Goal: Information Seeking & Learning: Check status

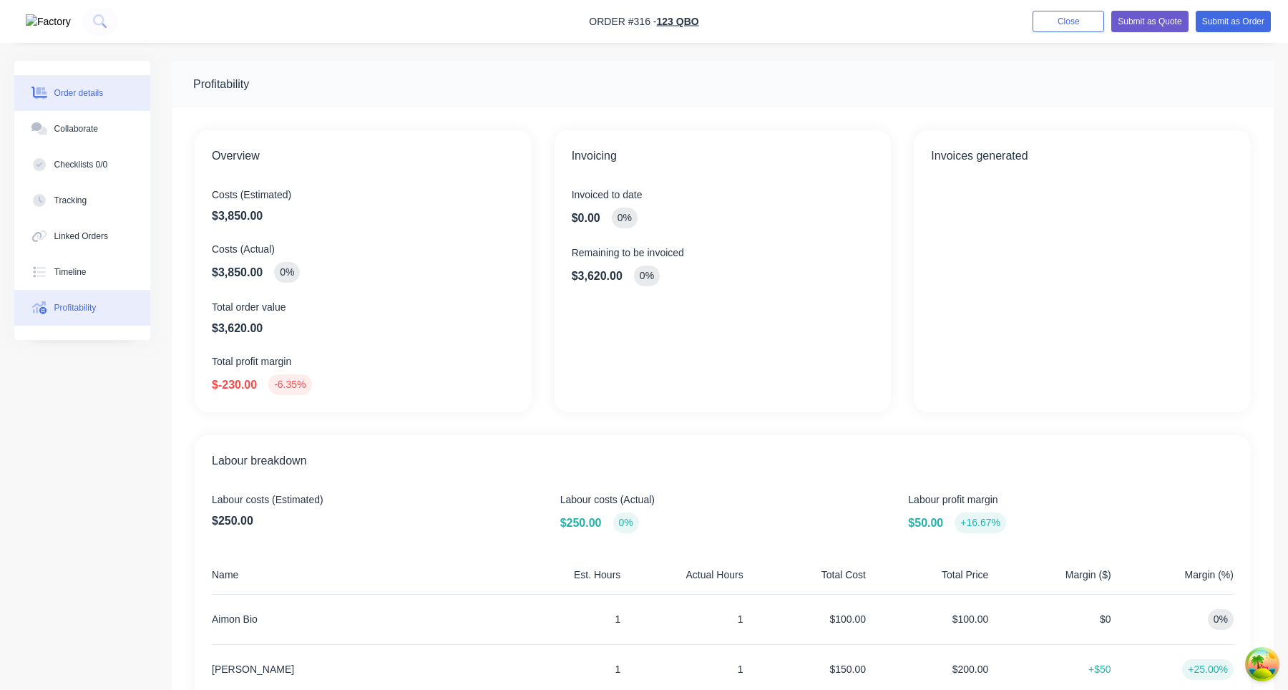
click at [104, 95] on div "Order details" at bounding box center [78, 93] width 49 height 13
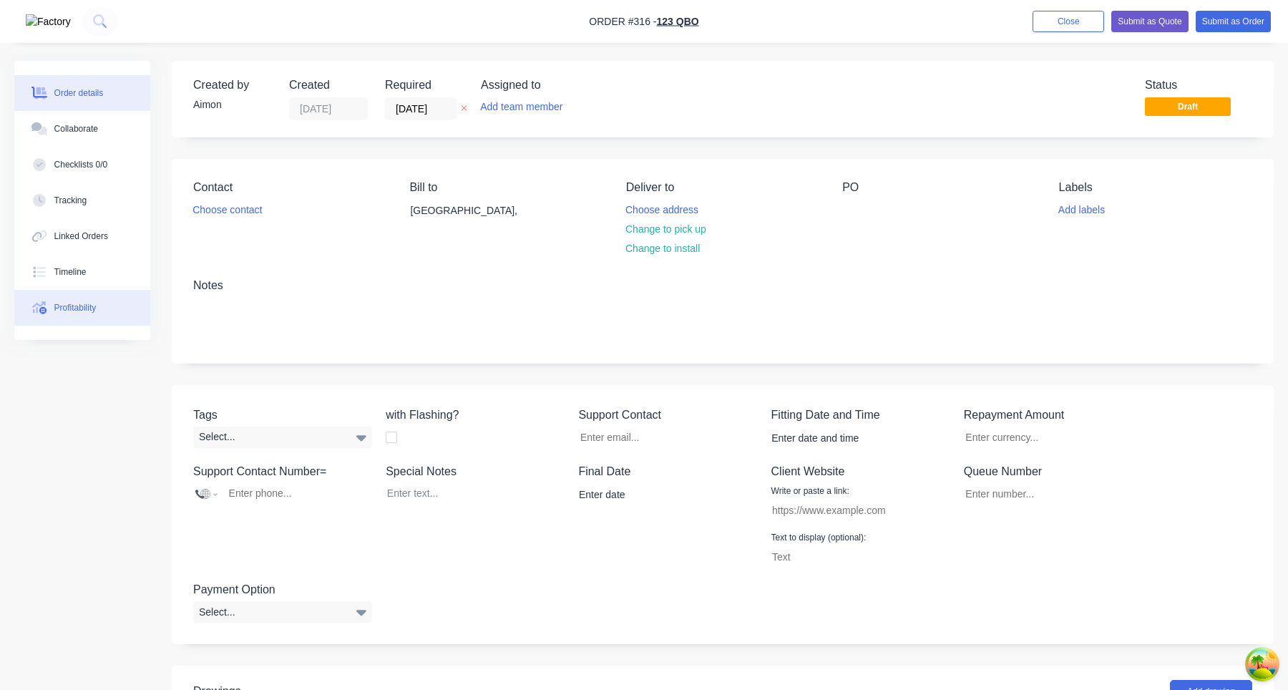
click at [92, 302] on div "Profitability" at bounding box center [75, 307] width 42 height 13
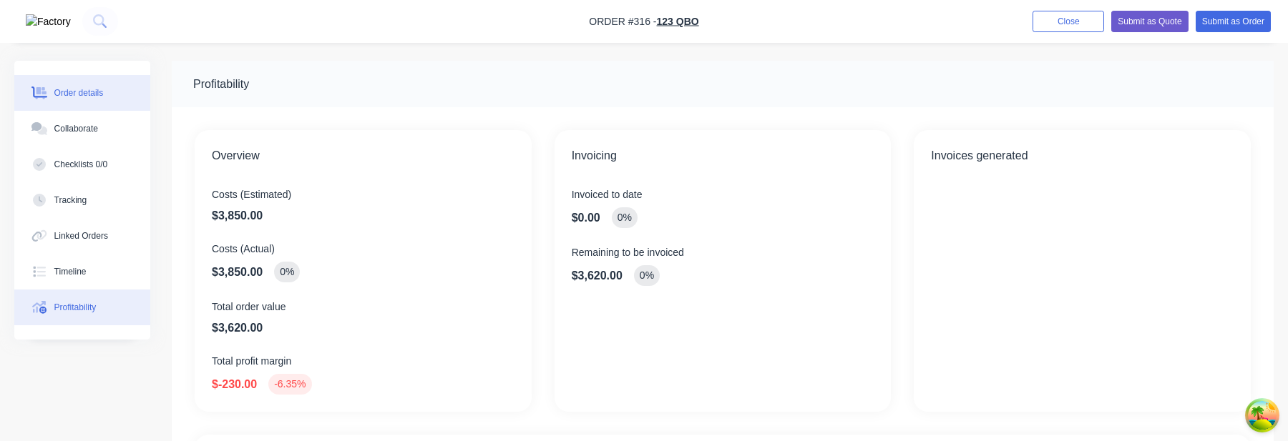
click at [87, 102] on button "Order details" at bounding box center [82, 93] width 136 height 36
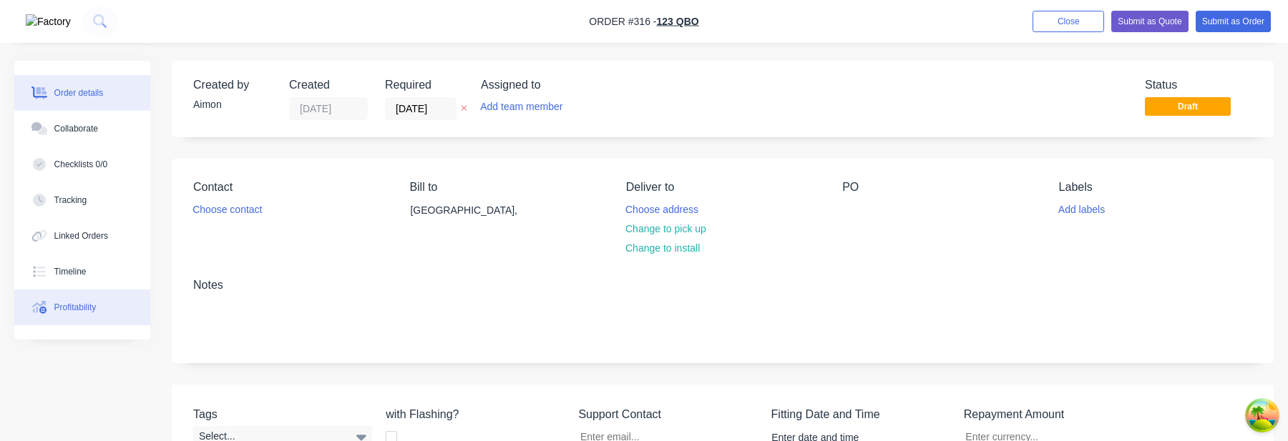
click at [116, 311] on button "Profitability" at bounding box center [82, 308] width 136 height 36
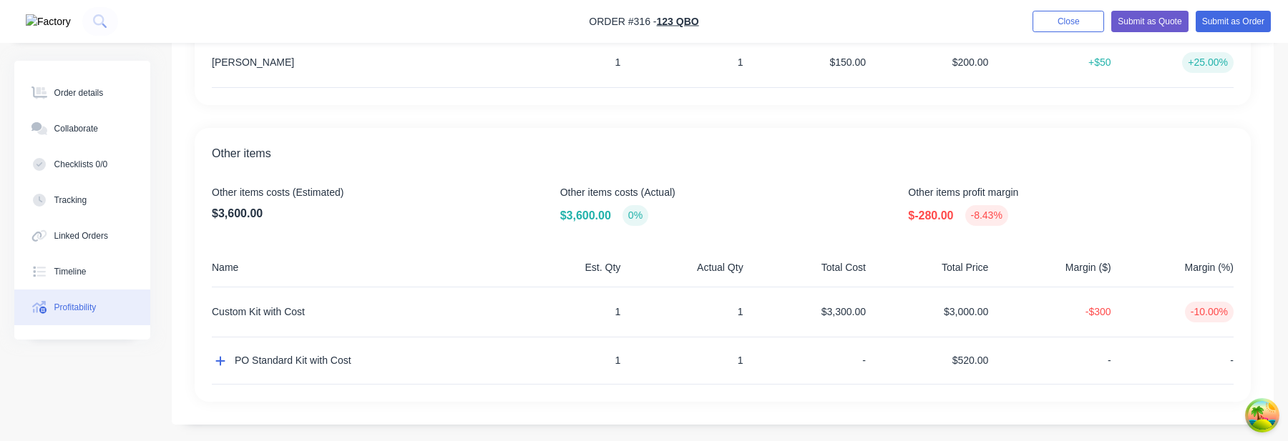
scroll to position [613, 0]
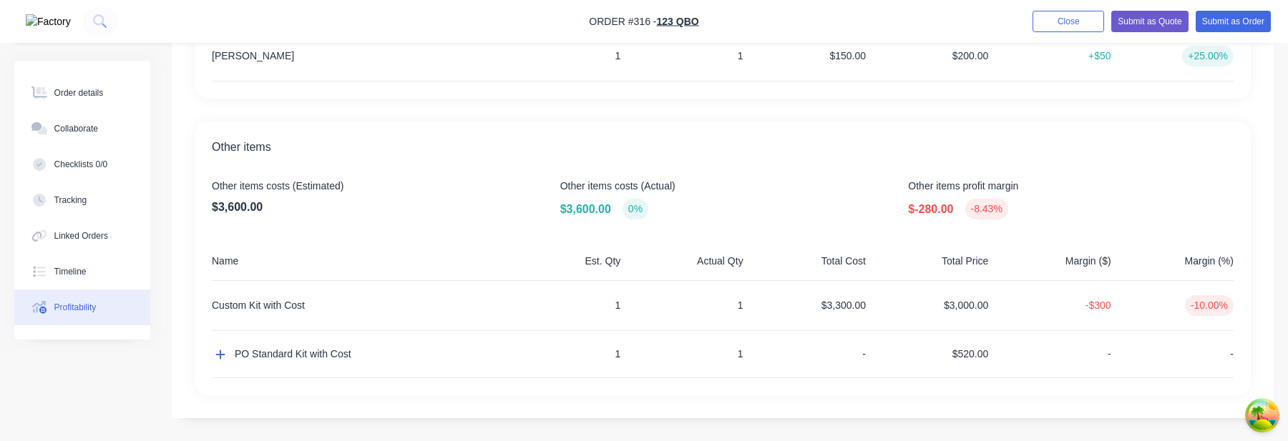
click at [220, 364] on div "PO Standard Kit with Cost" at bounding box center [355, 354] width 286 height 47
click at [219, 361] on button "button" at bounding box center [220, 354] width 17 height 17
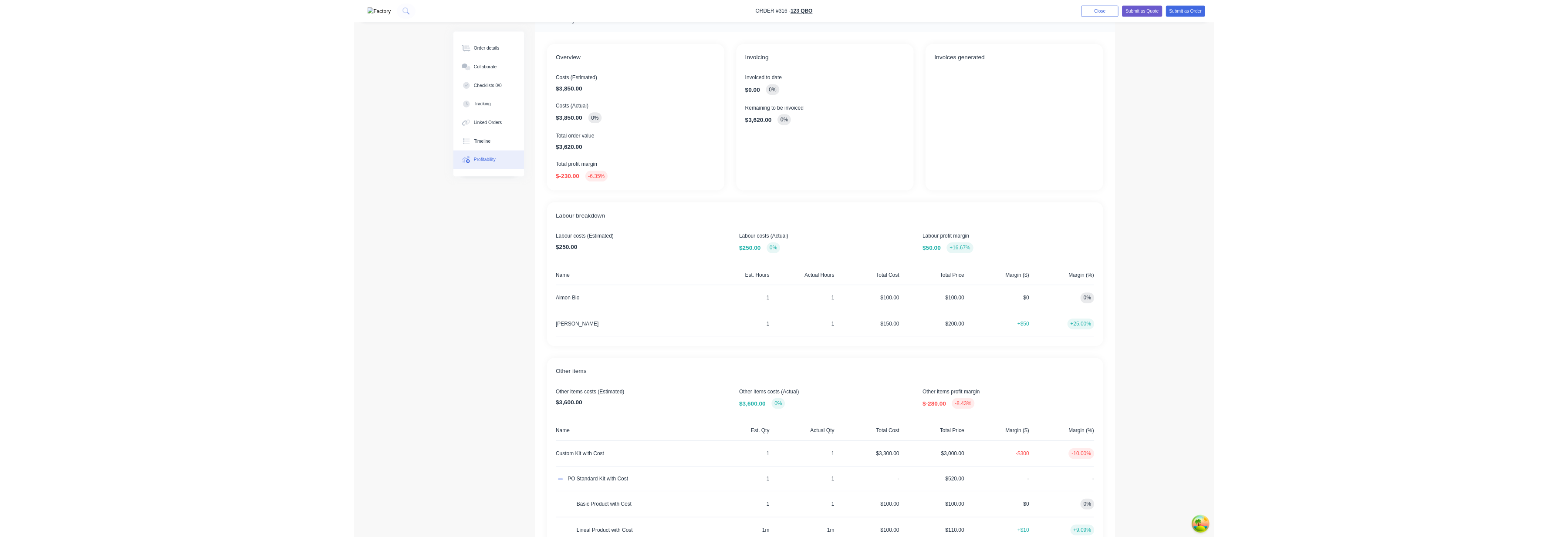
scroll to position [0, 0]
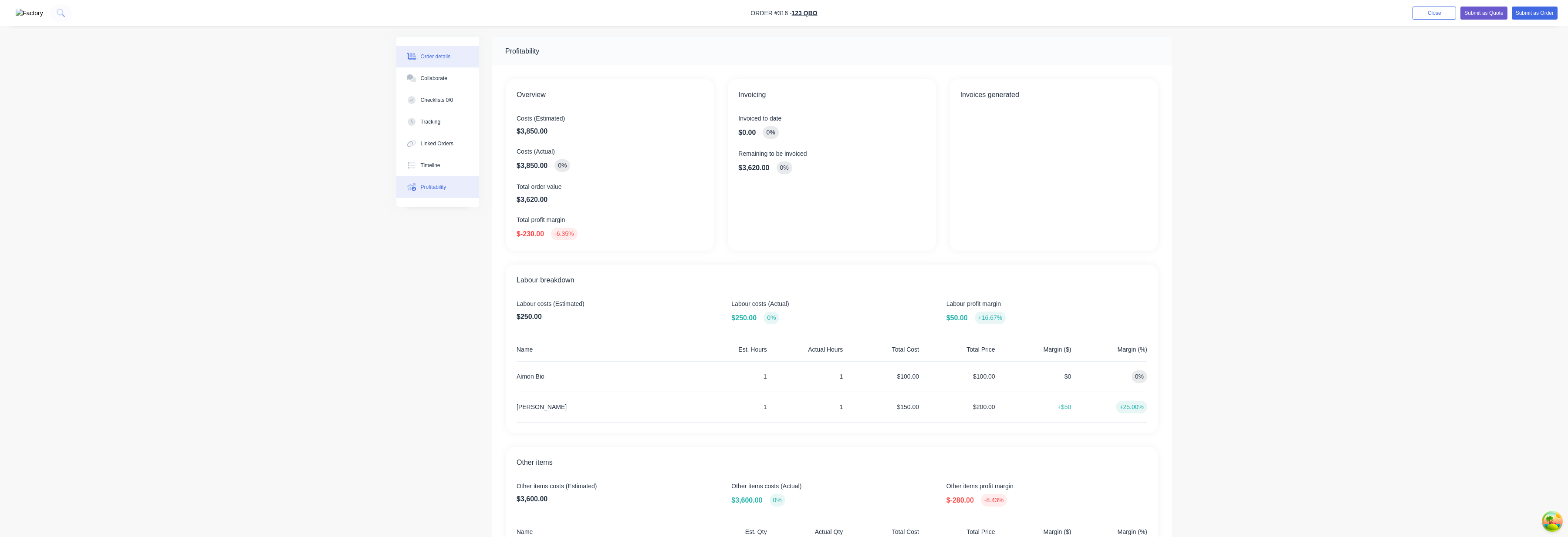
click at [449, 57] on div "Order details" at bounding box center [435, 57] width 30 height 8
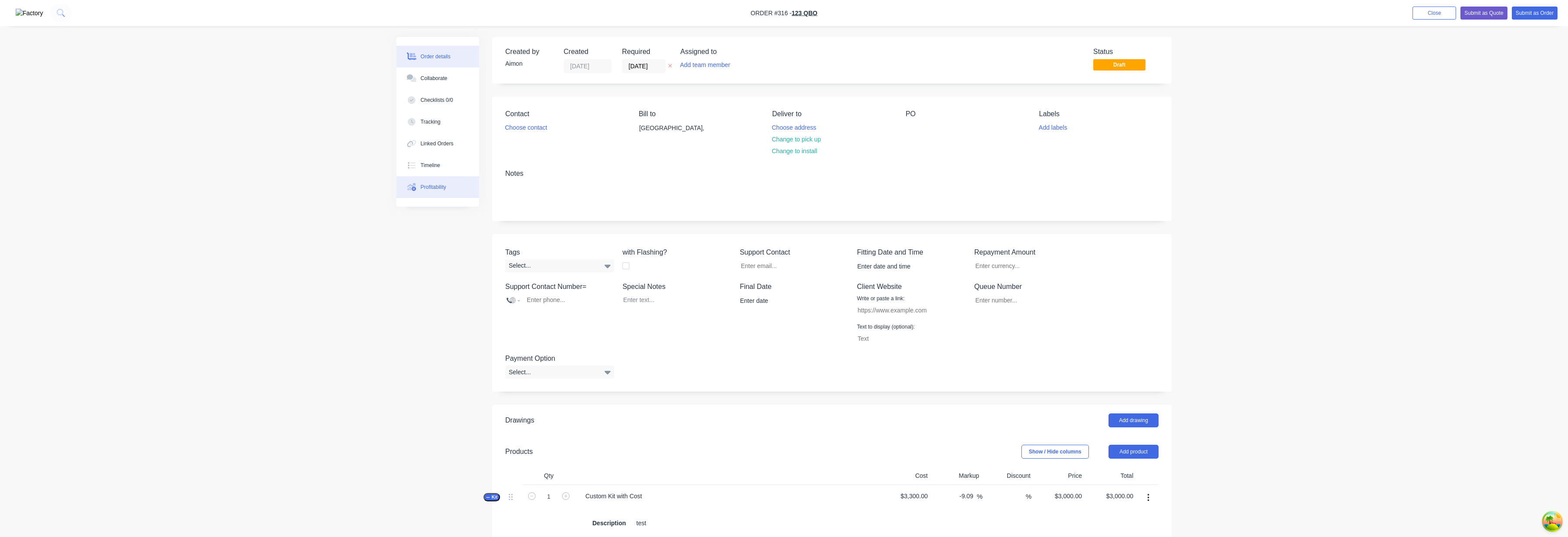
click at [446, 186] on div "Profitability" at bounding box center [433, 187] width 26 height 8
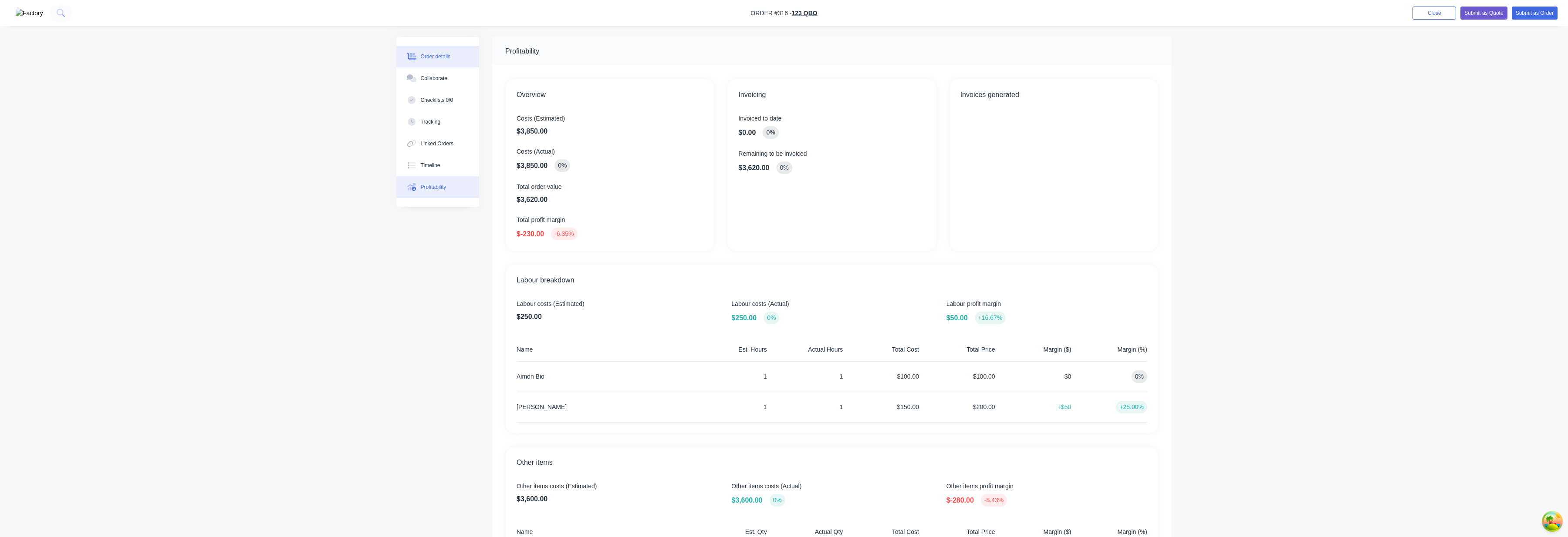
click at [451, 57] on div "Order details" at bounding box center [435, 57] width 30 height 8
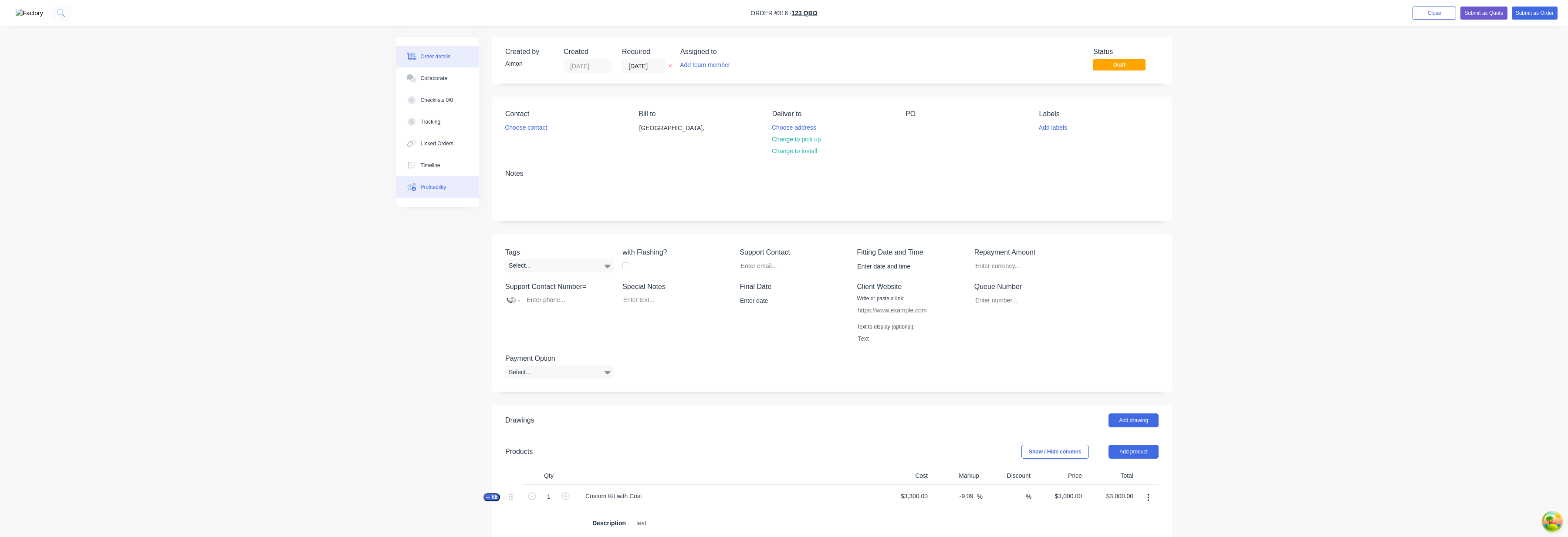
click at [423, 193] on button "Profitability" at bounding box center [438, 187] width 83 height 22
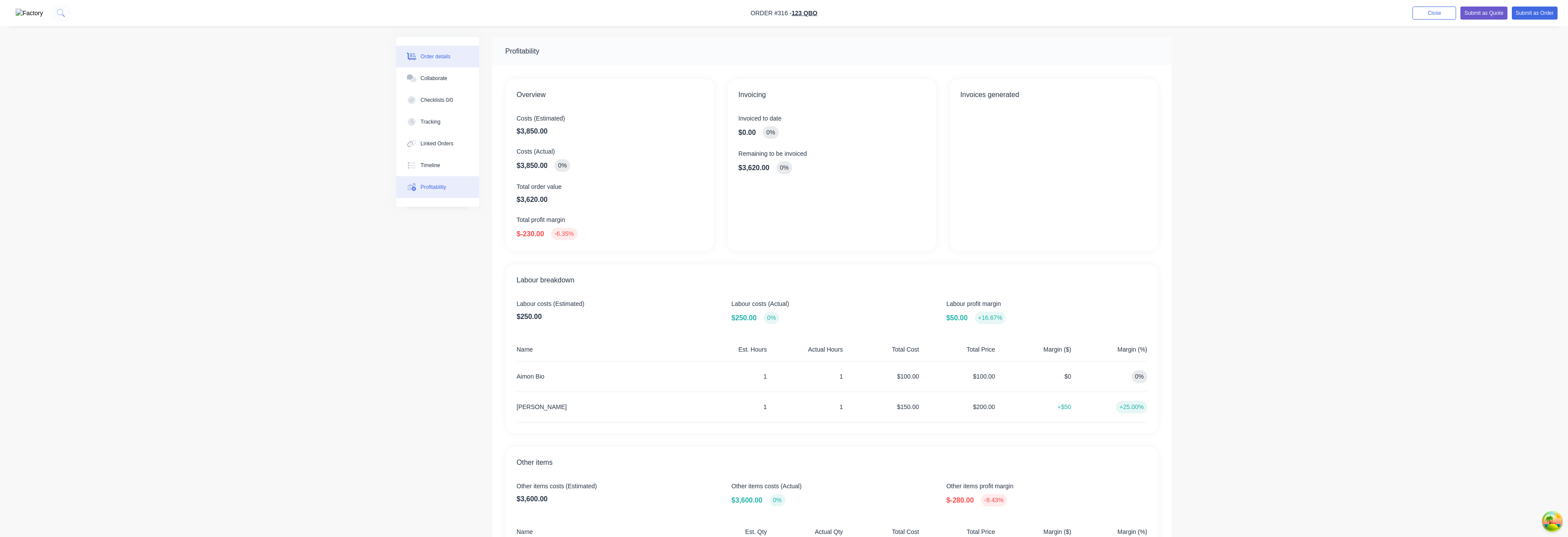
click at [452, 61] on button "Order details" at bounding box center [438, 57] width 83 height 22
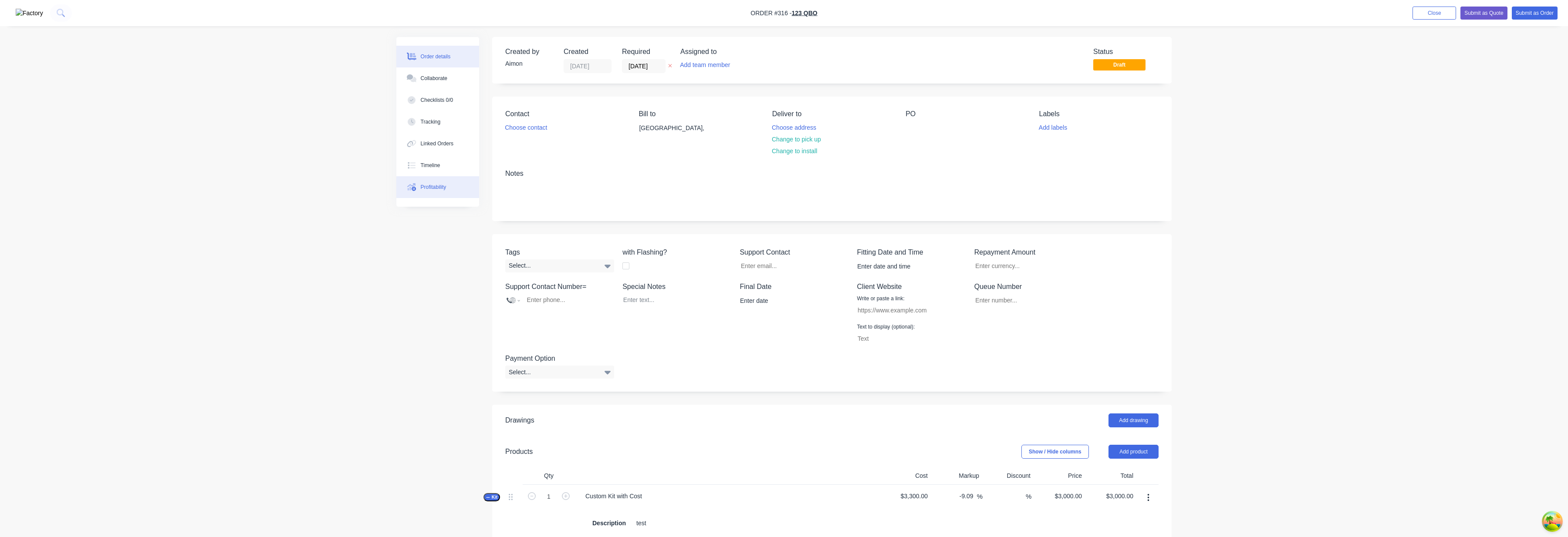
click at [457, 189] on button "Profitability" at bounding box center [438, 187] width 83 height 22
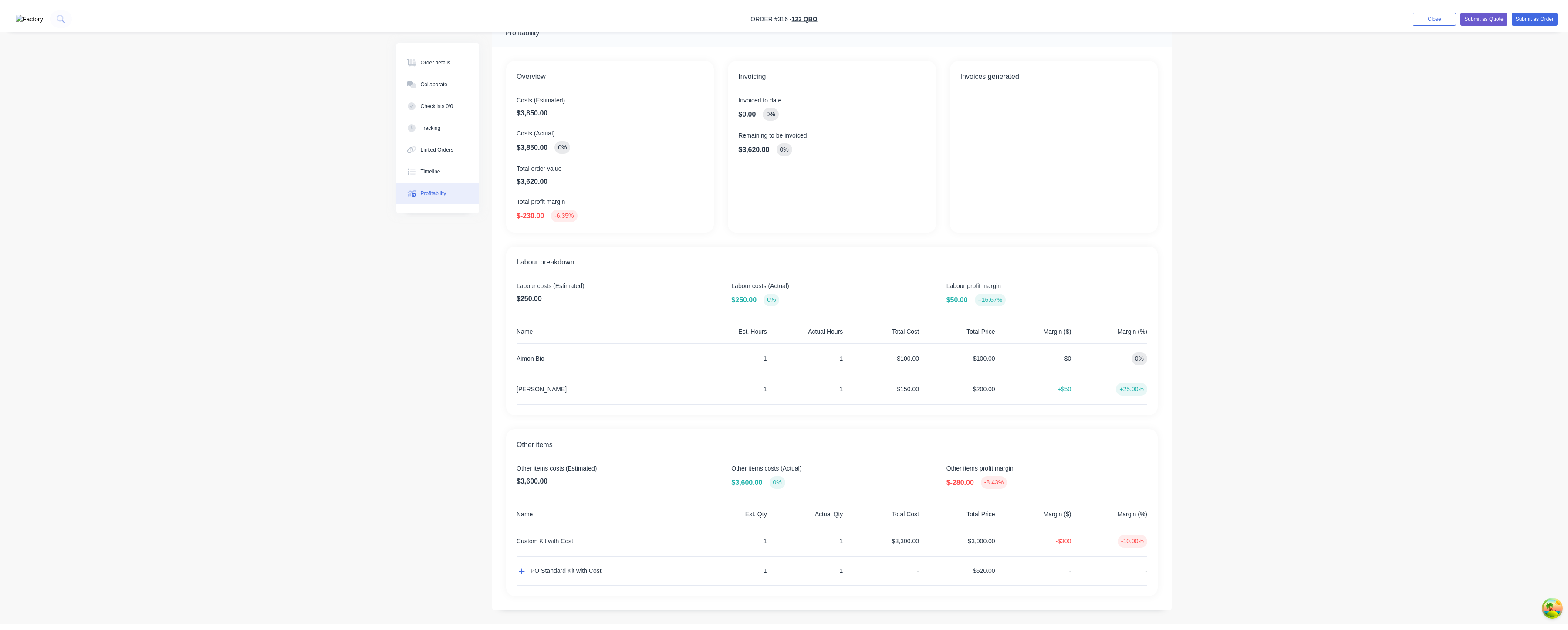
scroll to position [12, 0]
click at [522, 537] on icon "button" at bounding box center [522, 577] width 5 height 5
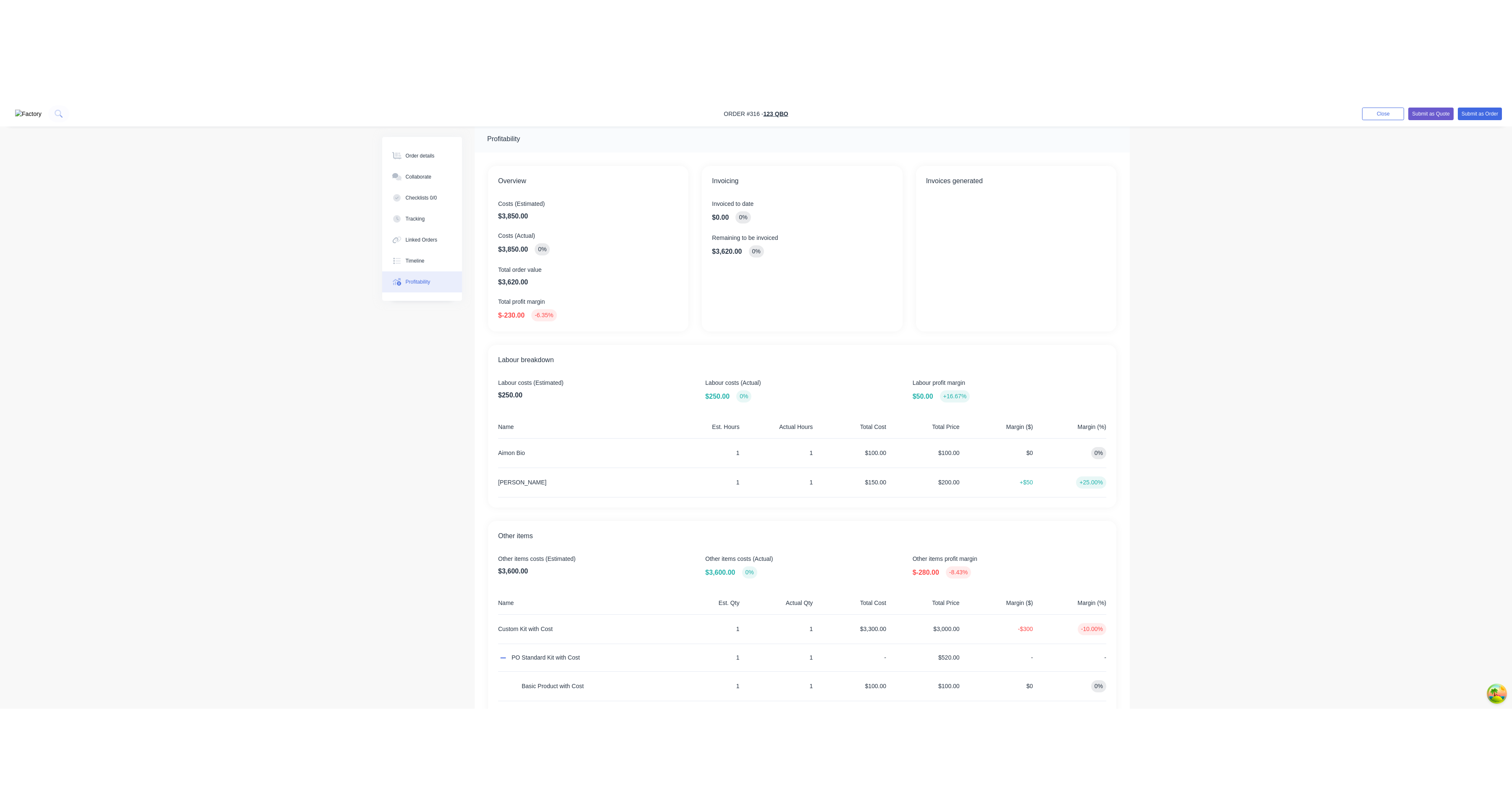
scroll to position [0, 0]
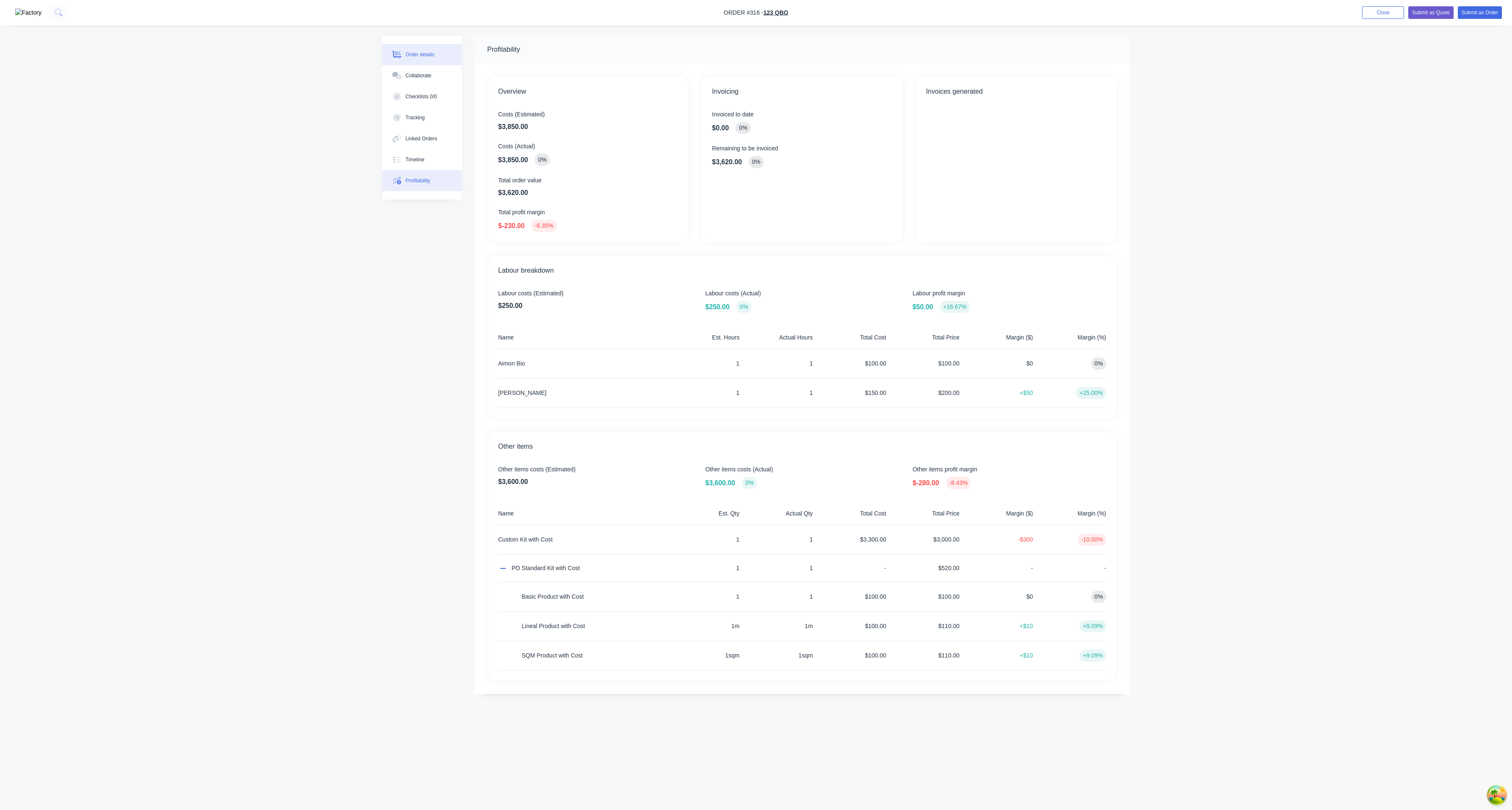
click at [435, 55] on div "Order details" at bounding box center [420, 55] width 29 height 8
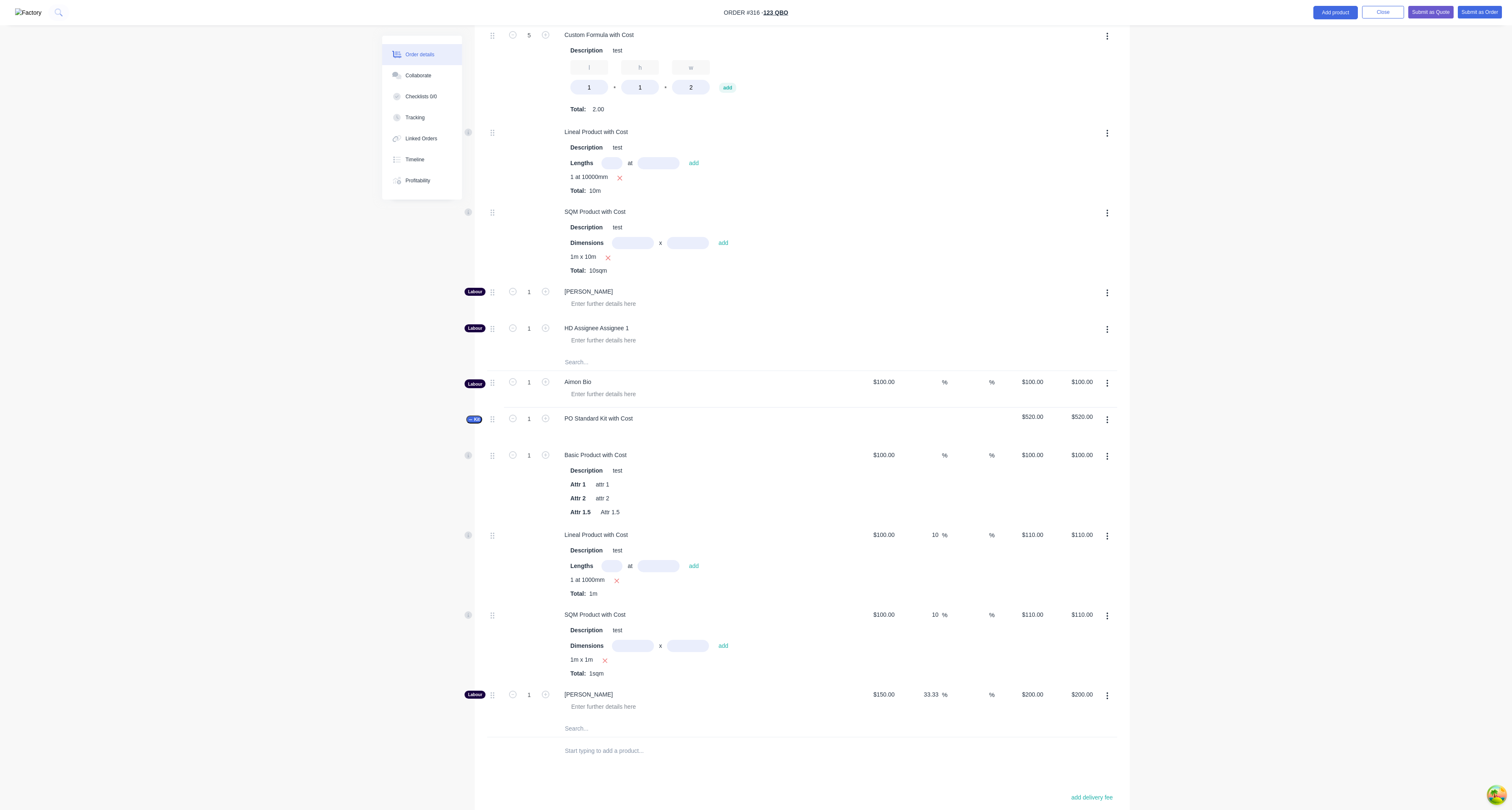
scroll to position [426, 0]
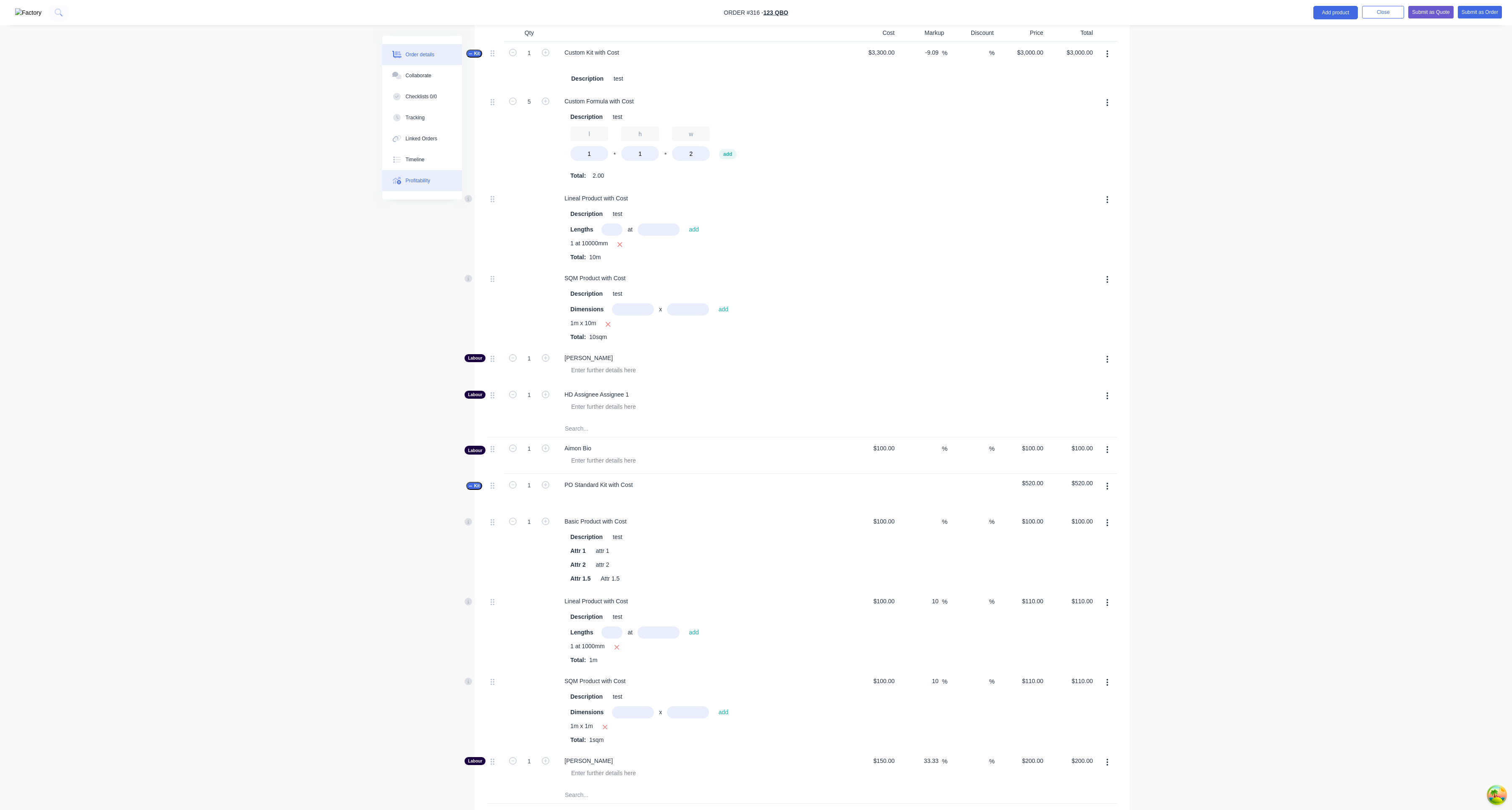
click at [427, 185] on button "Profitability" at bounding box center [422, 181] width 80 height 21
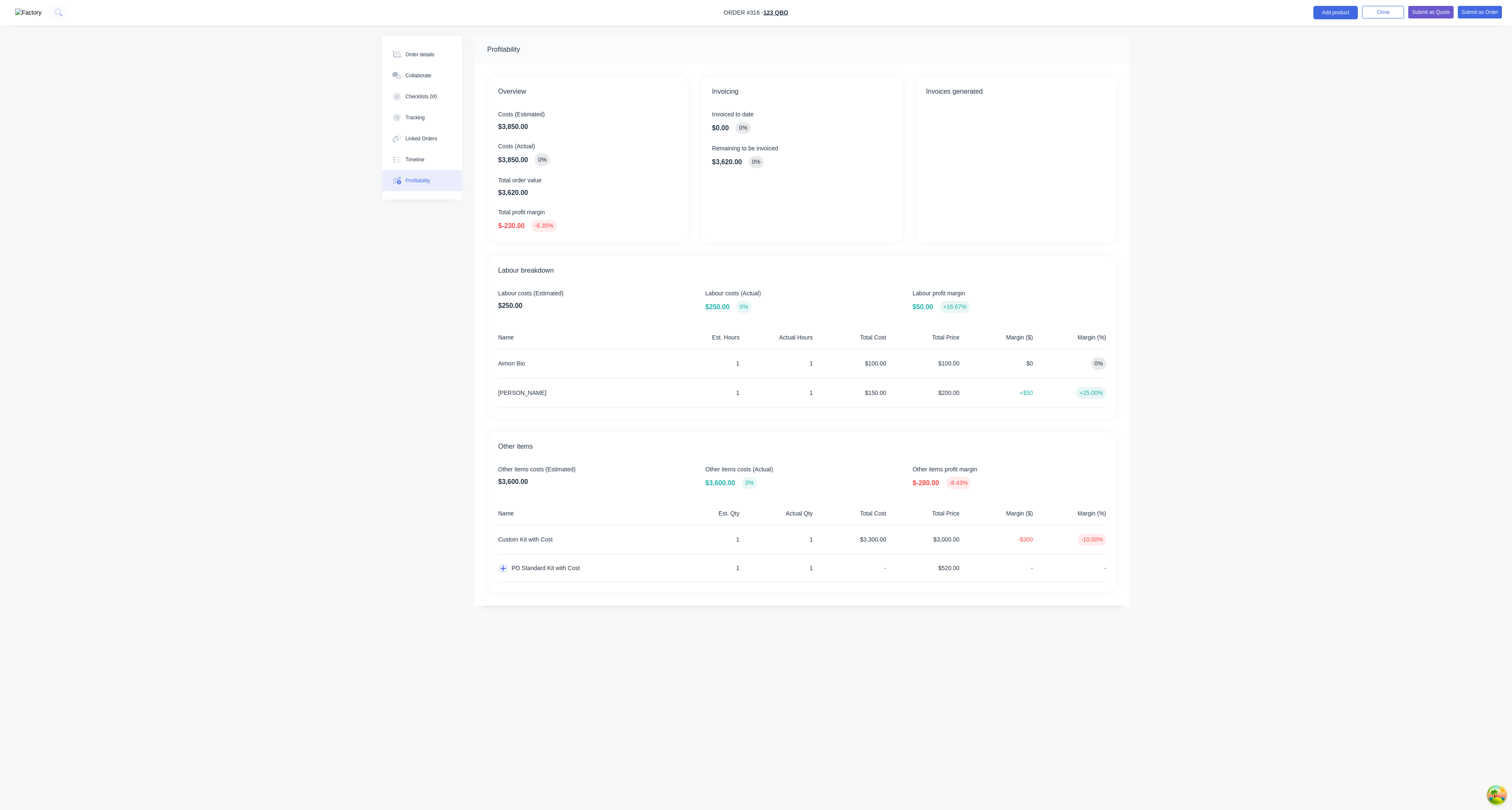
click at [501, 518] on button "button" at bounding box center [503, 568] width 10 height 10
click at [1235, 290] on div "Order details Collaborate Checklists 0/0 Tracking Linked Orders Timeline Profit…" at bounding box center [756, 405] width 1512 height 810
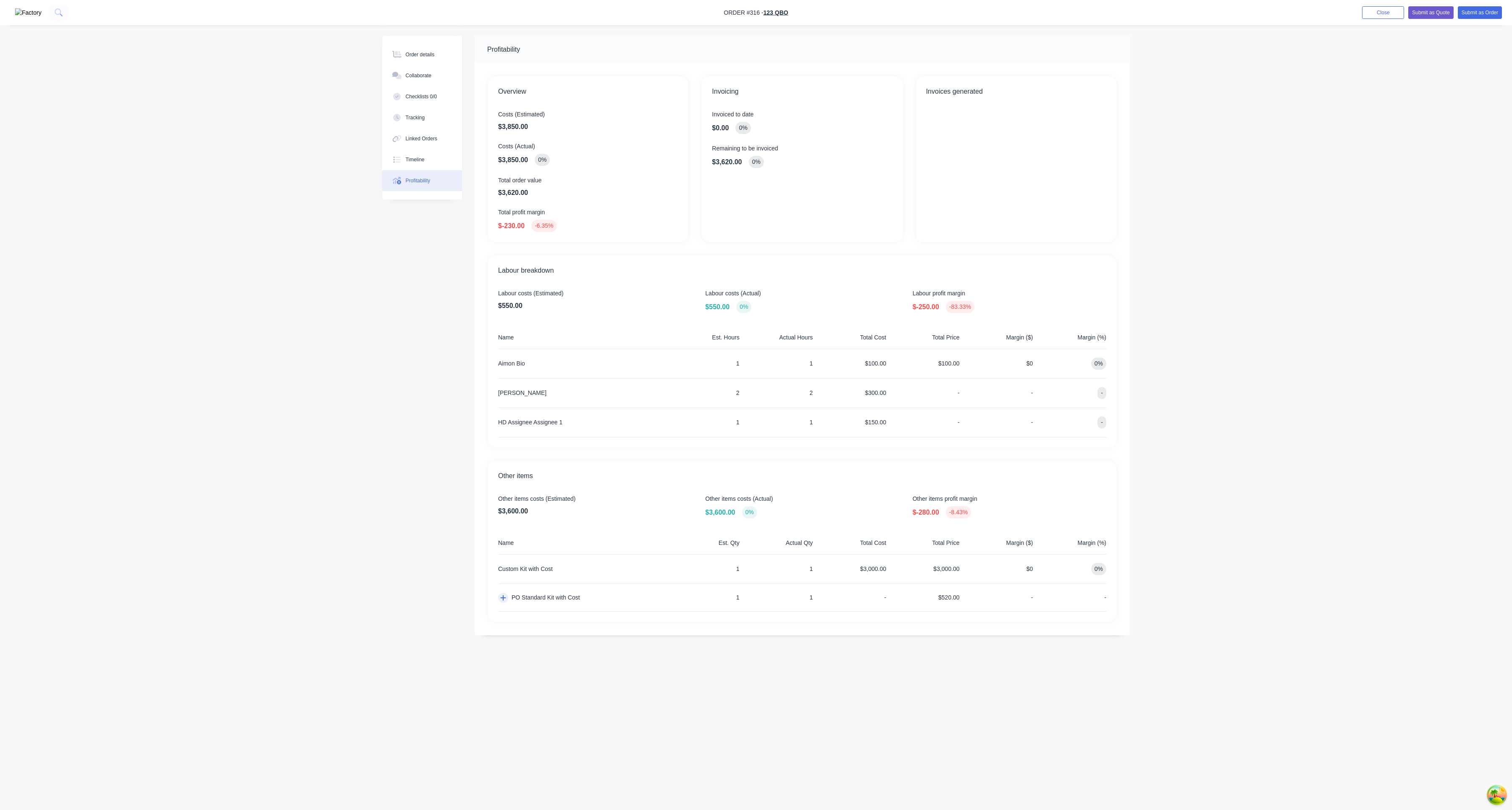
click at [504, 599] on icon "button" at bounding box center [503, 598] width 6 height 6
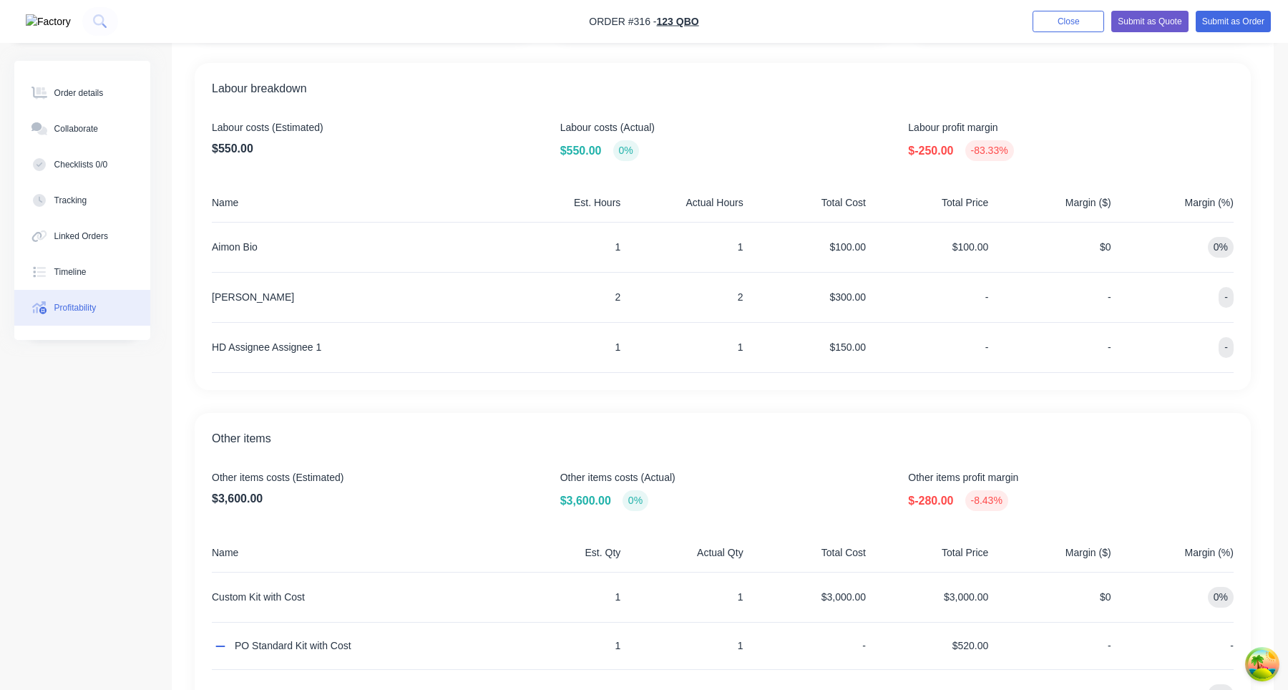
scroll to position [565, 0]
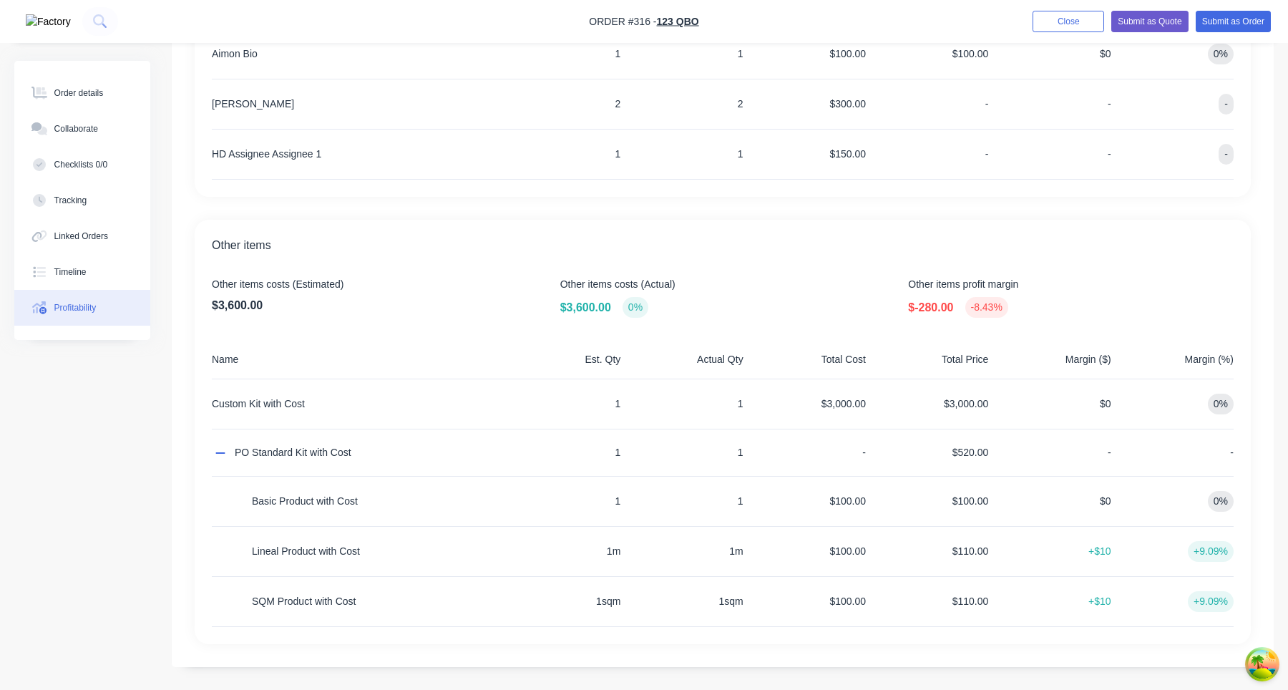
click at [983, 416] on div "$3,000.00" at bounding box center [930, 403] width 117 height 49
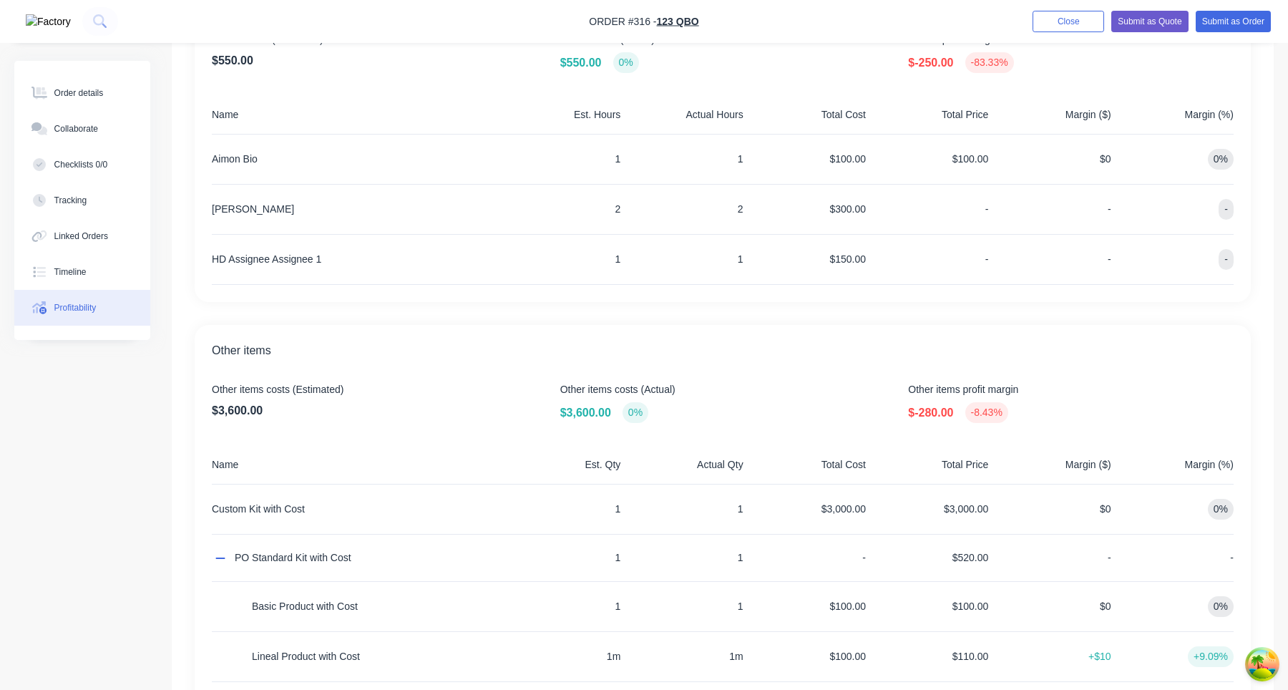
scroll to position [276, 0]
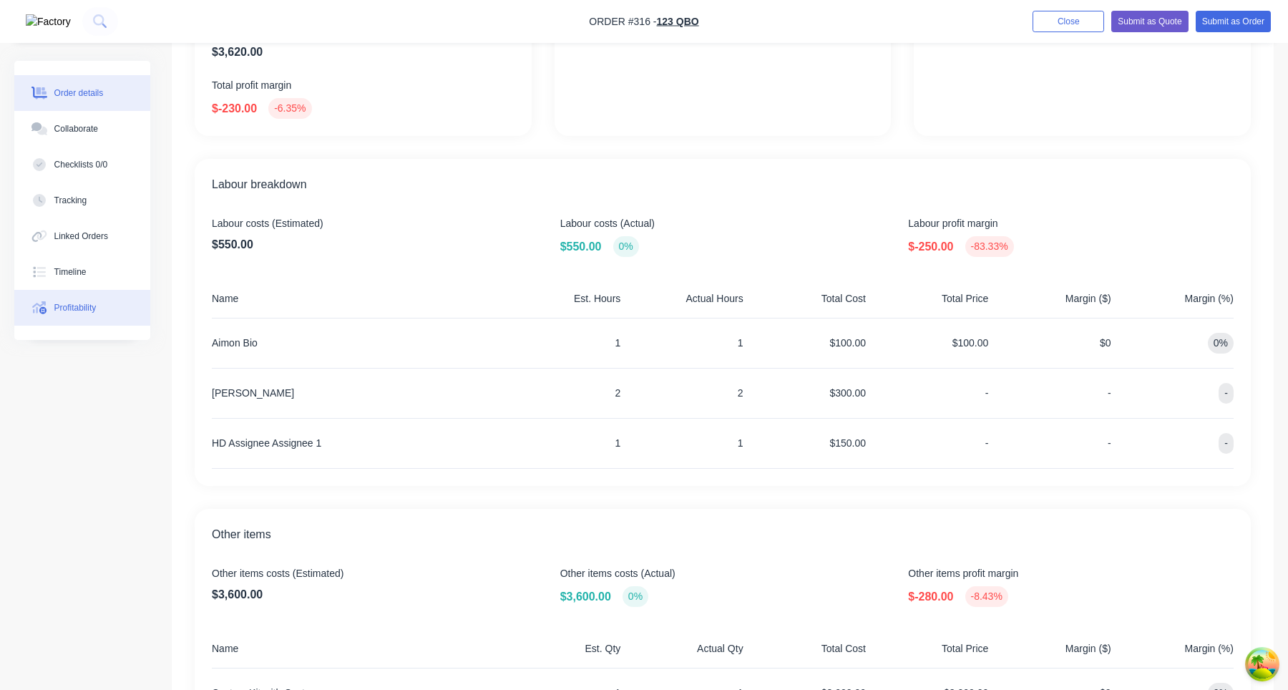
click at [97, 89] on div "Order details" at bounding box center [78, 93] width 49 height 13
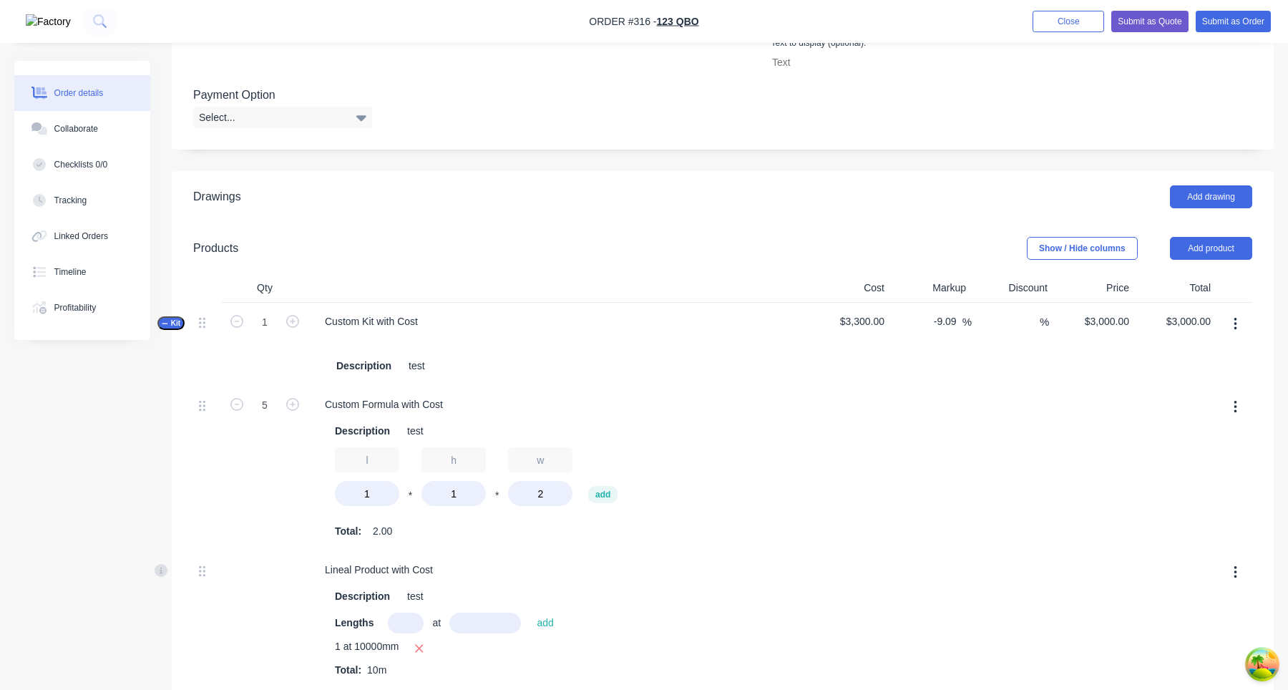
scroll to position [501, 0]
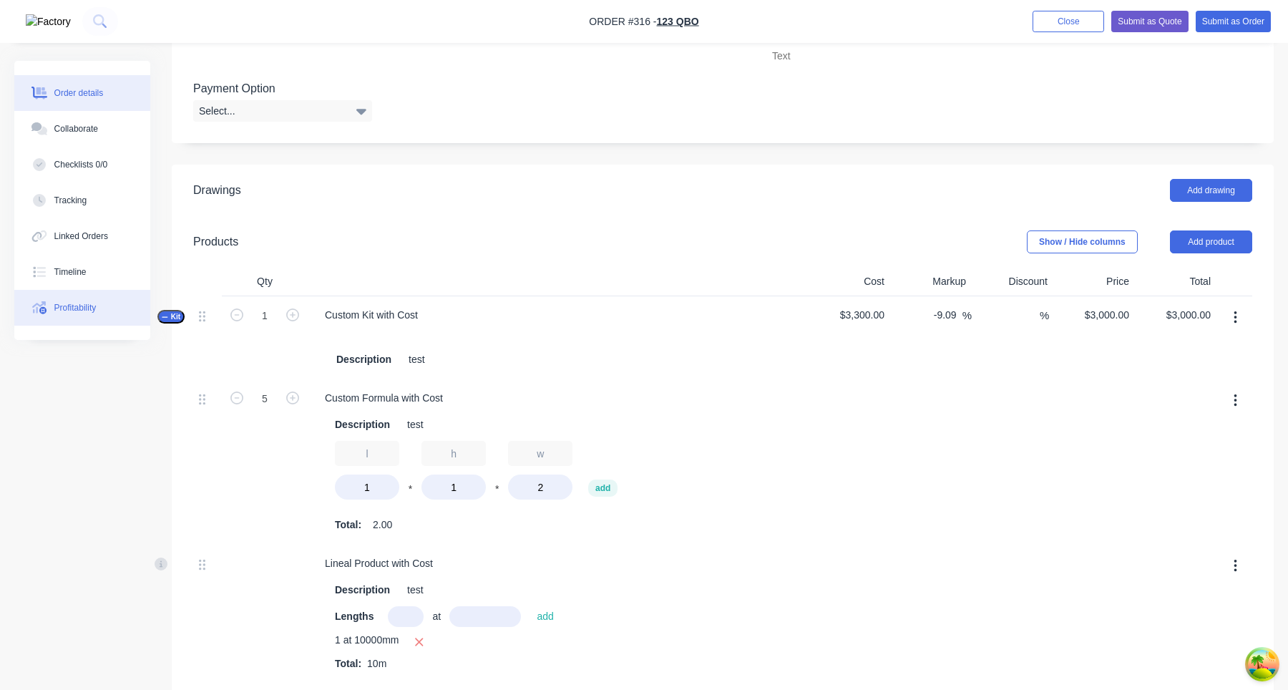
click at [82, 311] on div "Profitability" at bounding box center [75, 307] width 42 height 13
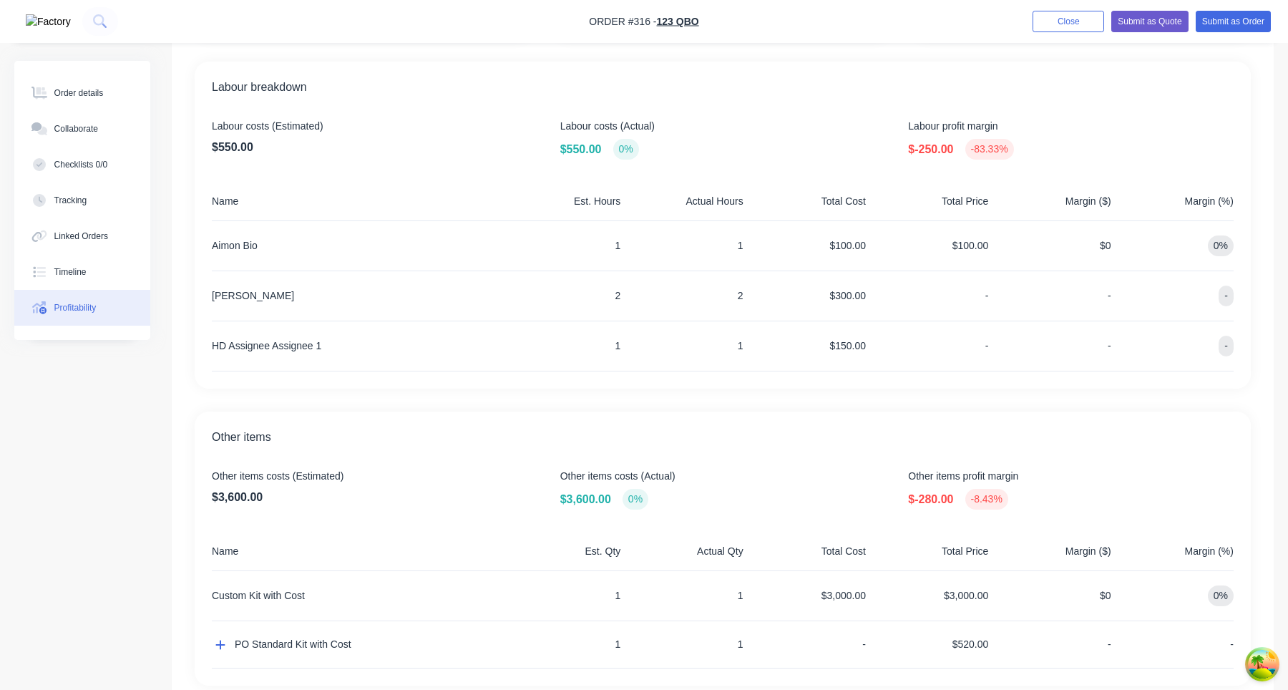
scroll to position [415, 0]
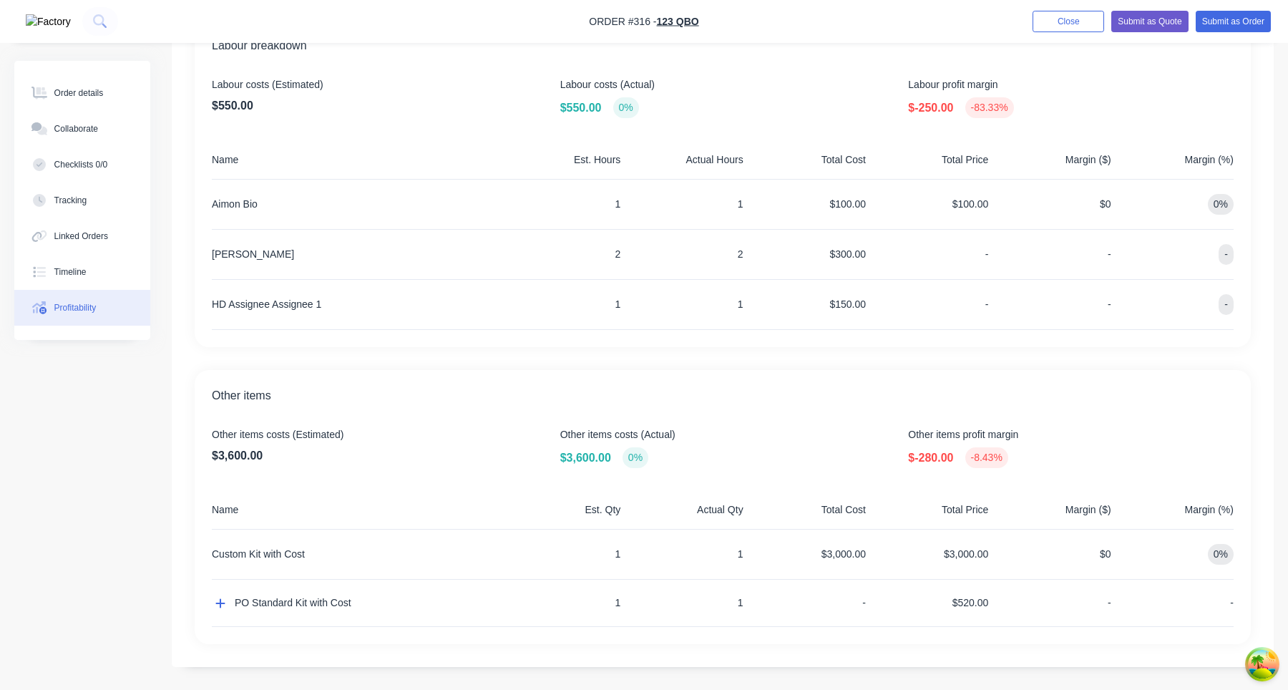
click at [226, 596] on div "PO Standard Kit with Cost" at bounding box center [355, 603] width 286 height 47
click at [226, 599] on button "button" at bounding box center [220, 603] width 17 height 17
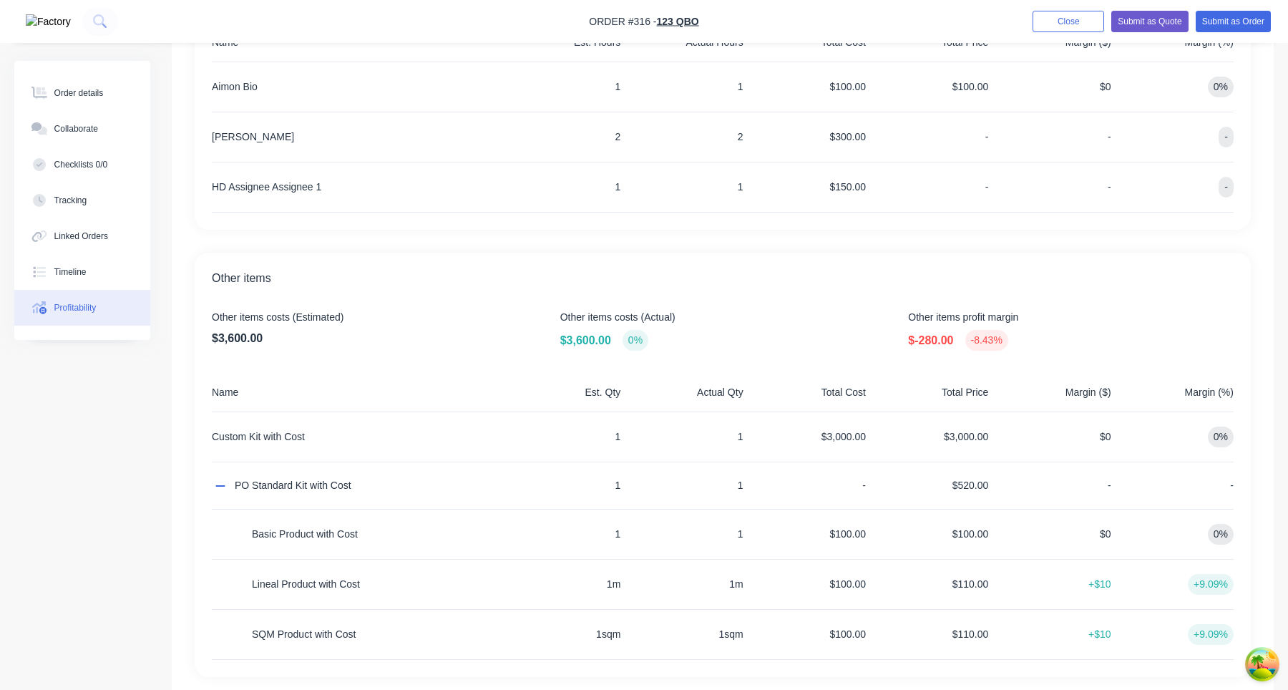
scroll to position [565, 0]
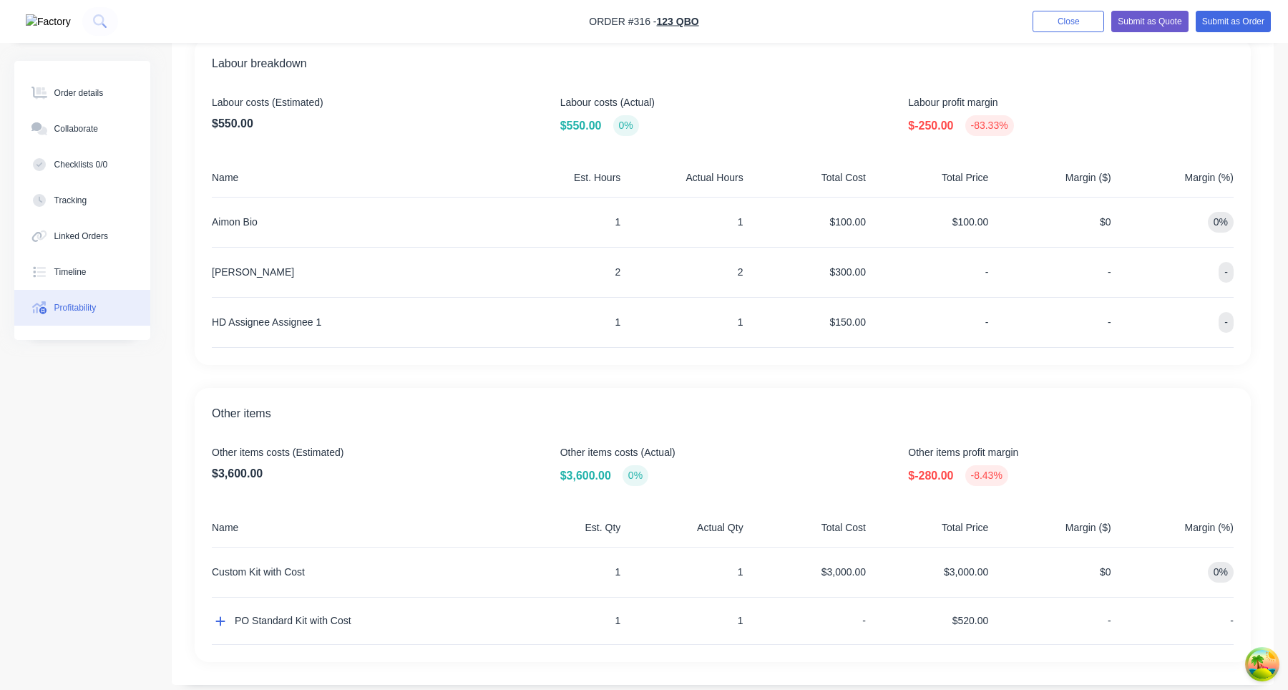
scroll to position [411, 0]
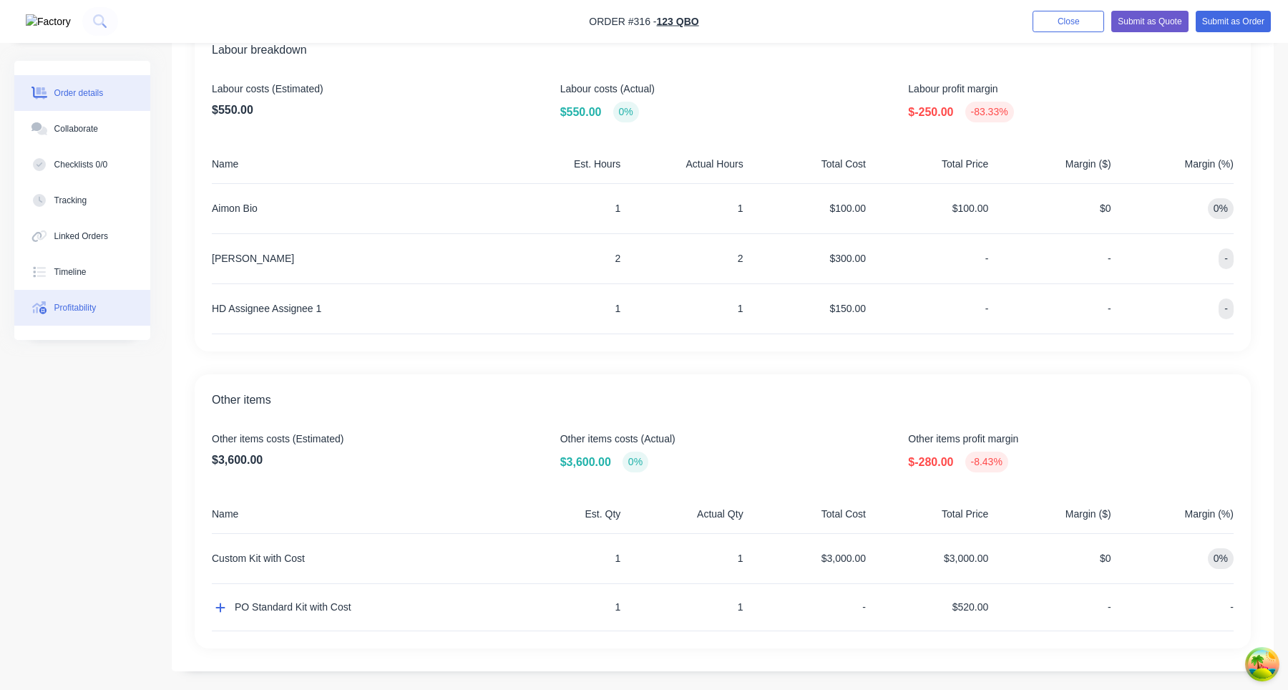
click at [104, 92] on div "Order details" at bounding box center [78, 93] width 49 height 13
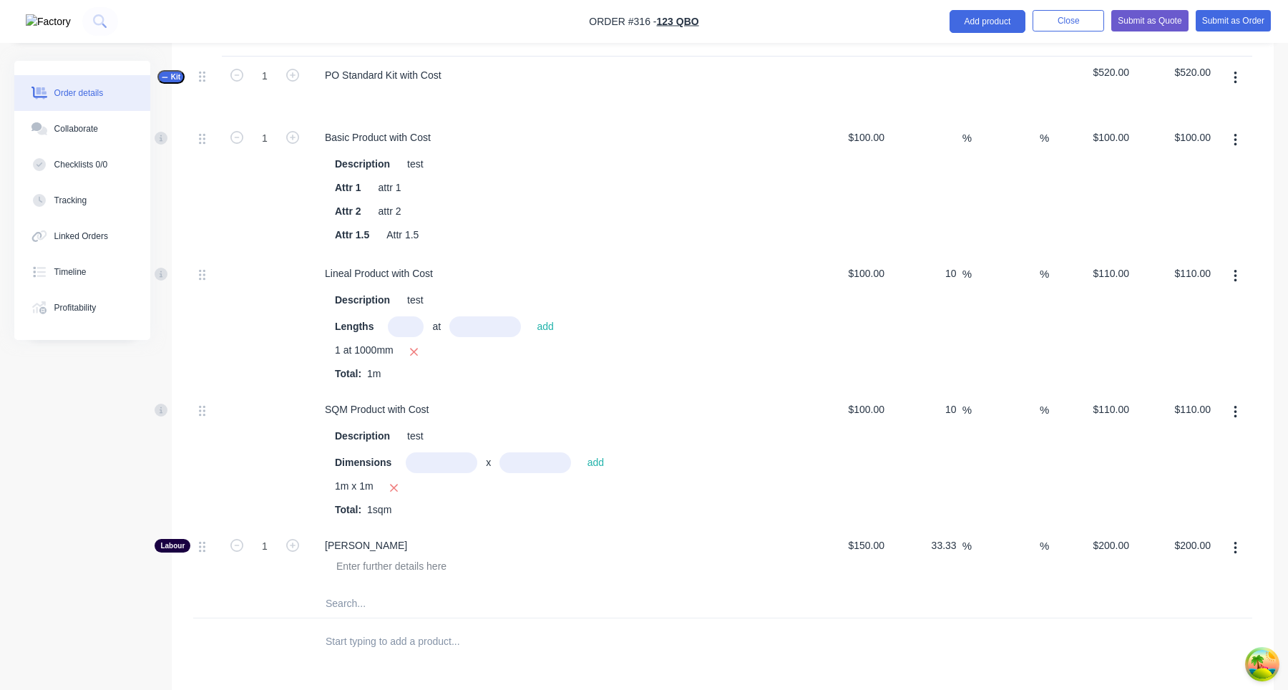
scroll to position [1717, 0]
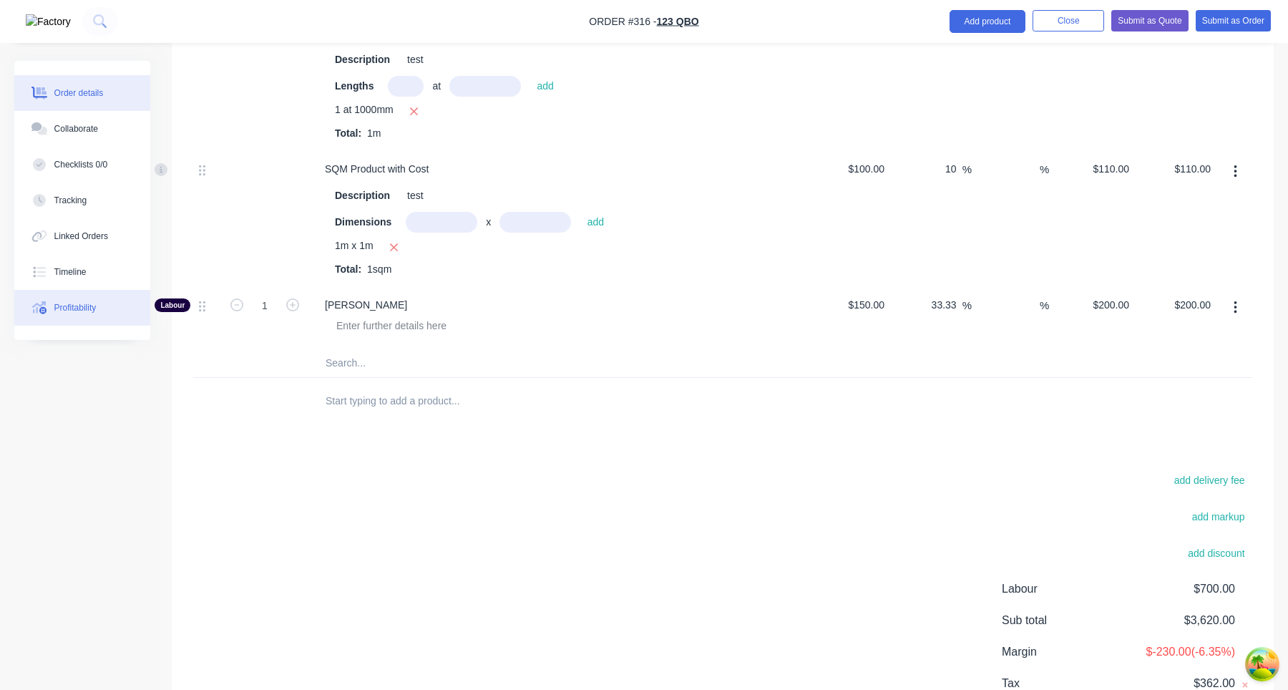
click at [91, 311] on div "Profitability" at bounding box center [75, 307] width 42 height 13
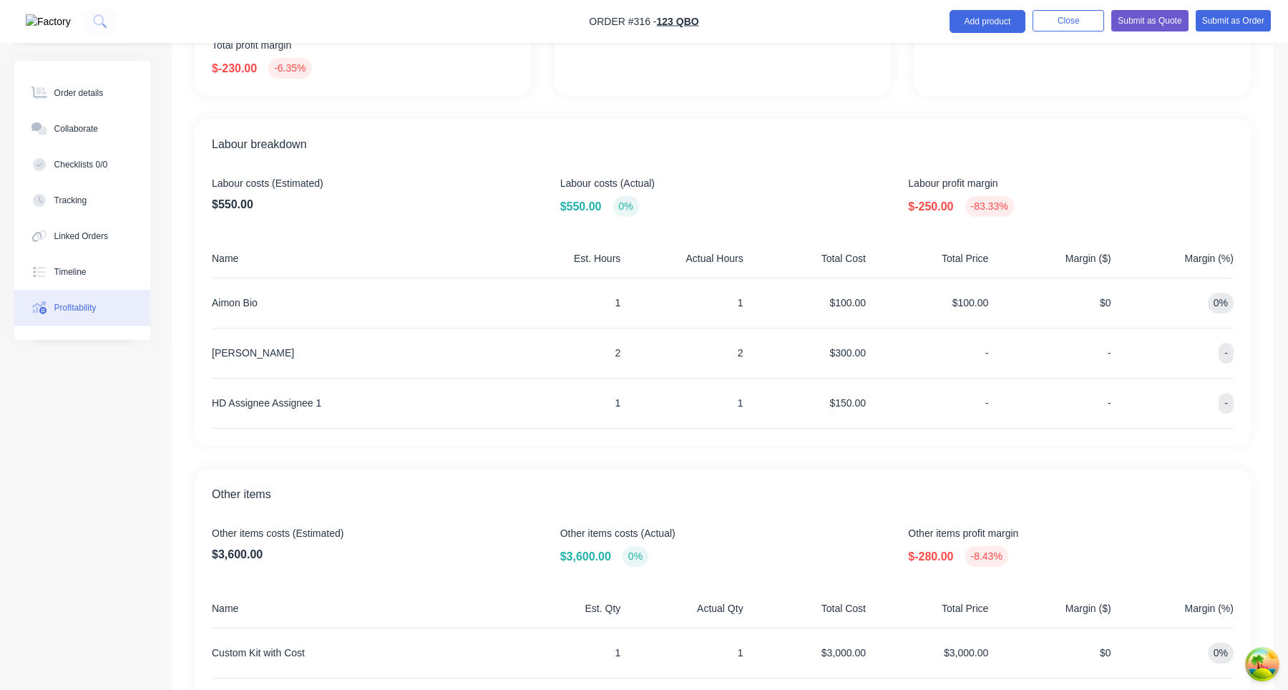
scroll to position [306, 0]
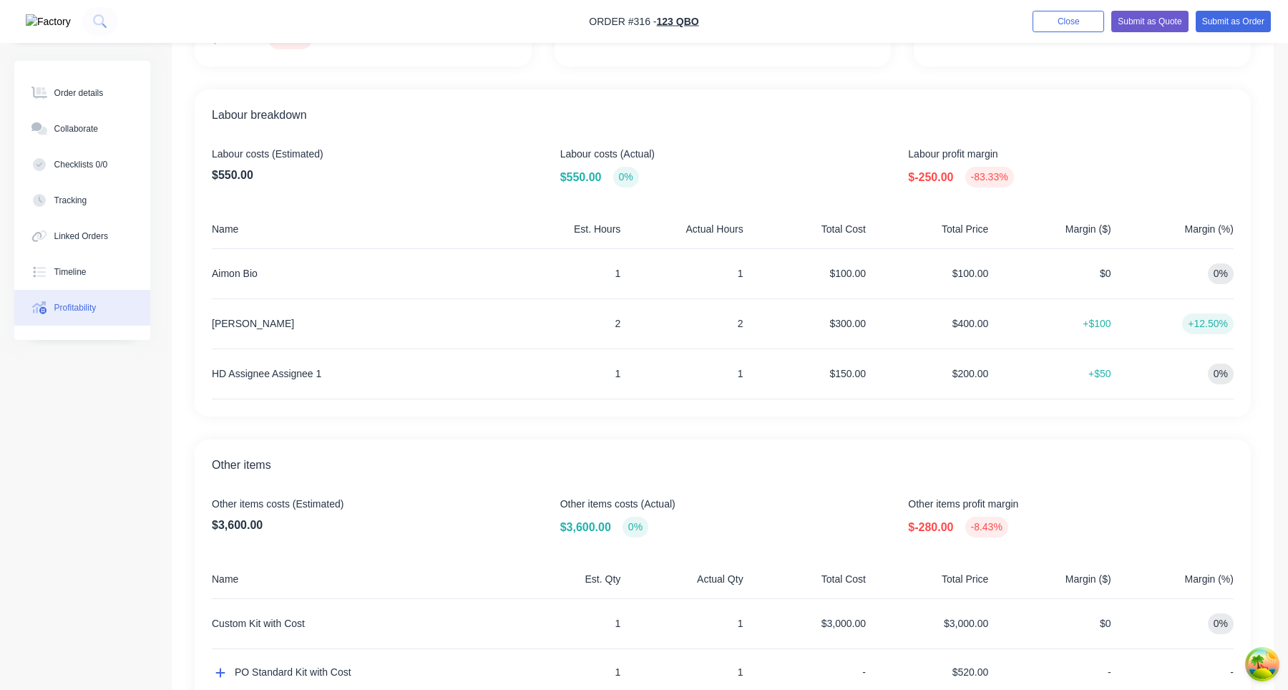
scroll to position [343, 0]
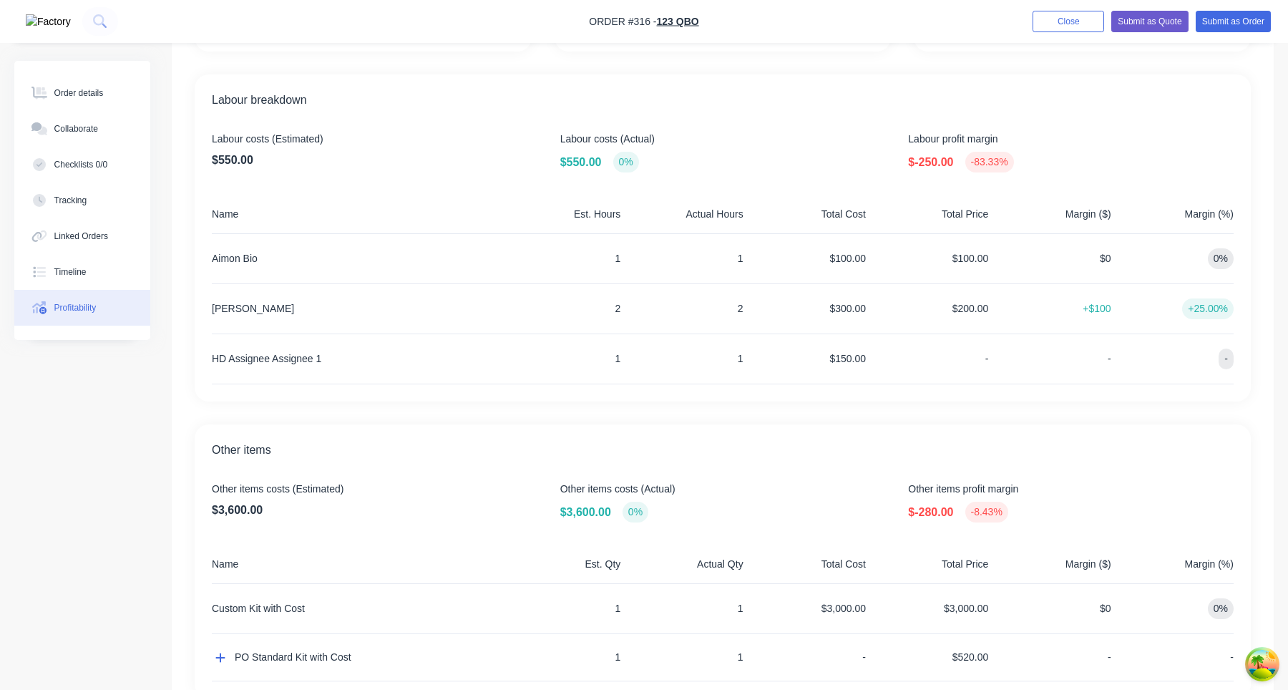
scroll to position [361, 0]
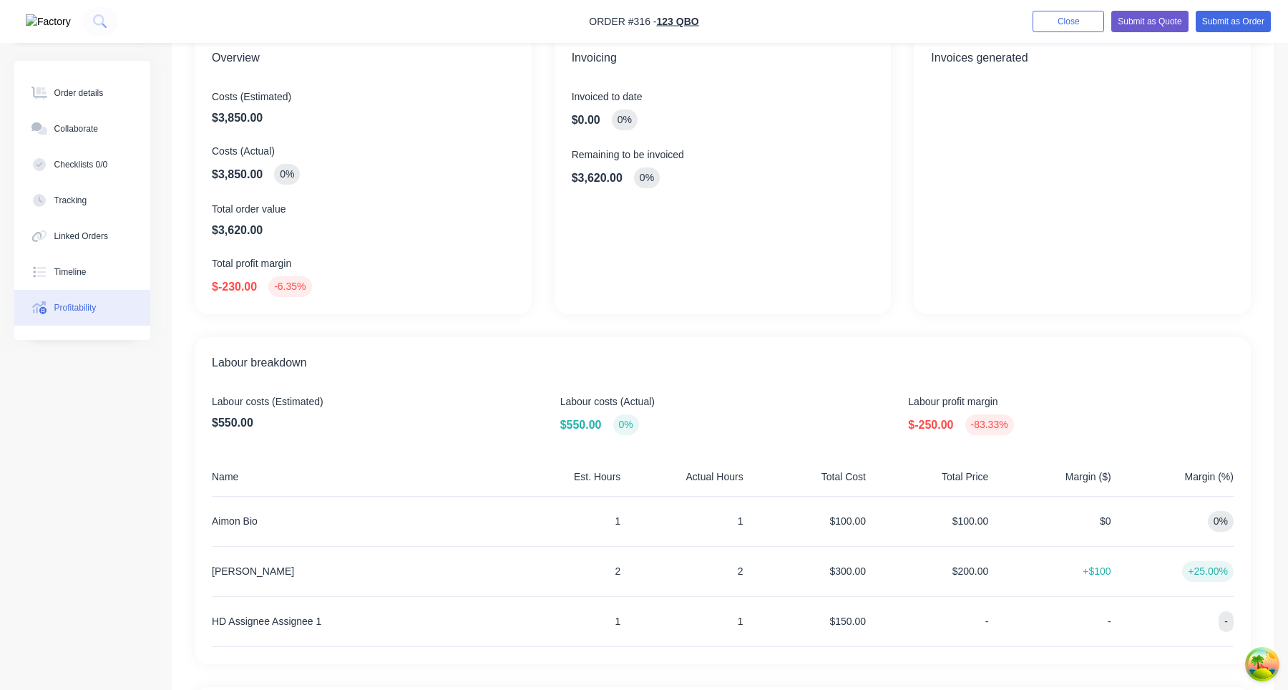
scroll to position [261, 0]
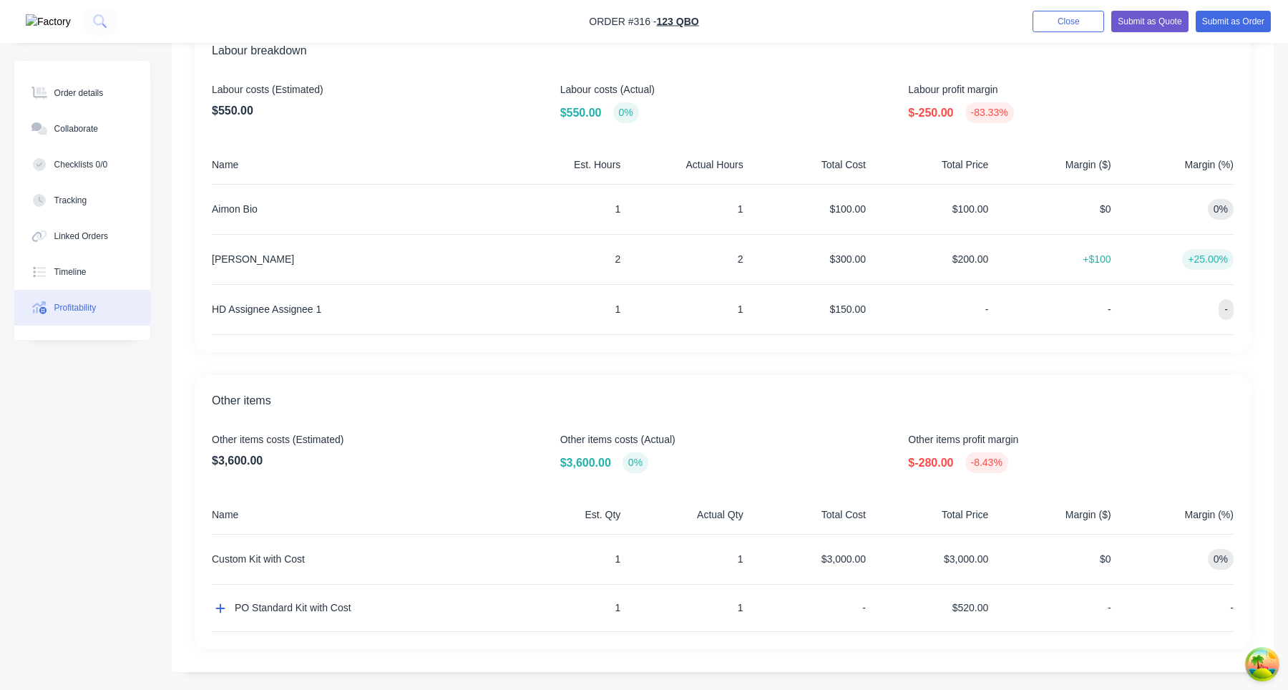
scroll to position [415, 0]
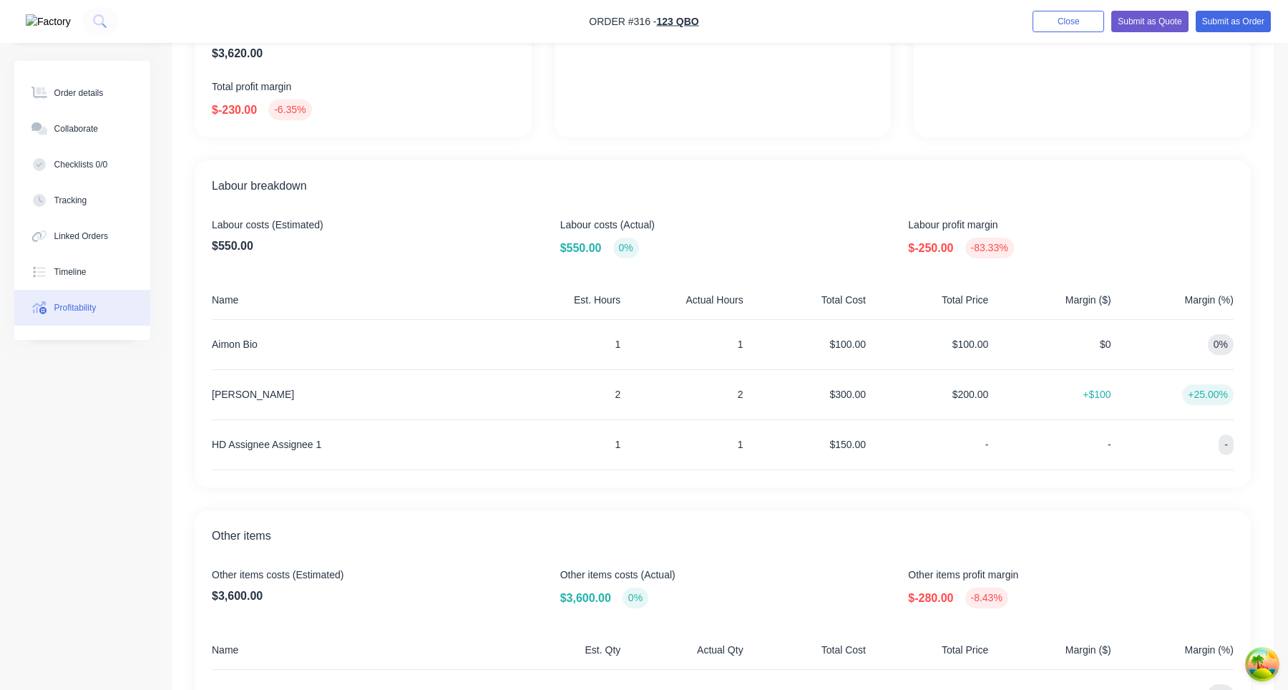
scroll to position [277, 0]
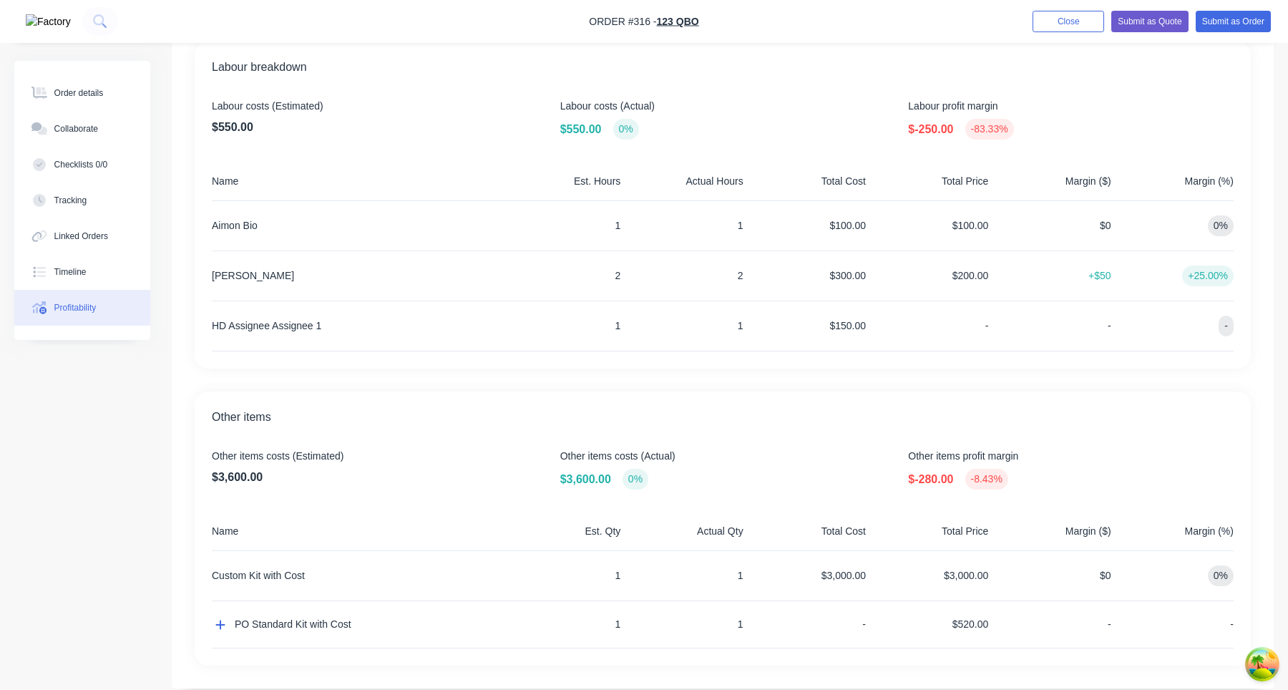
scroll to position [415, 0]
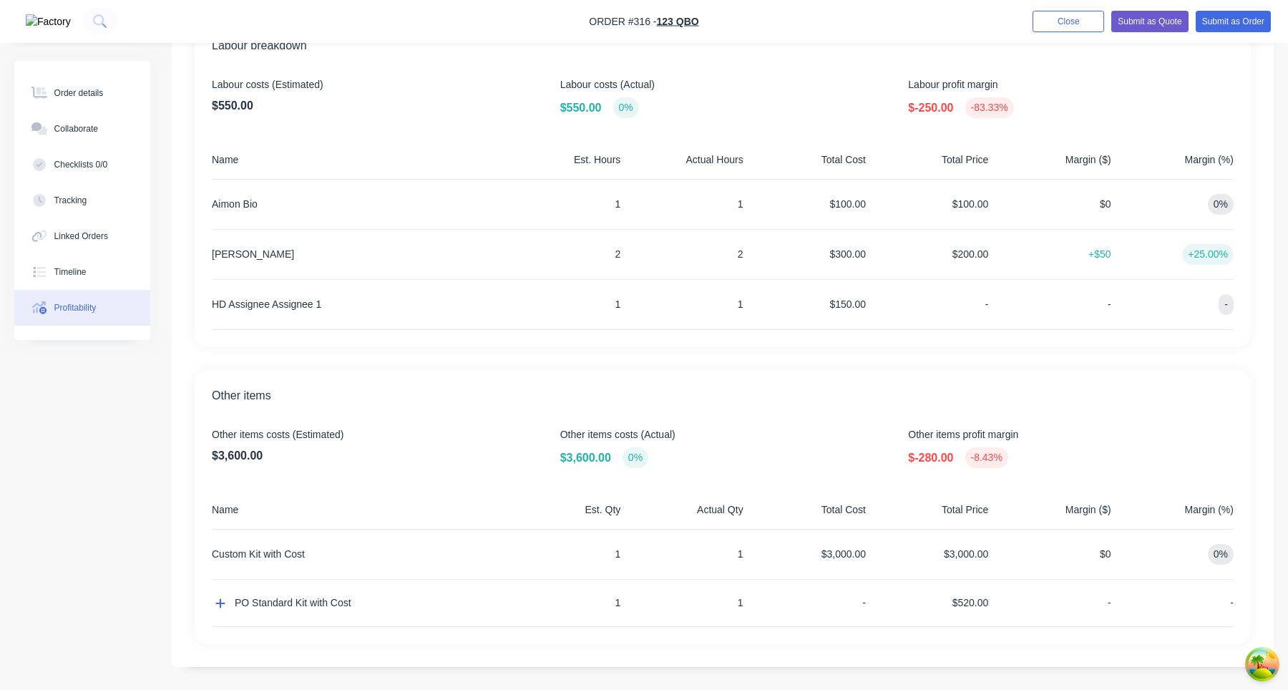
click at [963, 252] on div "$200.00" at bounding box center [930, 254] width 117 height 49
click at [976, 260] on div "$200.00" at bounding box center [930, 254] width 117 height 49
click at [975, 258] on div "$200.00" at bounding box center [930, 254] width 117 height 49
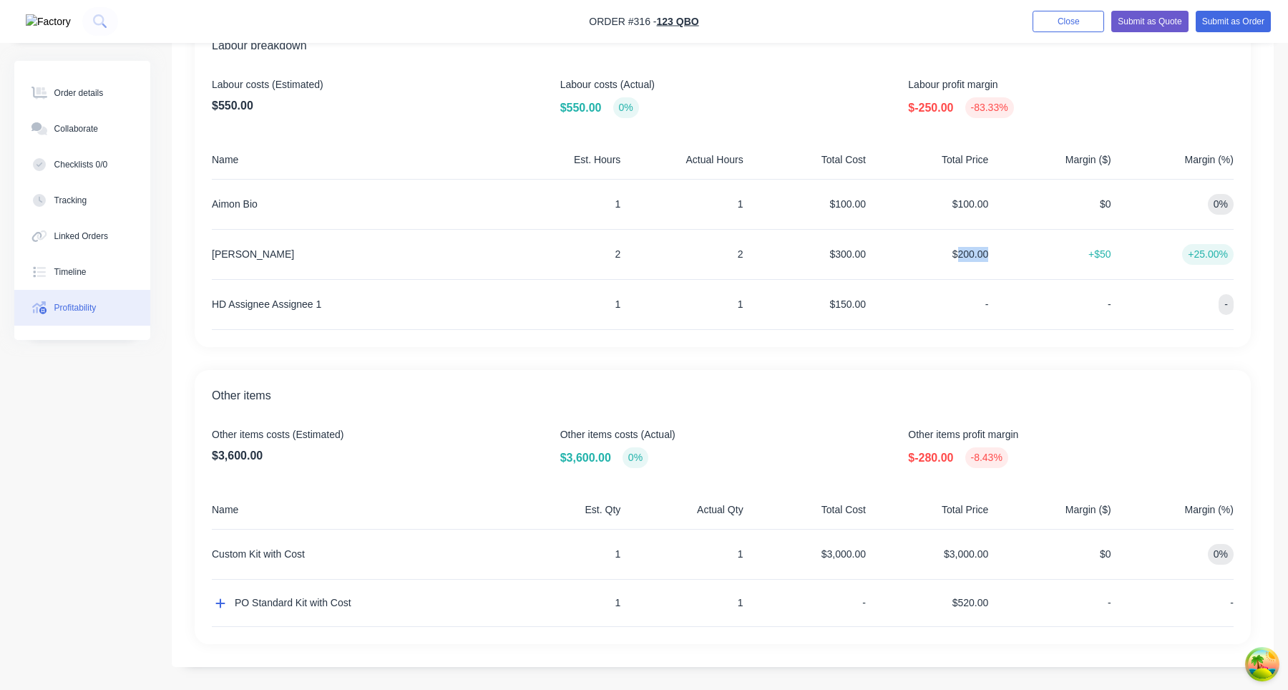
click at [975, 258] on div "$200.00" at bounding box center [930, 254] width 117 height 49
click at [982, 268] on div "$200.00" at bounding box center [930, 254] width 117 height 49
click at [978, 256] on div "$200.00" at bounding box center [930, 254] width 117 height 49
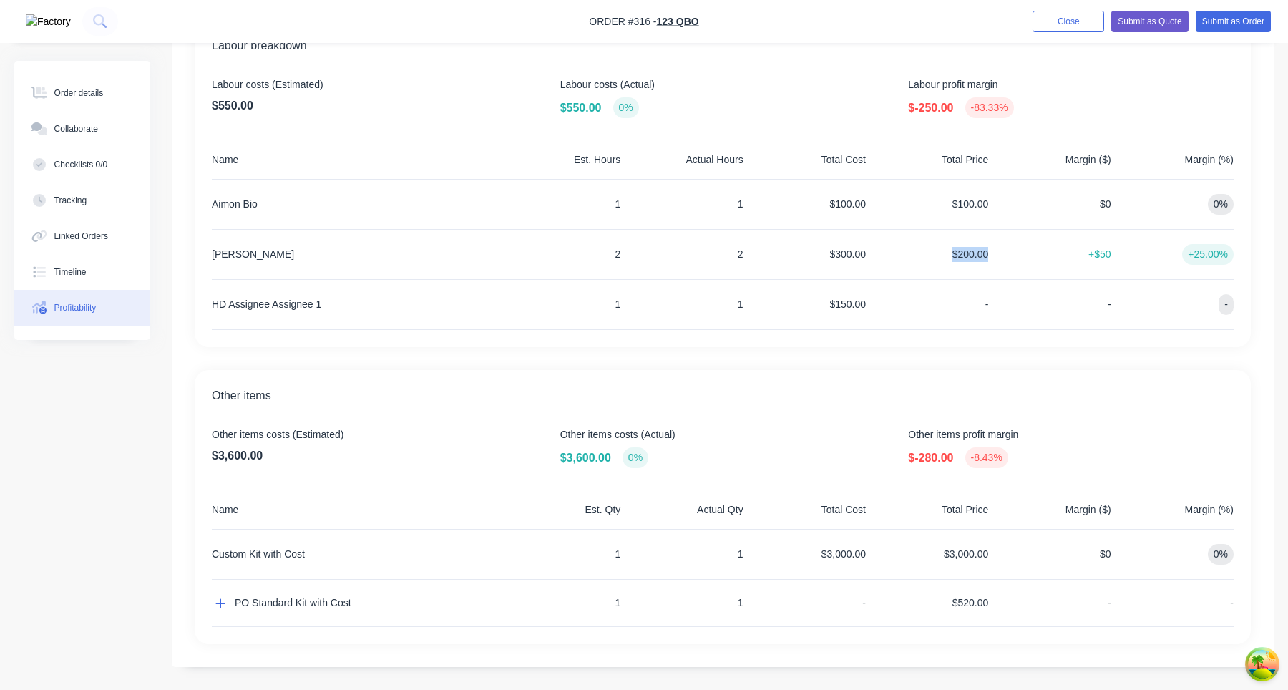
click at [978, 256] on div "$200.00" at bounding box center [930, 254] width 117 height 49
click at [995, 270] on div "+$50" at bounding box center [1052, 254] width 117 height 49
click at [986, 263] on div "$200.00" at bounding box center [930, 254] width 117 height 49
click at [984, 256] on div "$200.00" at bounding box center [930, 254] width 117 height 49
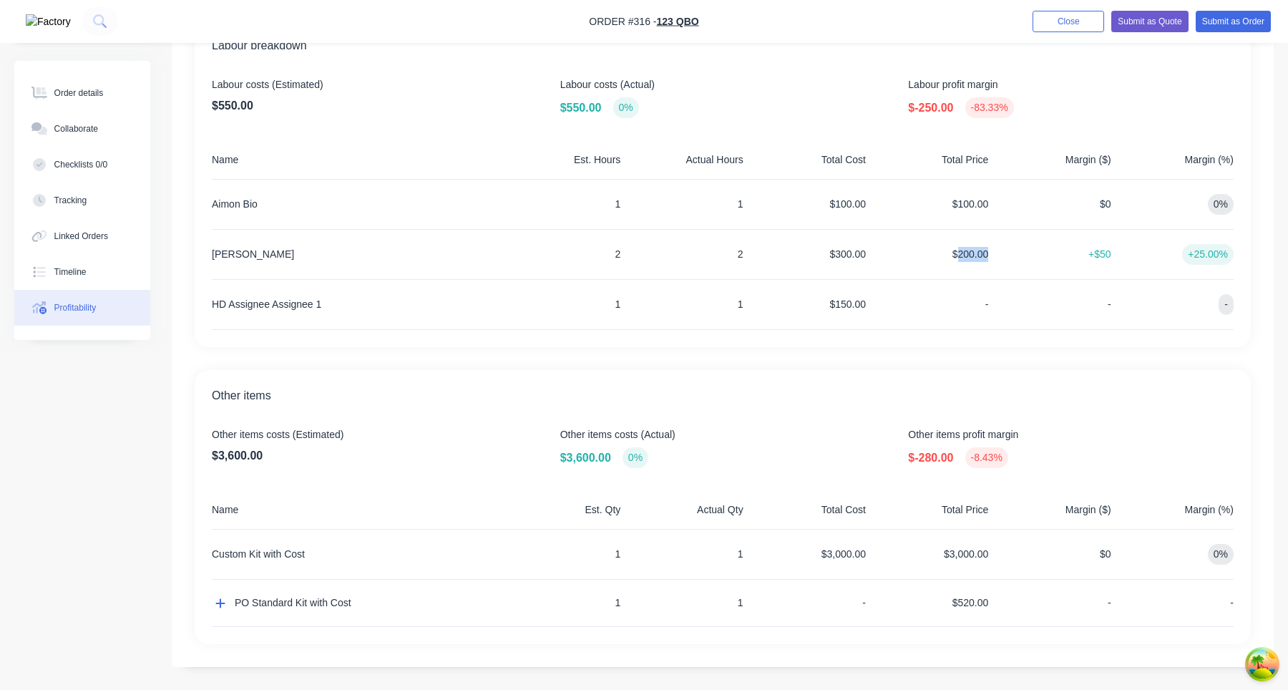
click at [984, 256] on div "$200.00" at bounding box center [930, 254] width 117 height 49
click at [1005, 278] on div "+$50" at bounding box center [1052, 254] width 117 height 49
click at [80, 98] on div "Order details" at bounding box center [78, 93] width 49 height 13
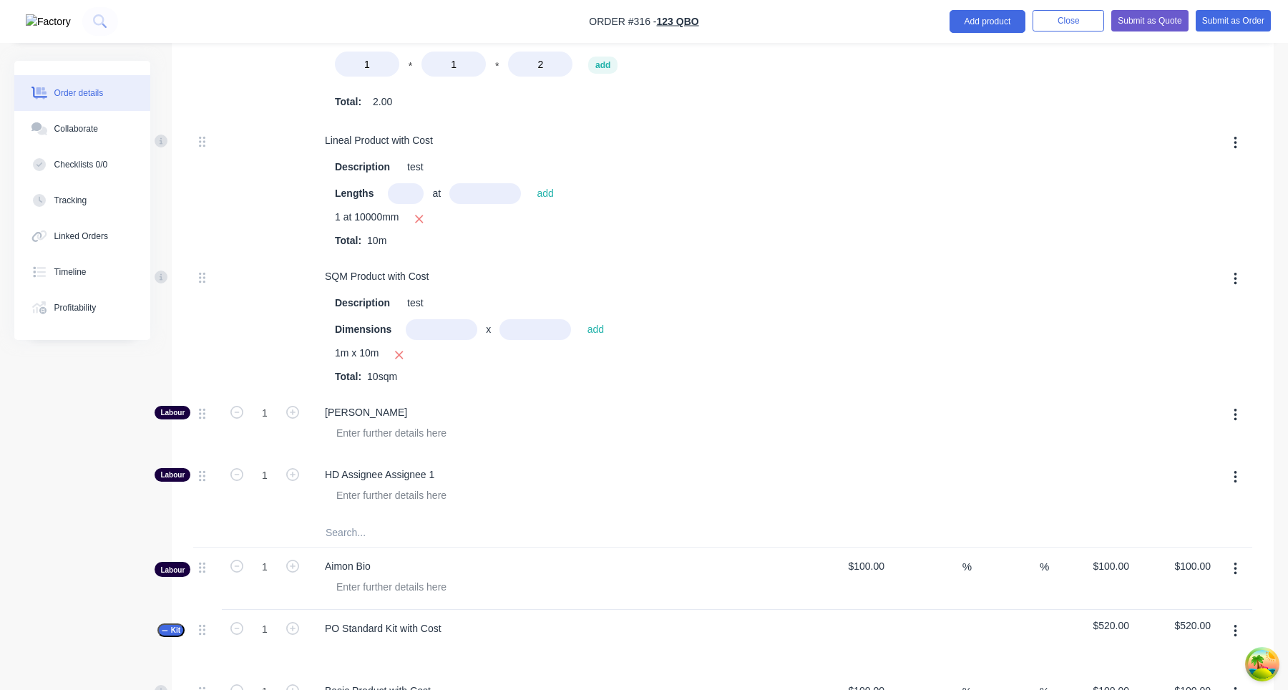
scroll to position [942, 0]
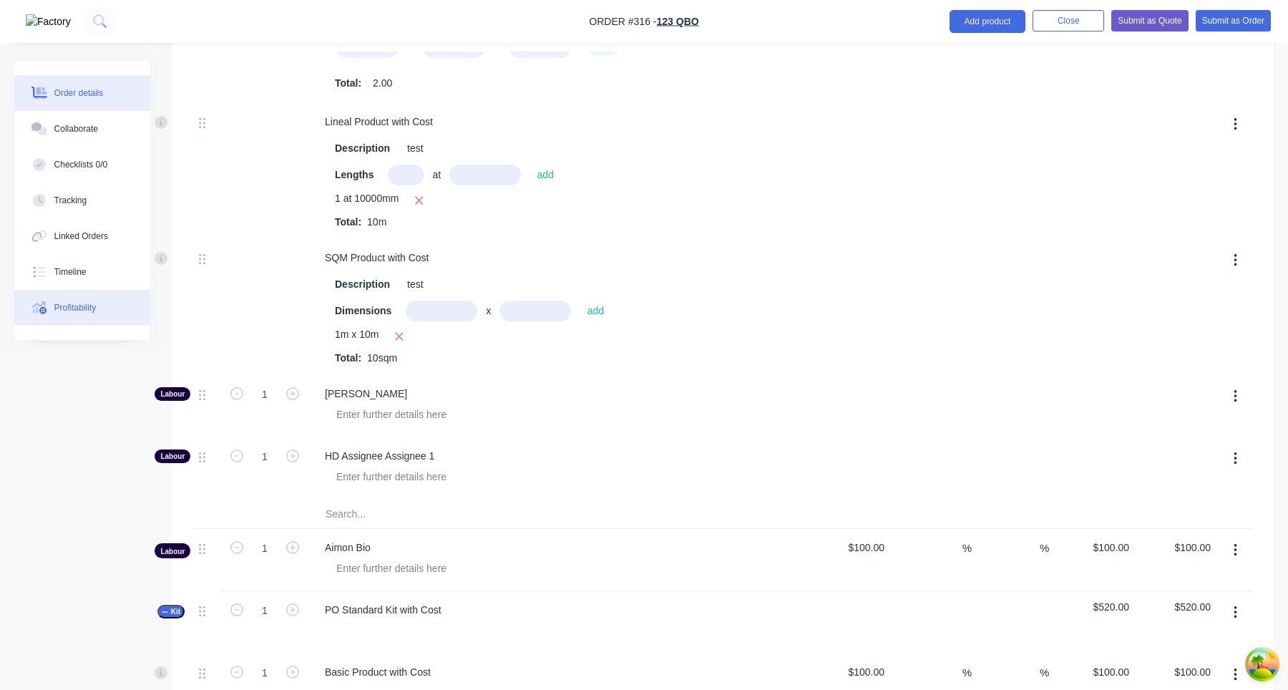
click at [85, 309] on div "Profitability" at bounding box center [75, 307] width 42 height 13
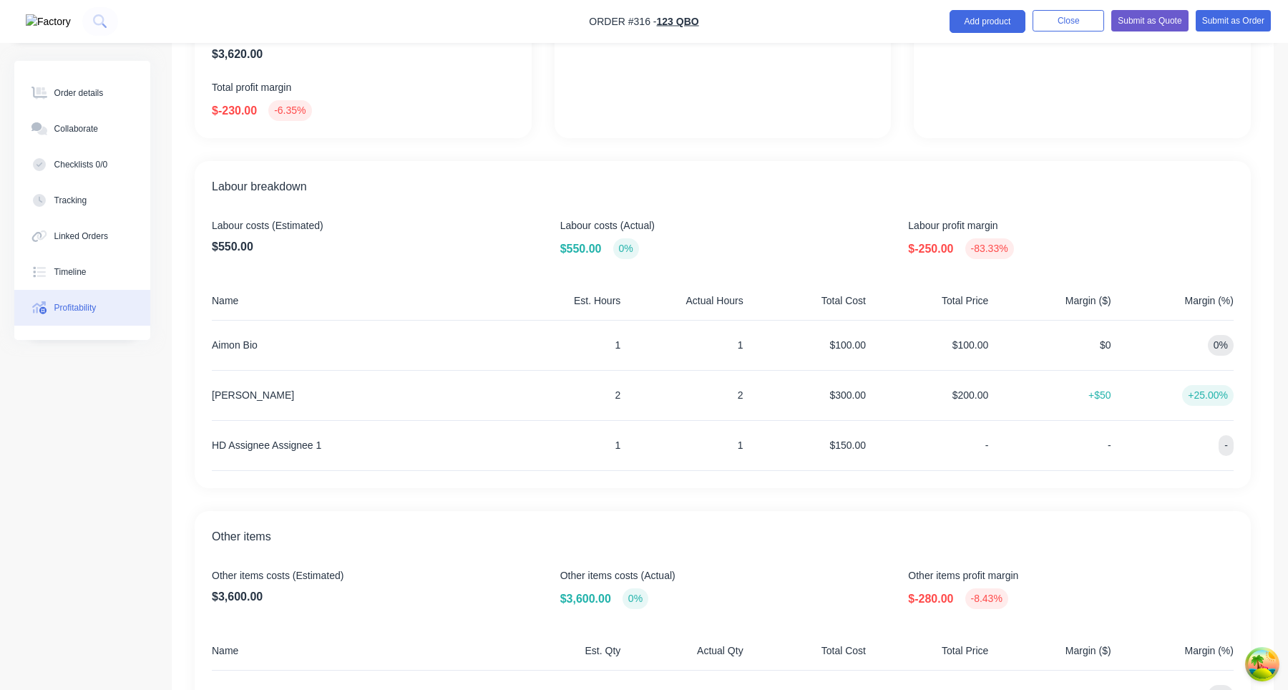
scroll to position [415, 0]
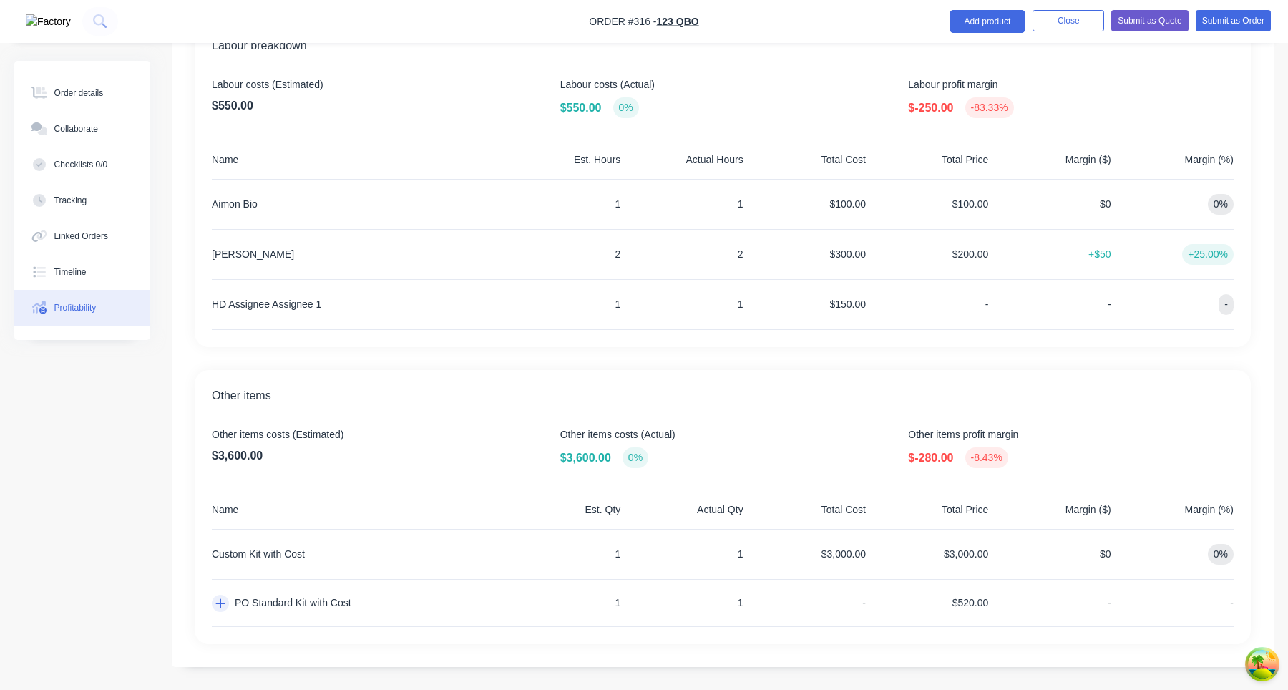
click at [218, 597] on button "button" at bounding box center [220, 603] width 17 height 17
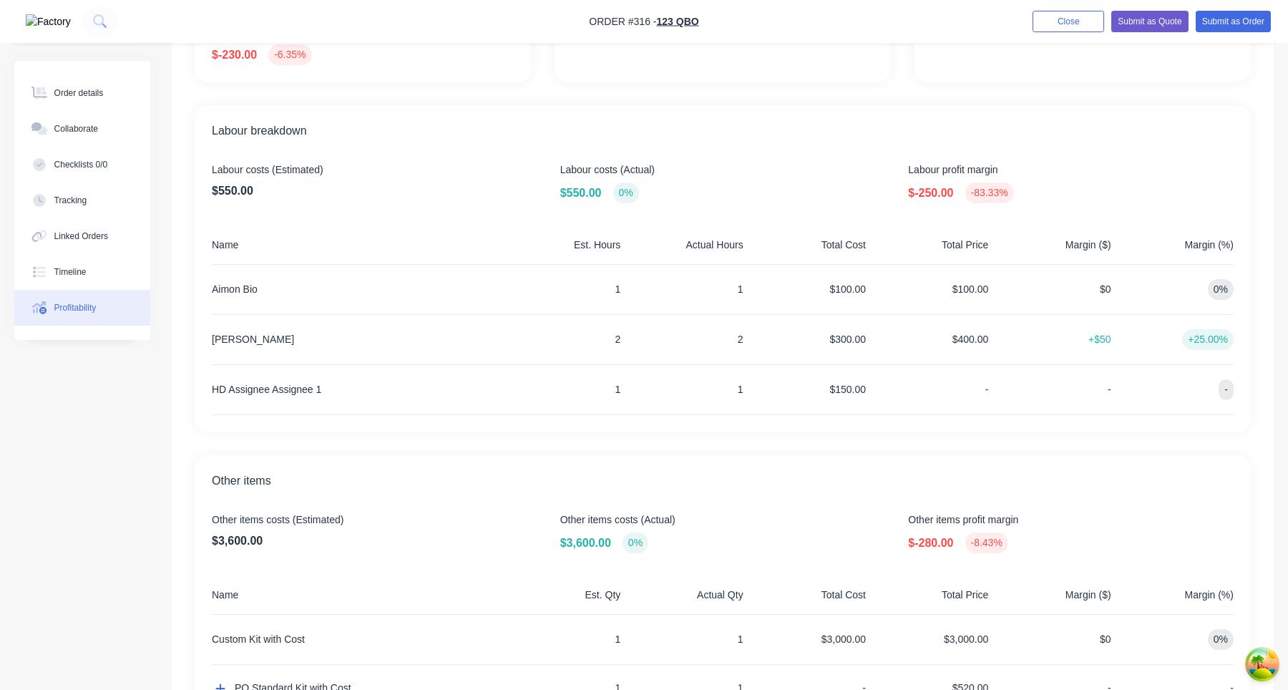
scroll to position [415, 0]
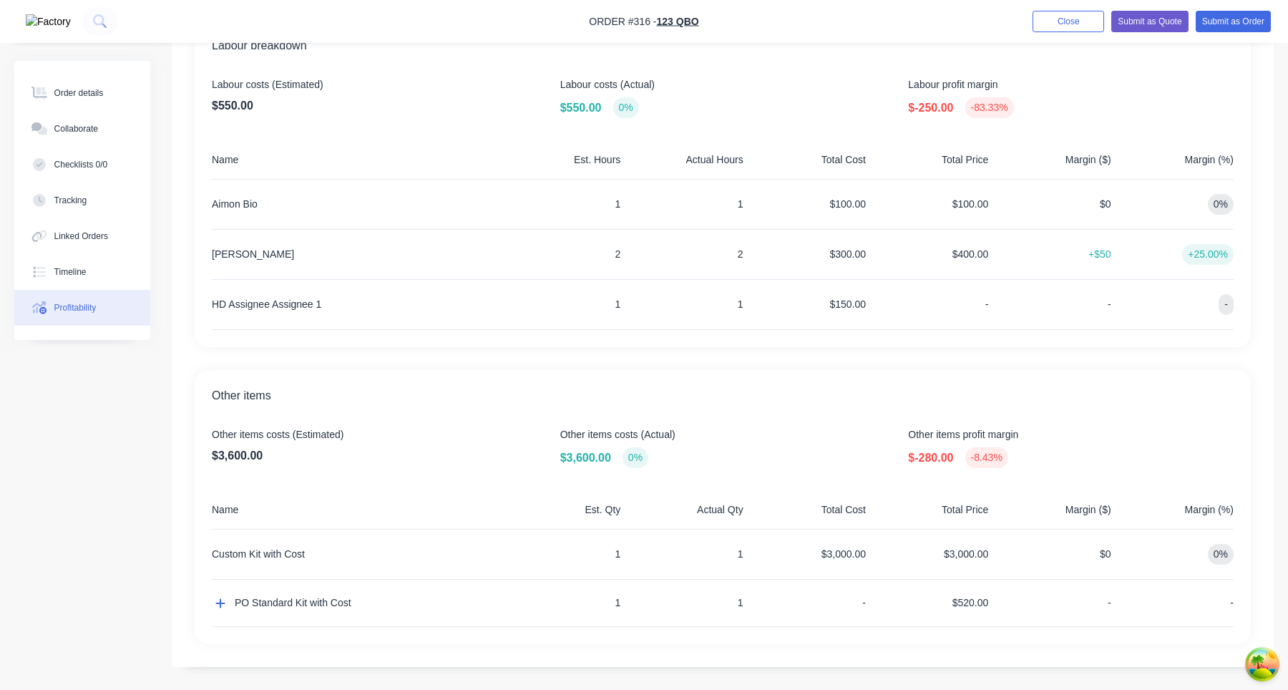
click at [930, 82] on span "Labour profit margin" at bounding box center [1071, 84] width 326 height 15
copy span "Labour profit margin"
click at [980, 298] on div "-" at bounding box center [930, 304] width 117 height 49
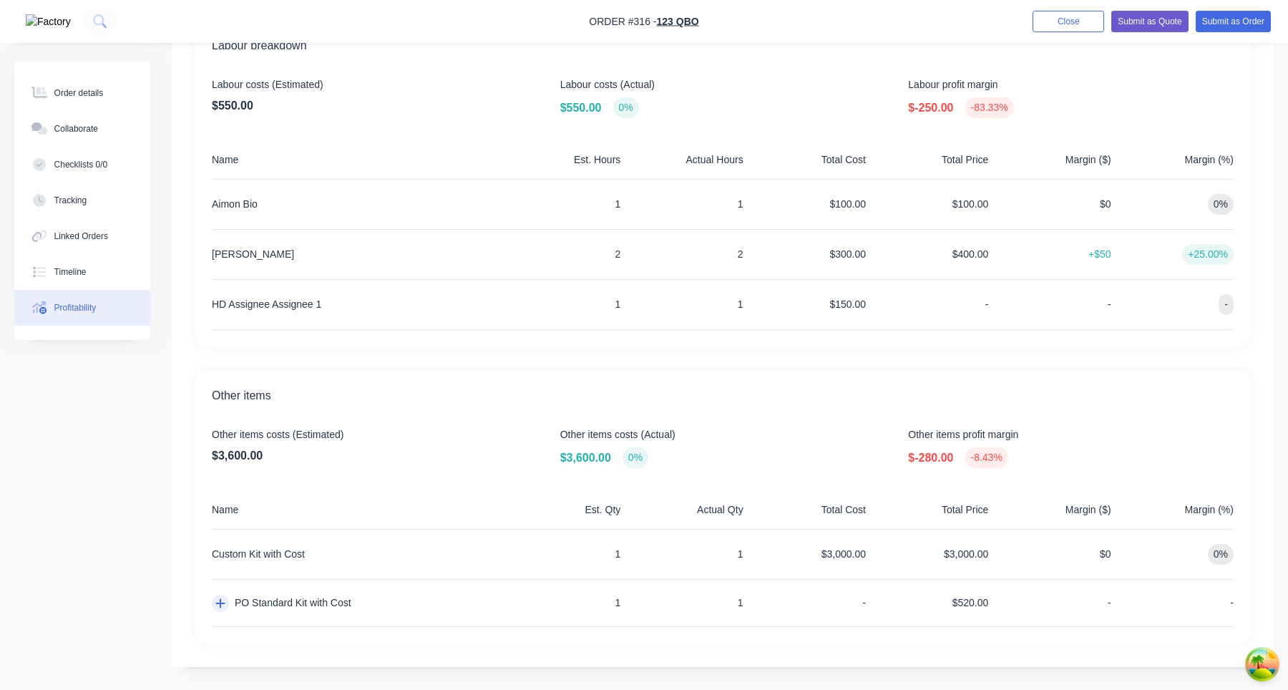
click at [215, 608] on icon "button" at bounding box center [220, 602] width 10 height 11
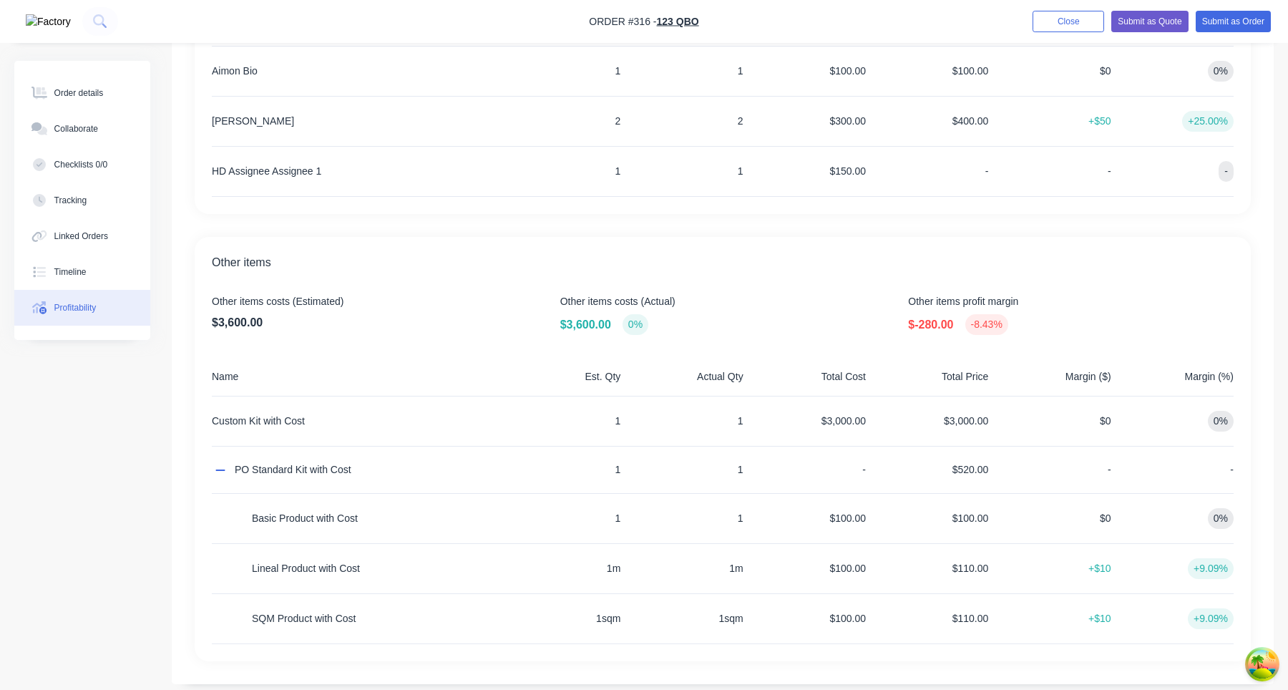
scroll to position [547, 0]
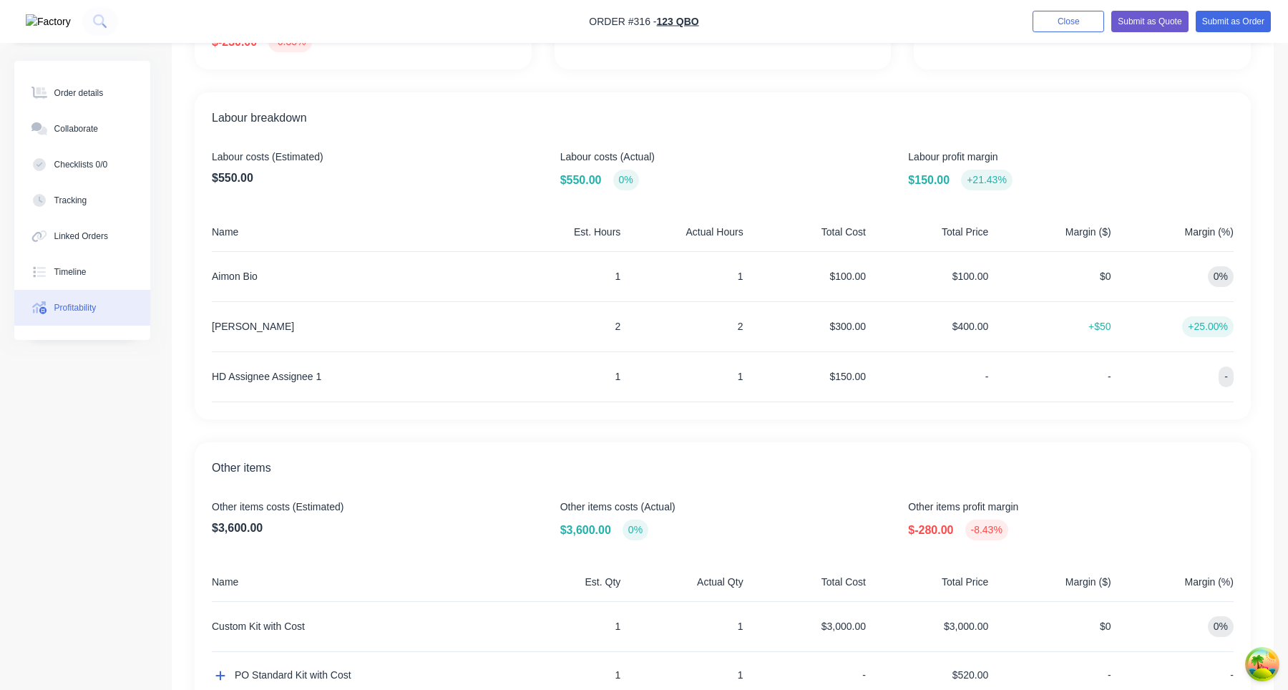
scroll to position [415, 0]
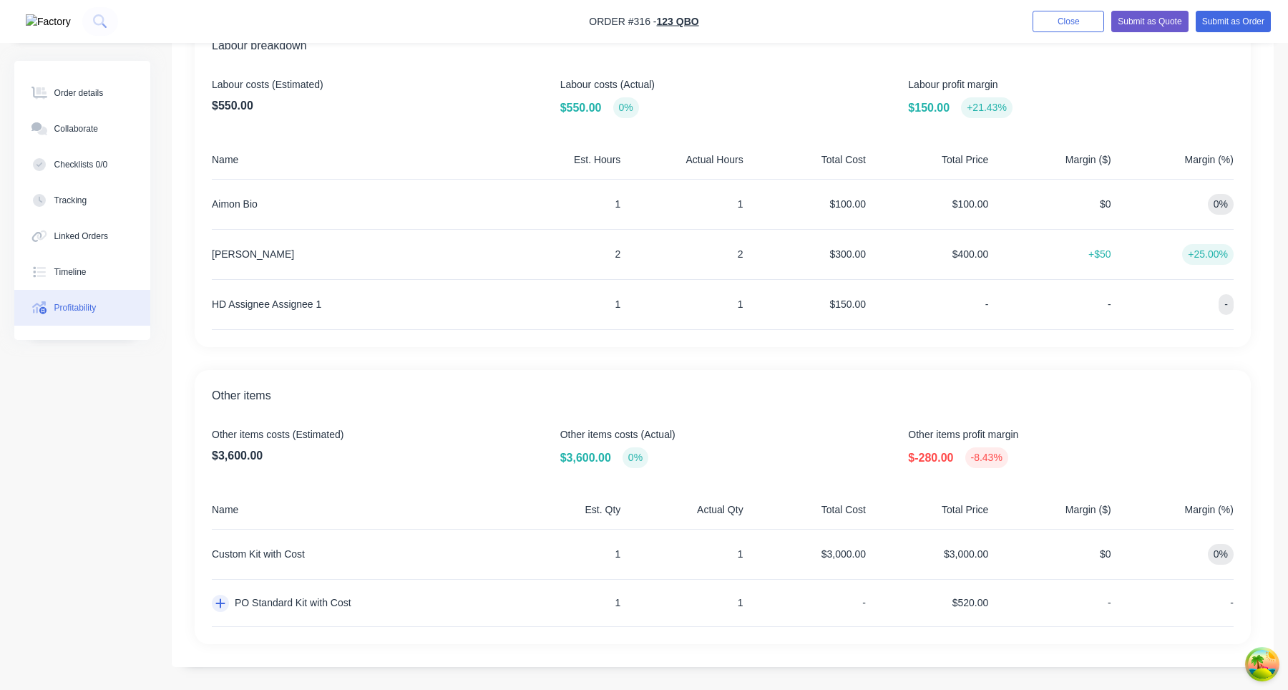
click at [220, 604] on icon "button" at bounding box center [220, 603] width 9 height 9
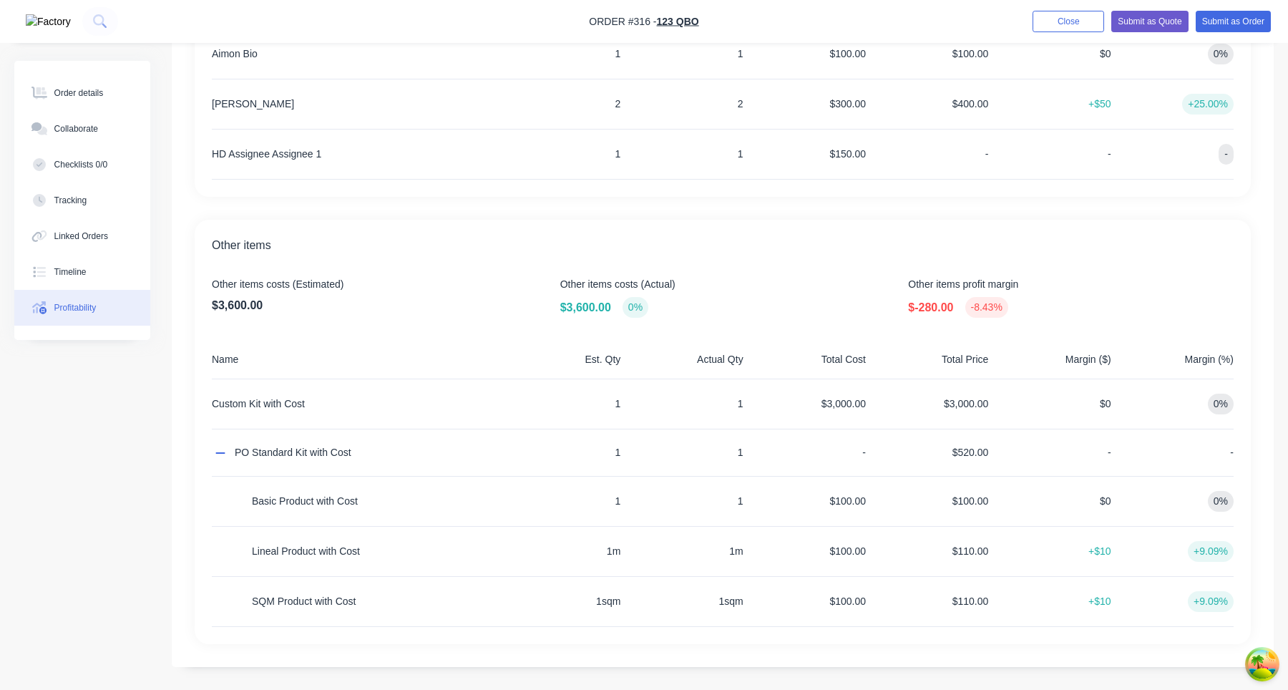
click at [966, 285] on span "Other items profit margin" at bounding box center [1071, 284] width 326 height 15
copy span "Other items profit margin"
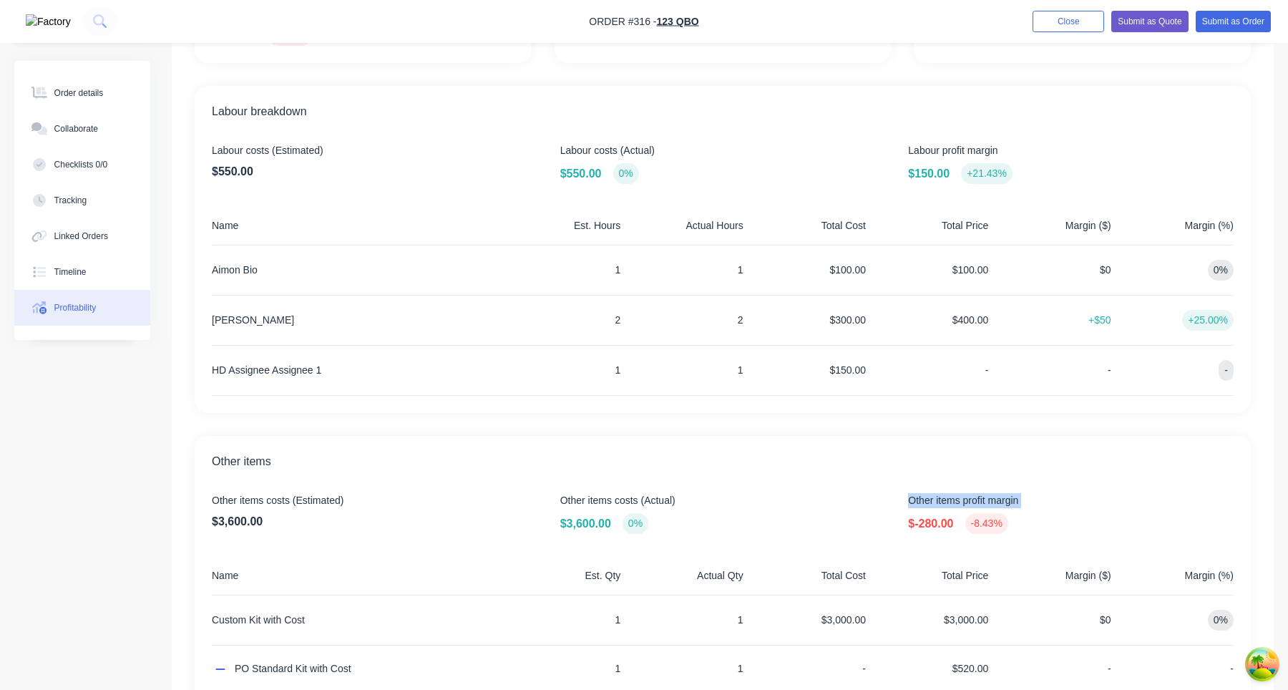
scroll to position [346, 0]
copy span "Other items profit margin"
click at [1019, 432] on div "Overview Costs (Estimated) $3,850.00 Costs (Actual) $3,850.00 0% Total order va…" at bounding box center [723, 323] width 1102 height 1125
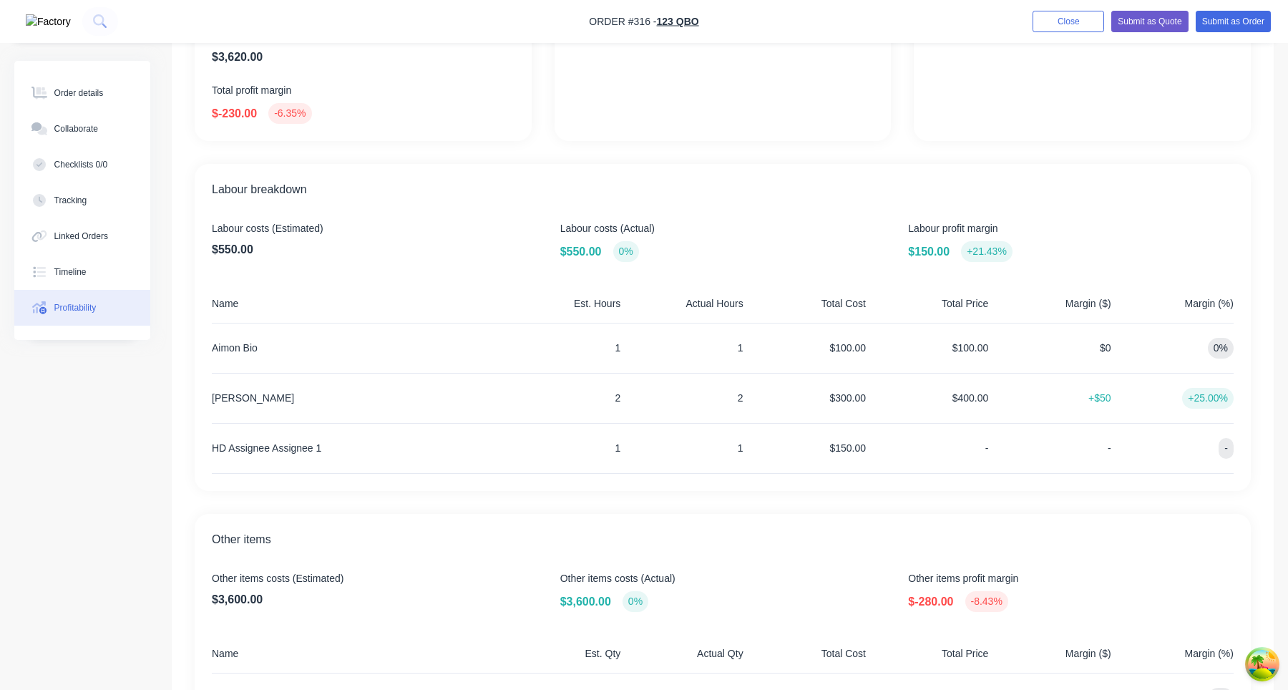
scroll to position [276, 0]
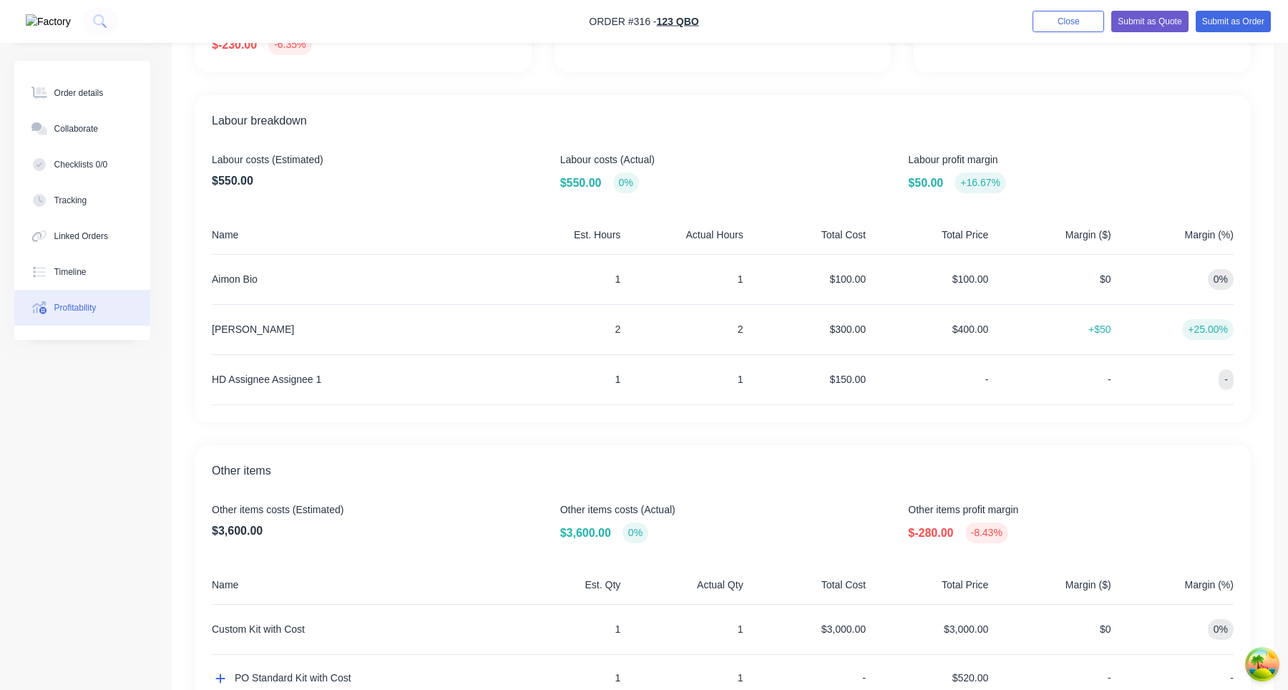
scroll to position [415, 0]
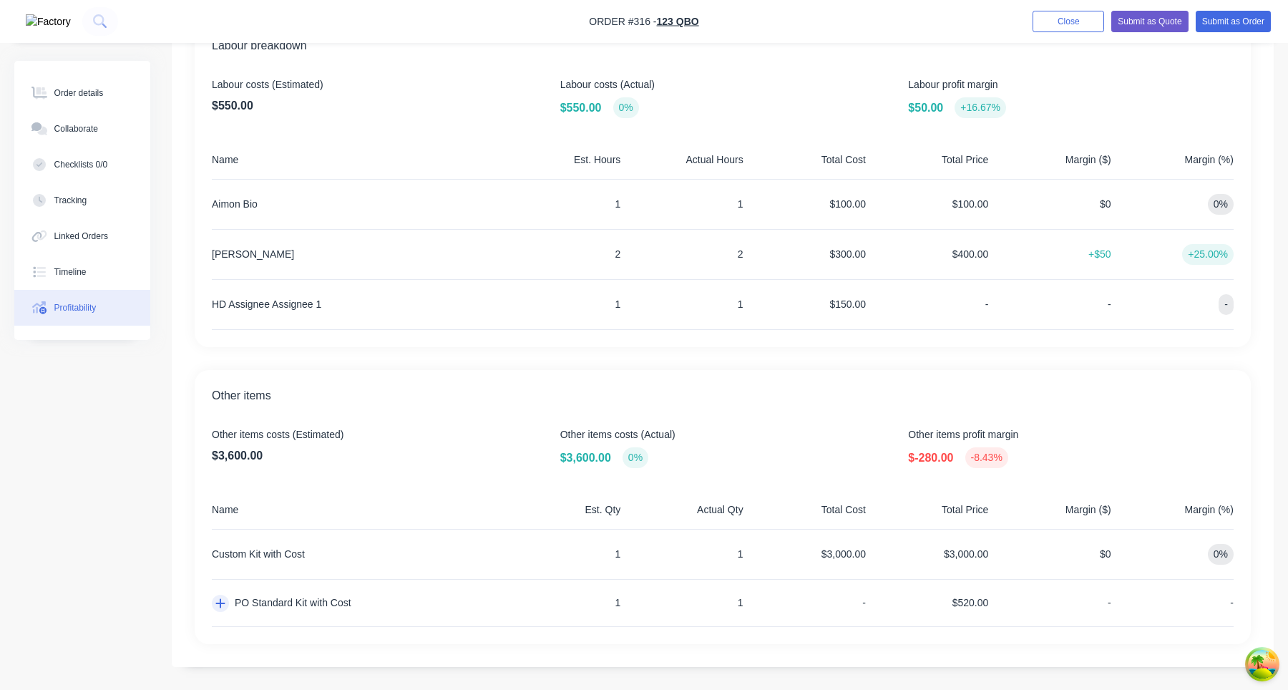
click at [217, 605] on icon "button" at bounding box center [220, 602] width 10 height 11
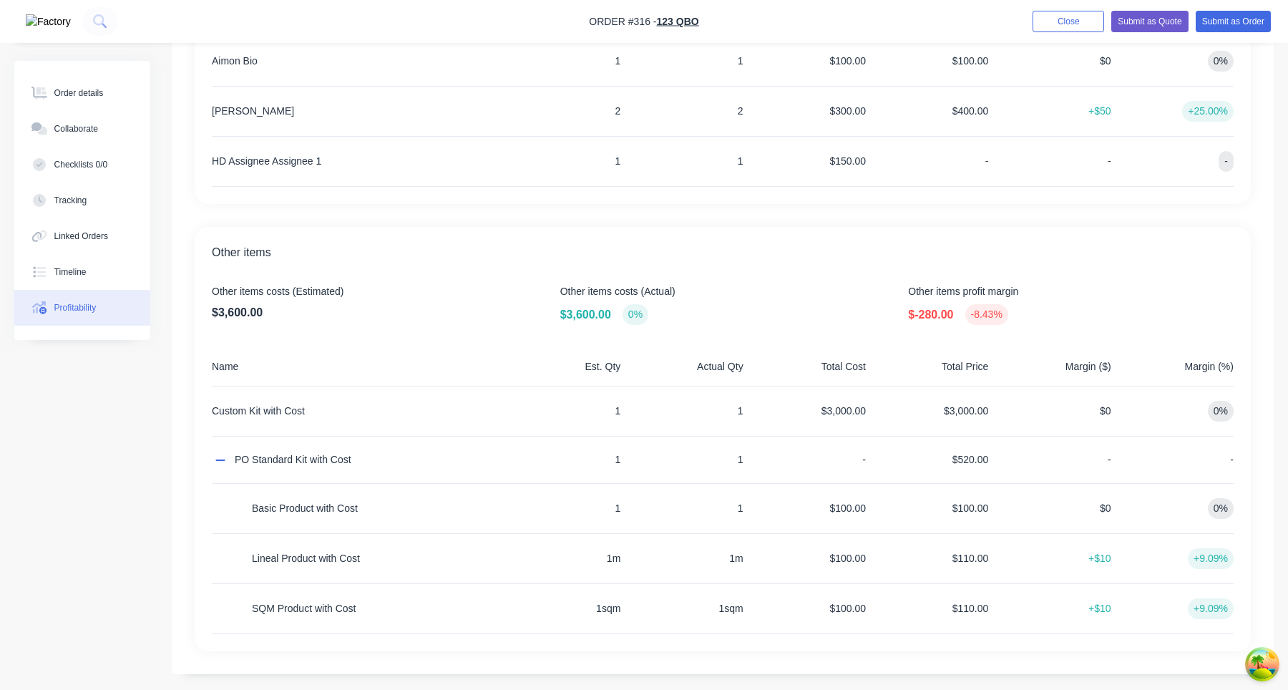
scroll to position [565, 0]
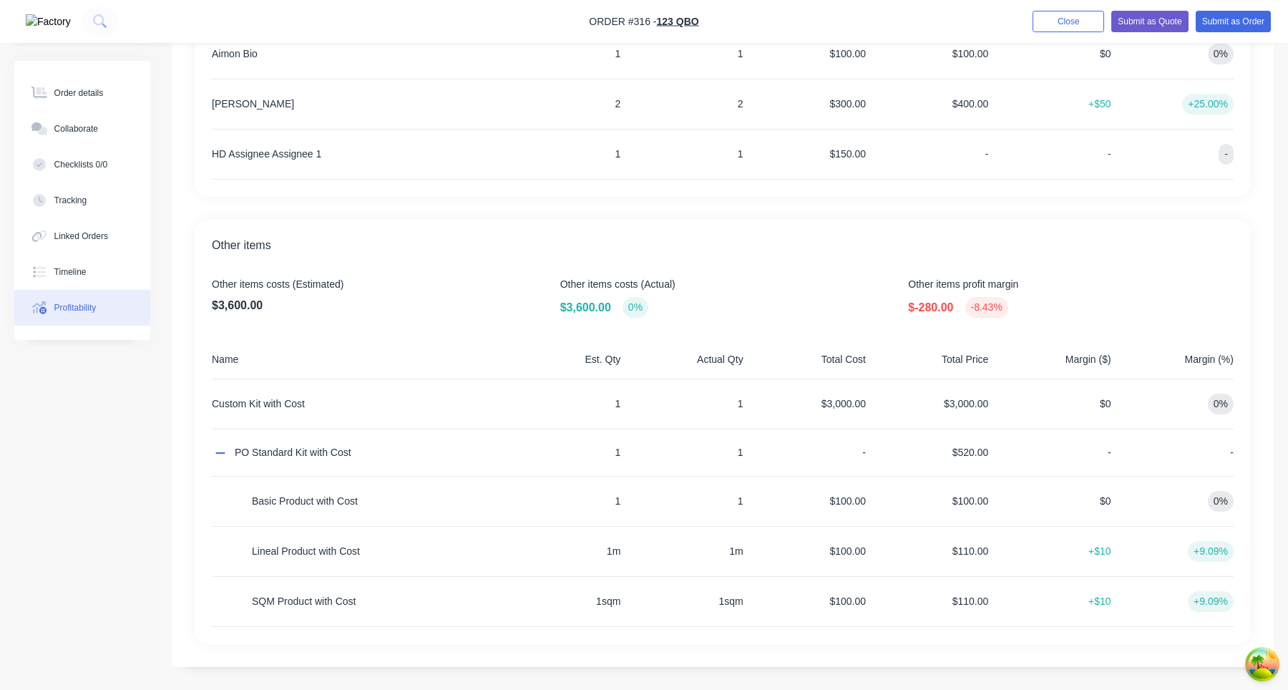
click at [930, 291] on span "Other items profit margin" at bounding box center [1071, 284] width 326 height 15
click at [930, 288] on span "Other items profit margin" at bounding box center [1071, 284] width 326 height 15
copy span "Other items profit margin"
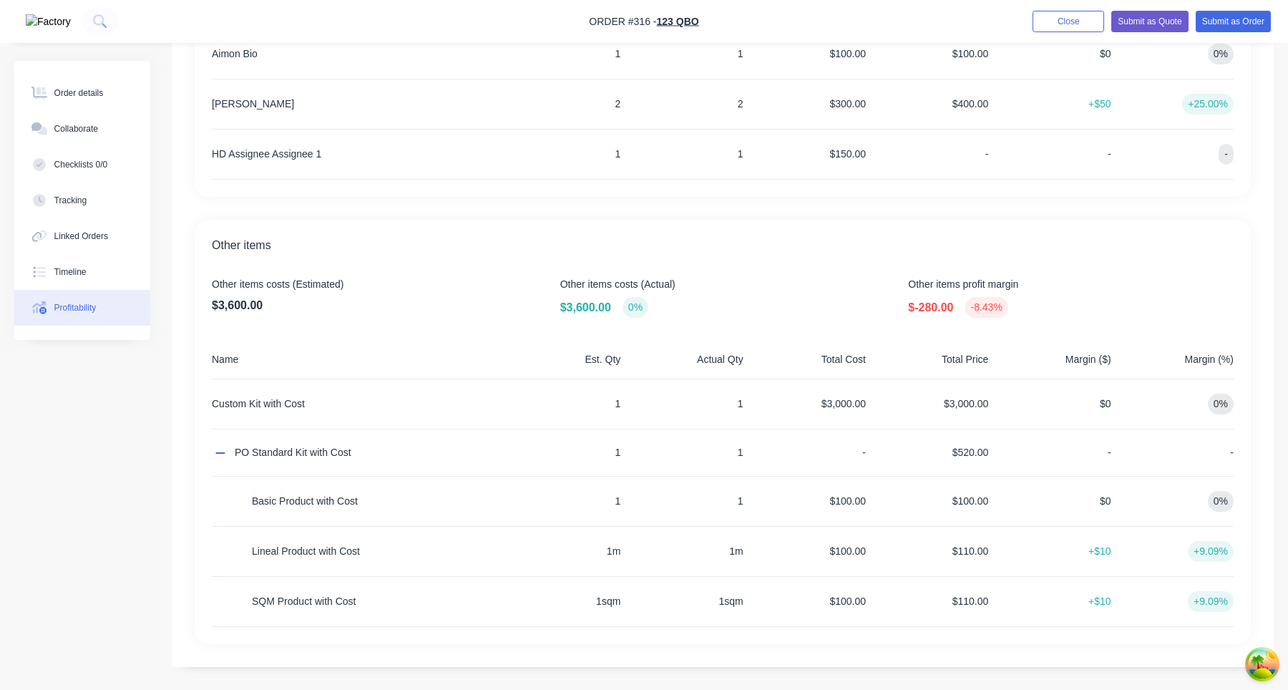
click at [904, 488] on div "$100.00" at bounding box center [930, 501] width 117 height 49
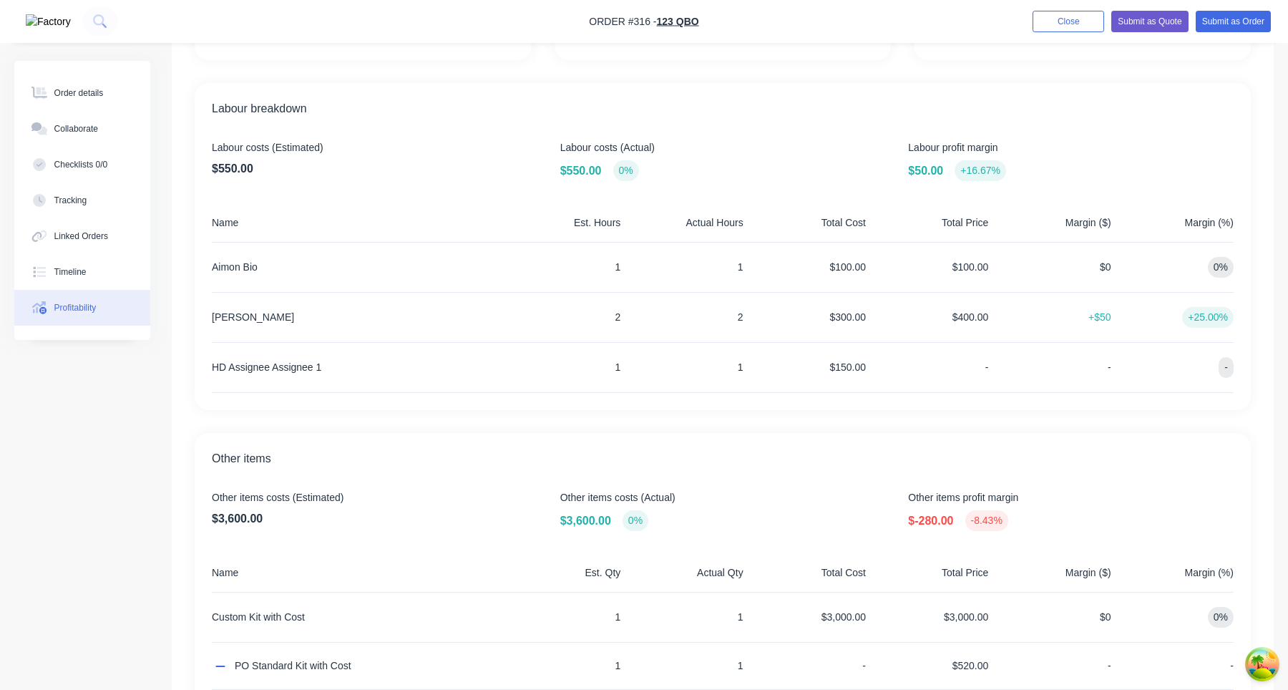
scroll to position [346, 0]
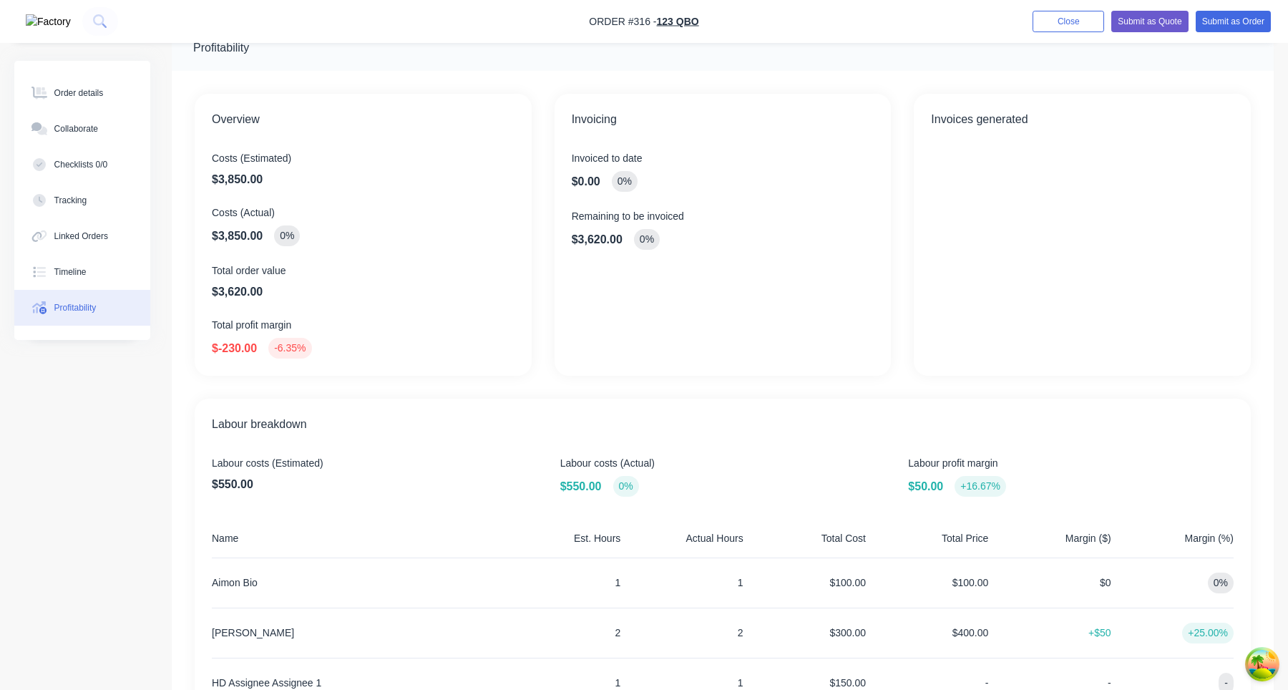
scroll to position [94, 0]
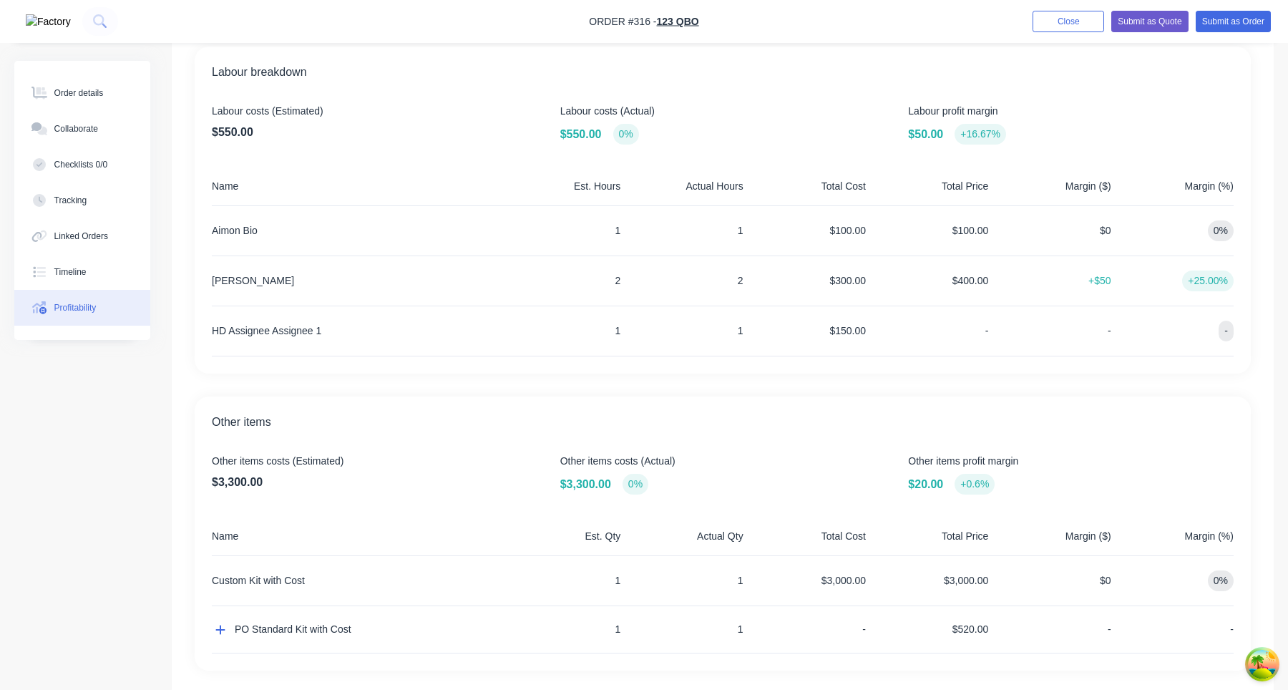
scroll to position [415, 0]
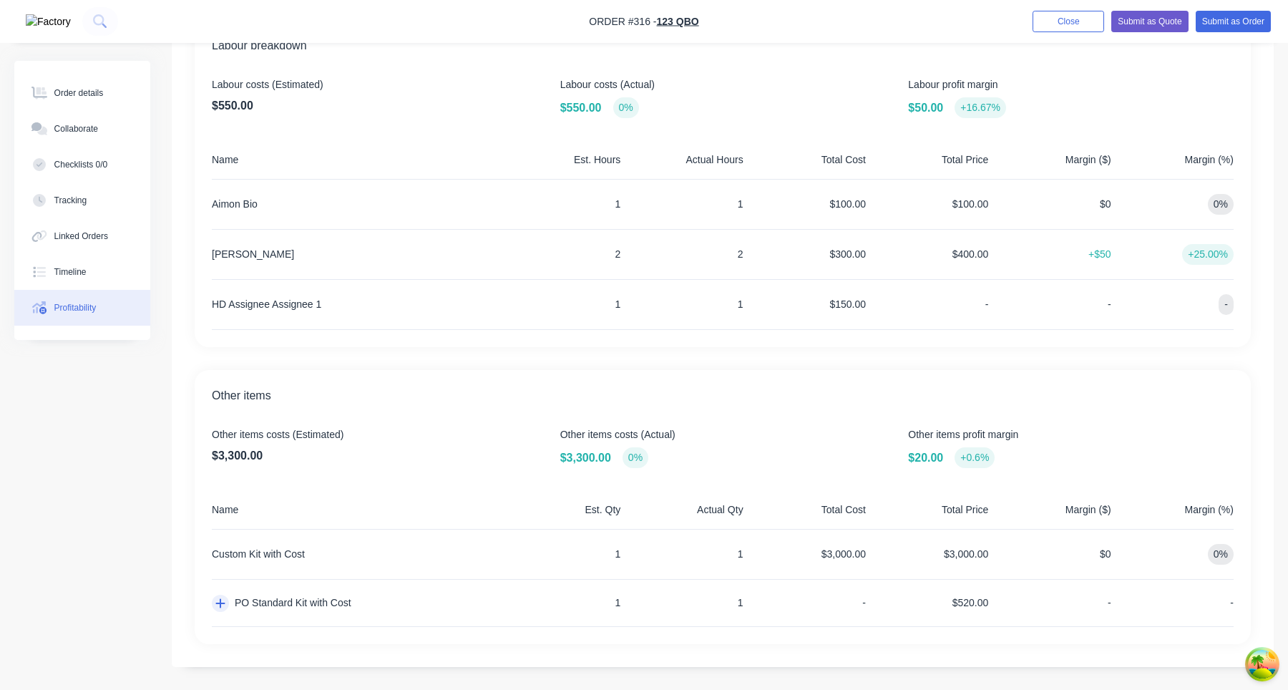
click at [220, 605] on icon "button" at bounding box center [220, 603] width 9 height 9
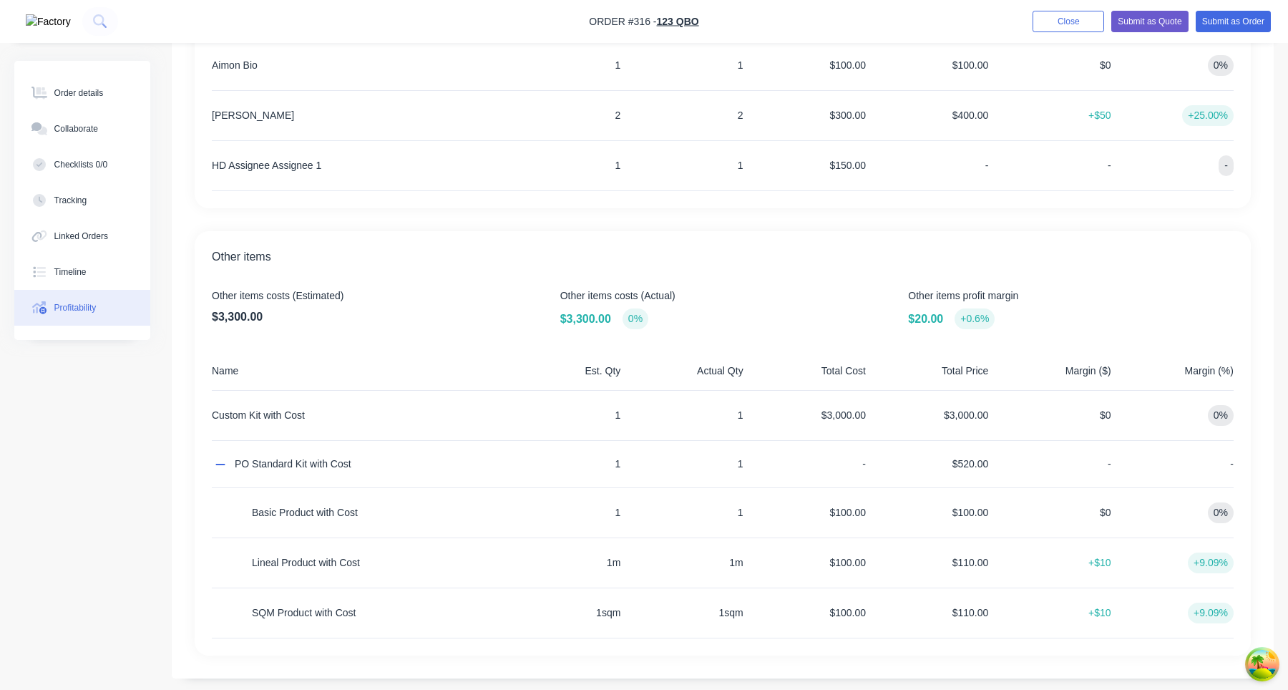
scroll to position [565, 0]
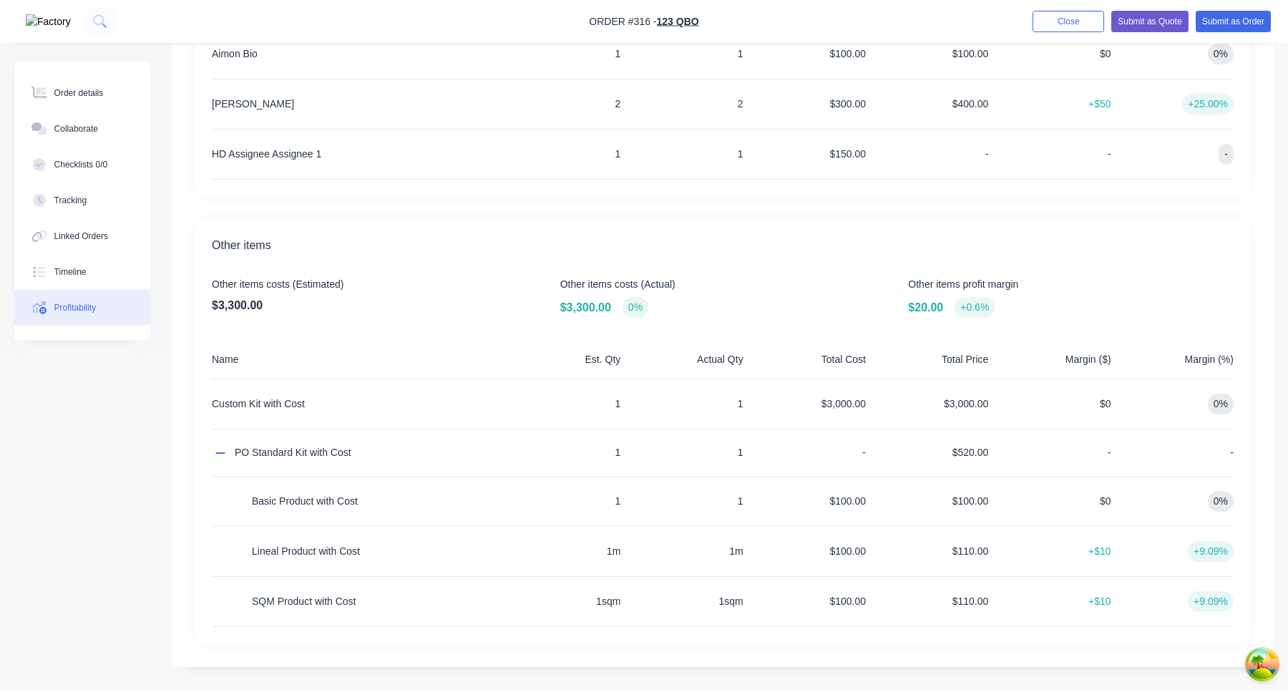
click at [1217, 552] on div "+9.09%" at bounding box center [1211, 551] width 46 height 21
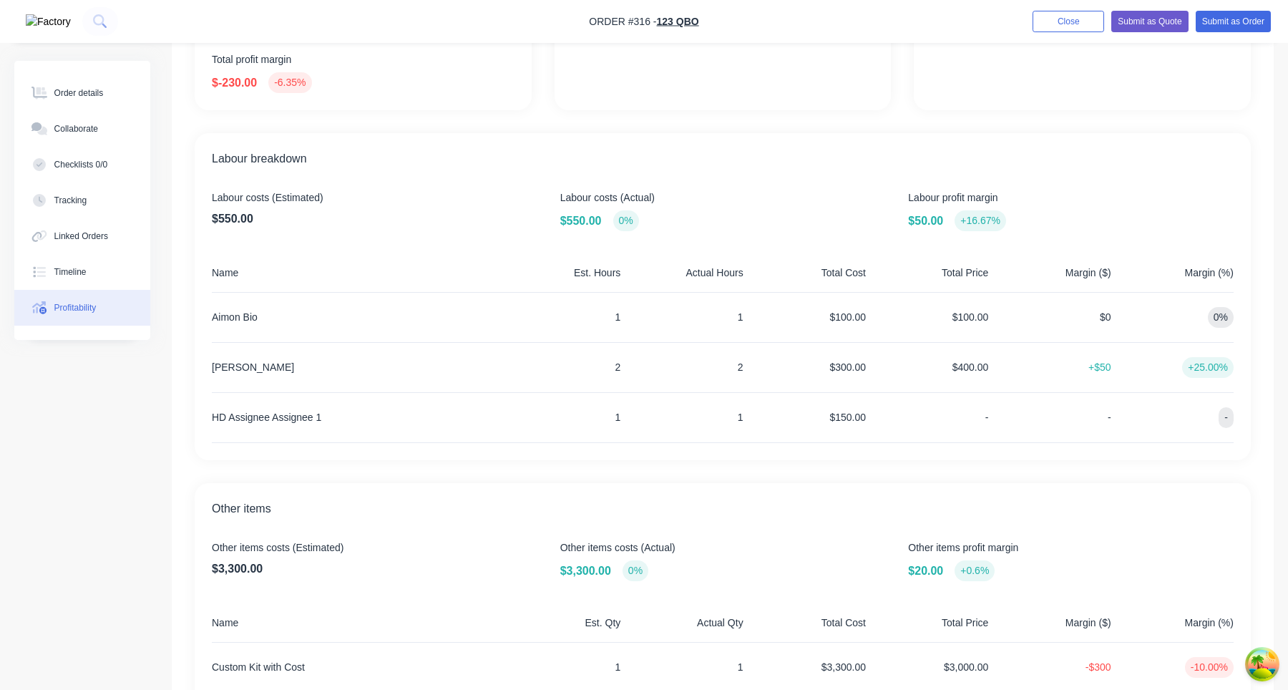
scroll to position [415, 0]
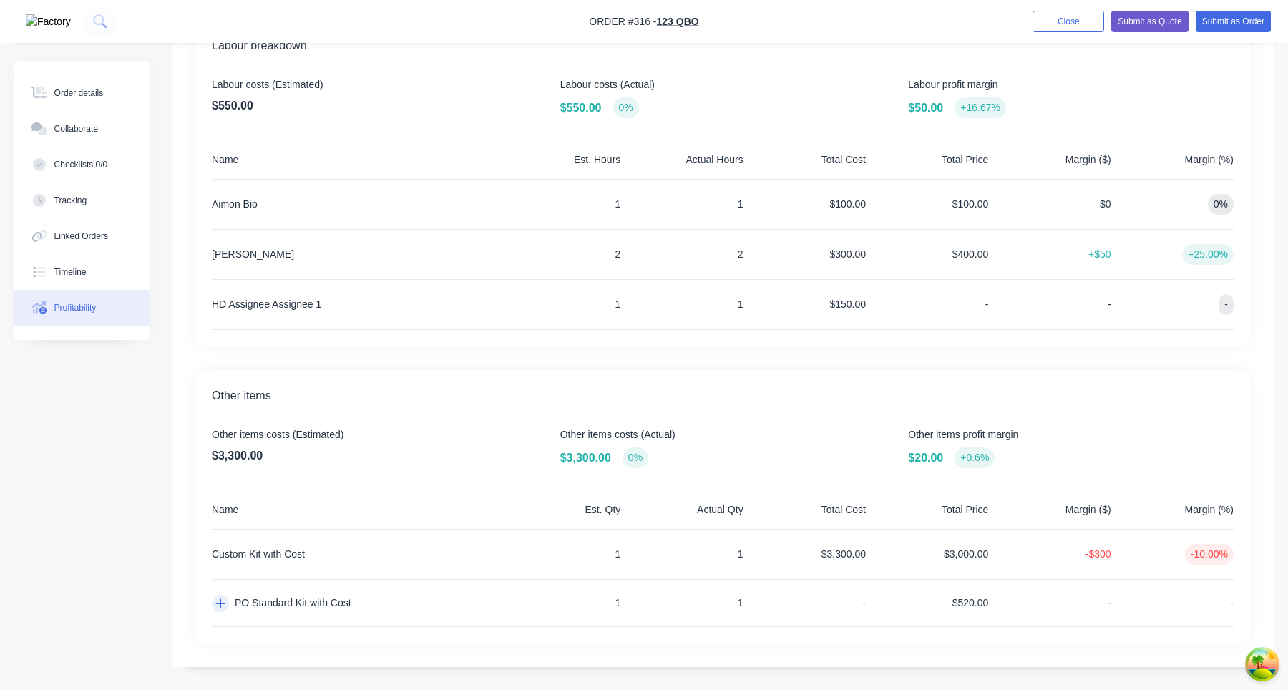
click at [215, 606] on icon "button" at bounding box center [220, 602] width 10 height 11
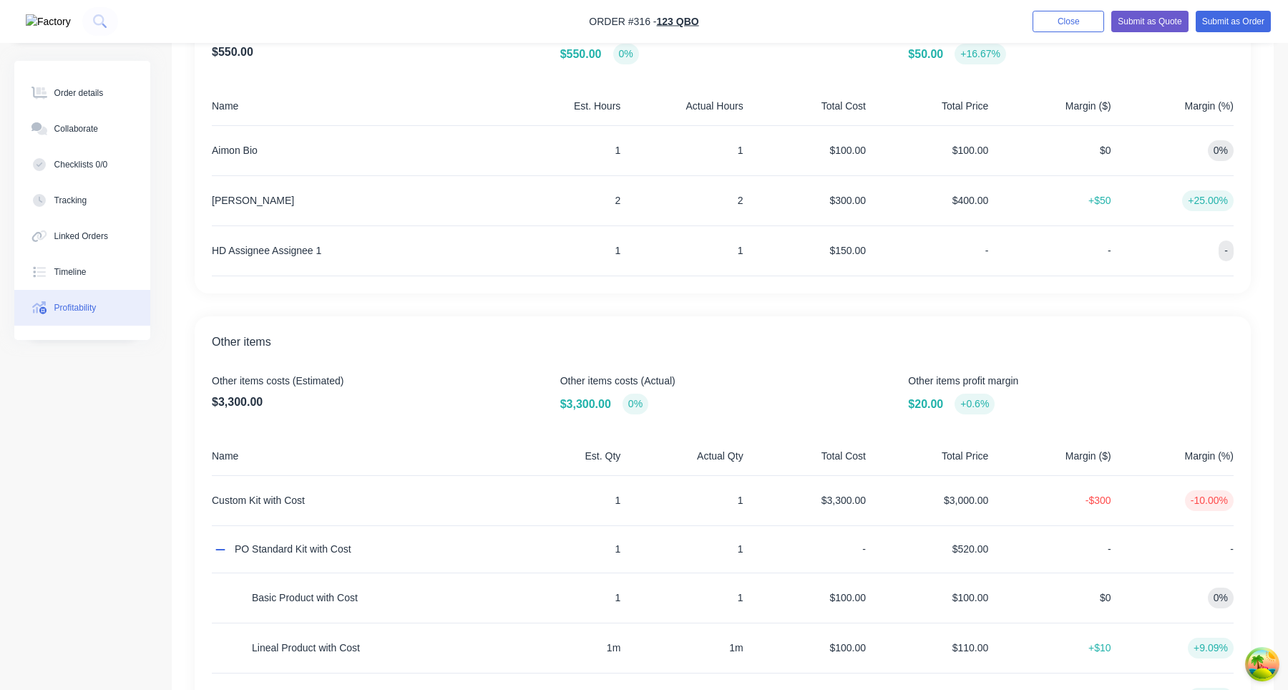
scroll to position [565, 0]
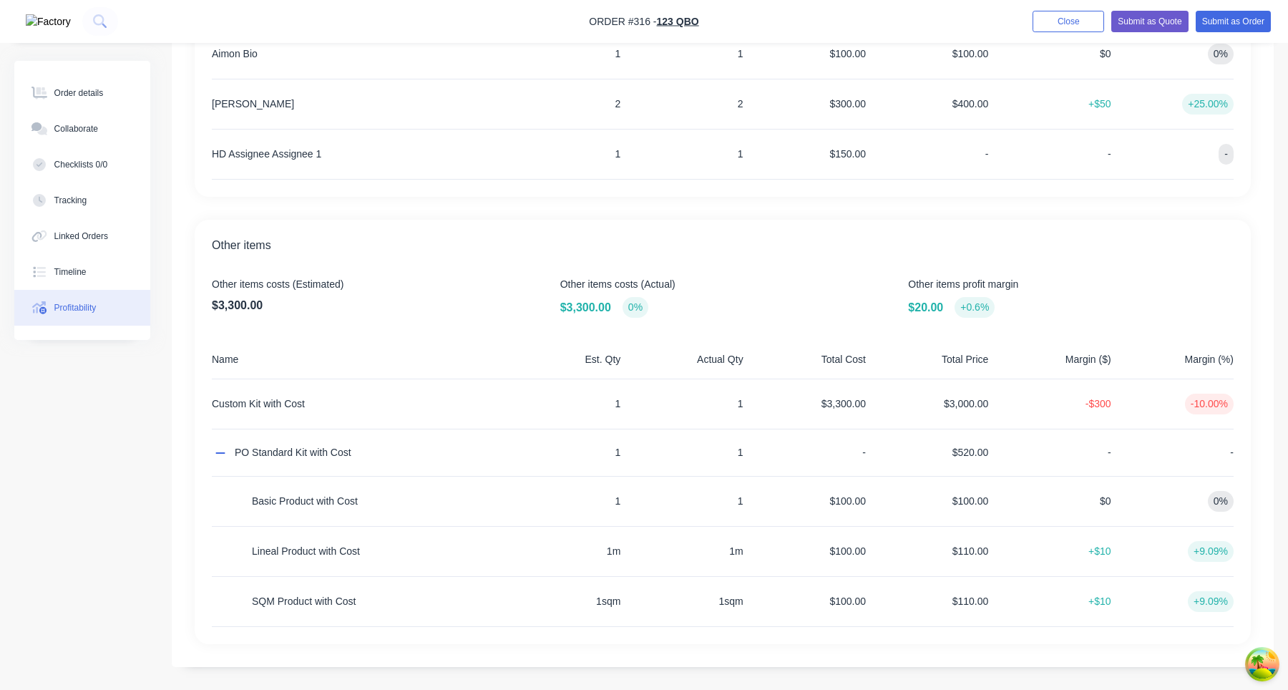
click at [838, 402] on div "$3,300.00" at bounding box center [807, 403] width 117 height 49
click at [258, 402] on div "Custom Kit with Cost" at bounding box center [355, 403] width 286 height 49
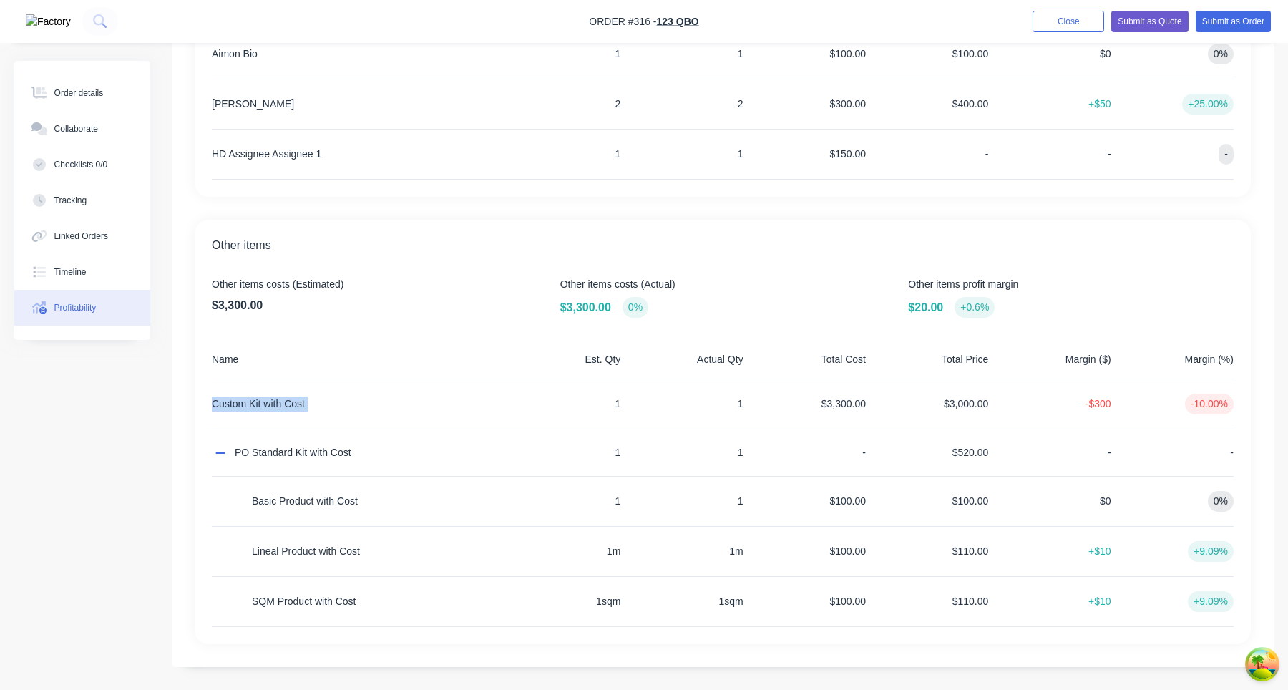
copy div "Custom Kit with Cost"
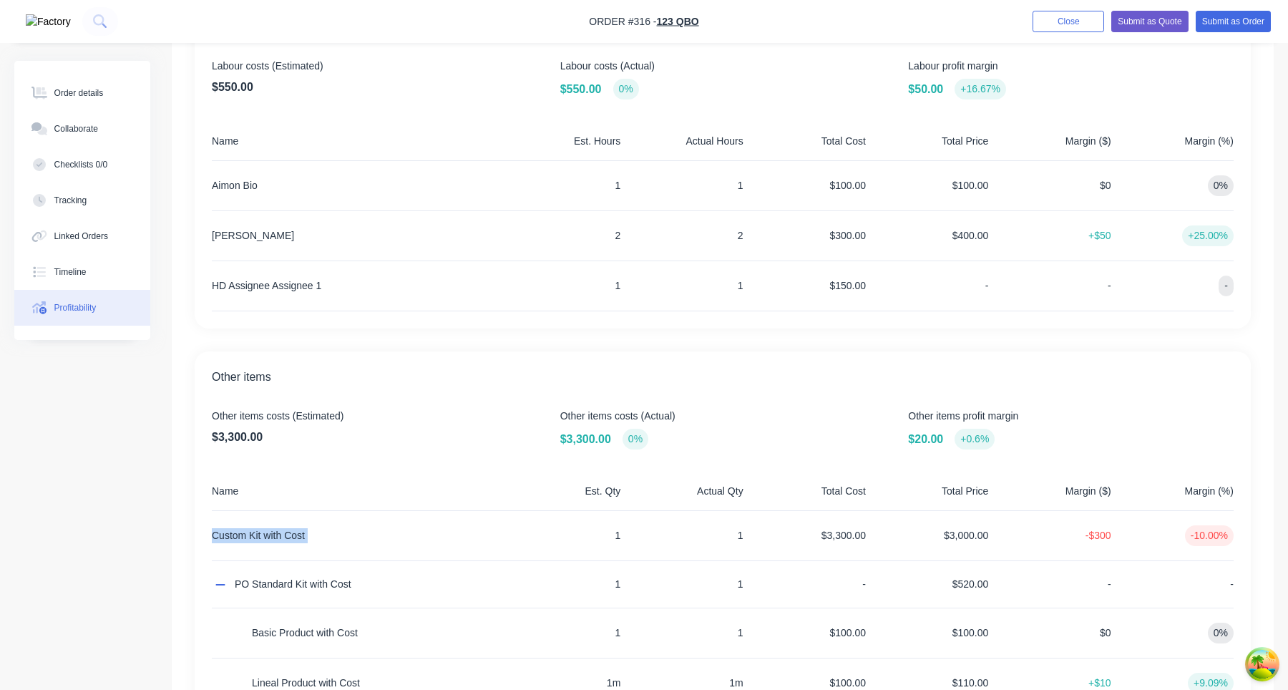
scroll to position [428, 0]
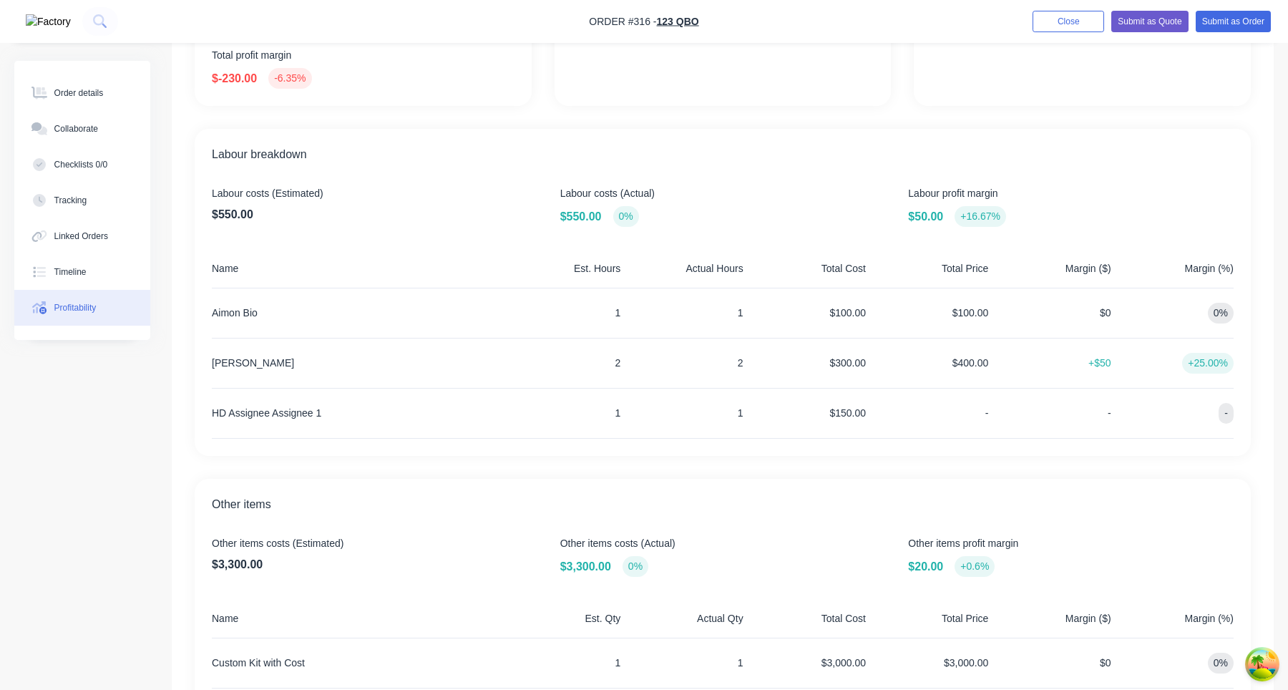
scroll to position [415, 0]
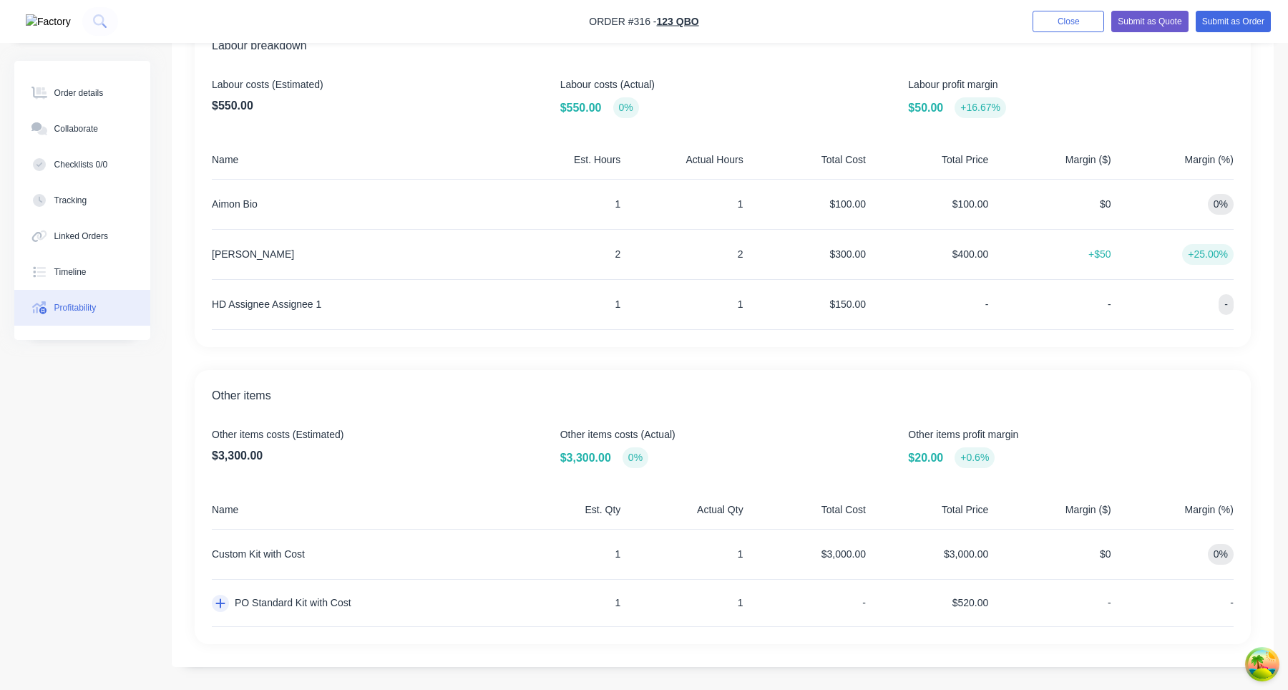
click at [223, 605] on icon "button" at bounding box center [220, 602] width 10 height 11
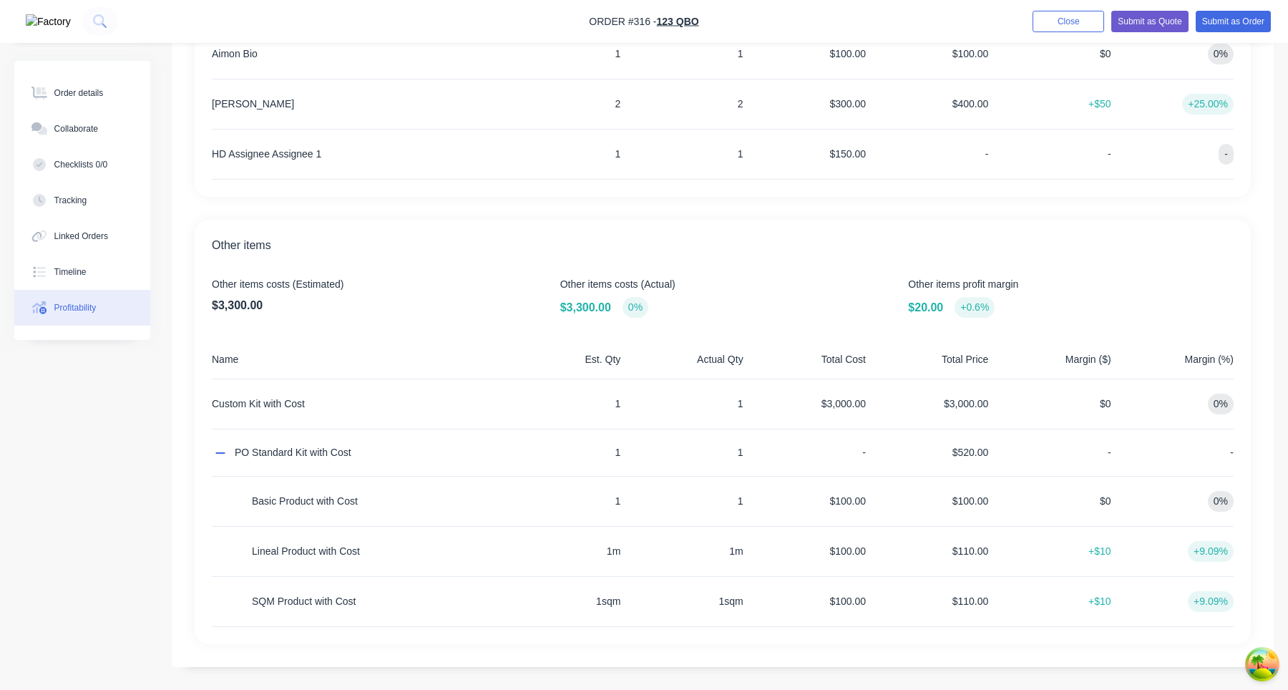
click at [585, 280] on span "Other items costs (Actual)" at bounding box center [723, 284] width 326 height 15
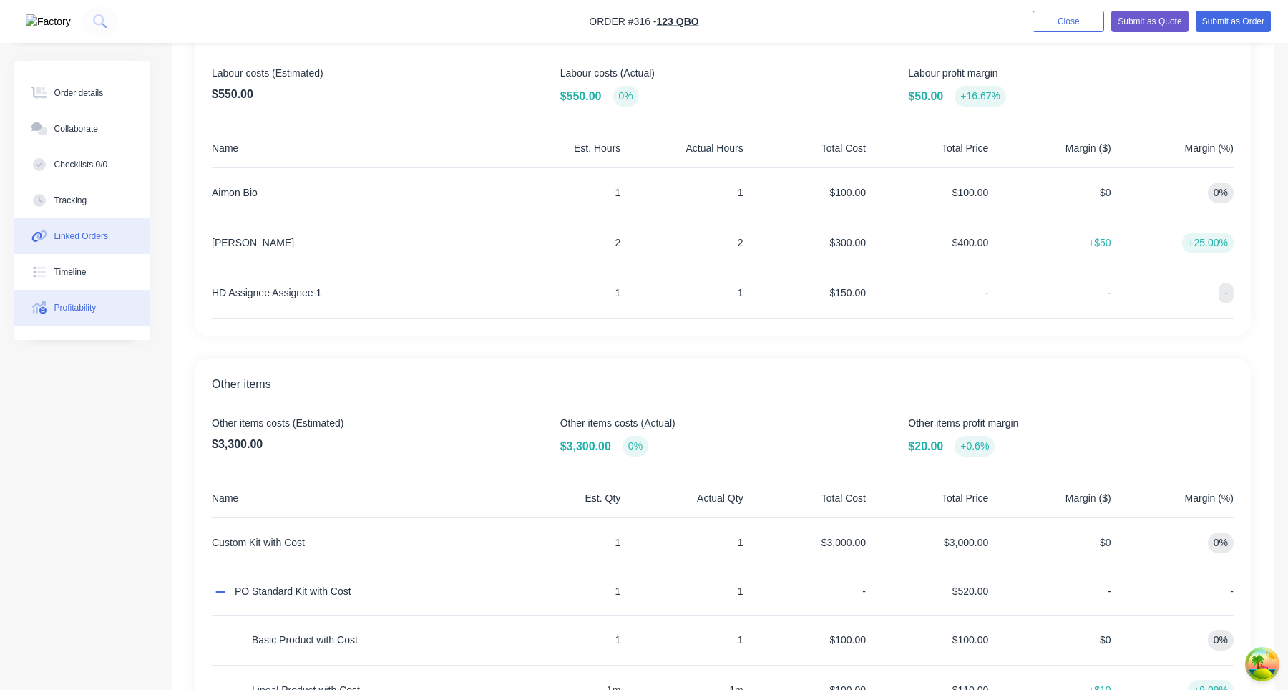
scroll to position [362, 0]
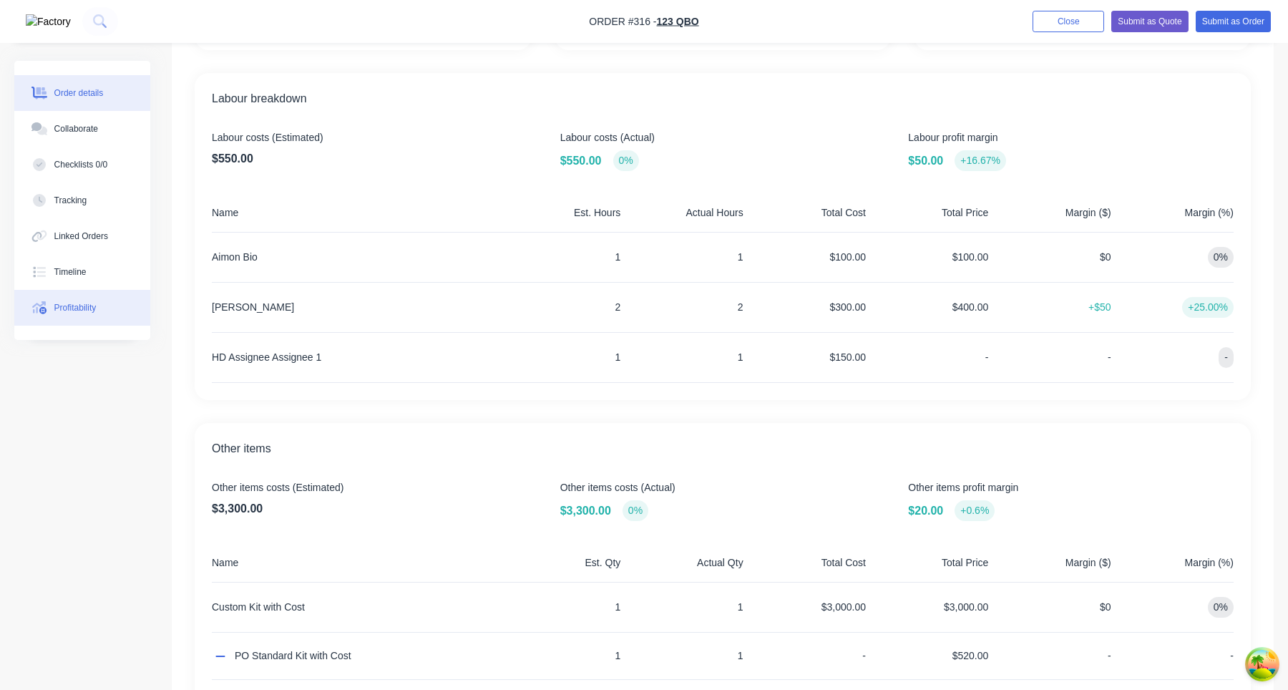
click at [69, 92] on div "Order details" at bounding box center [78, 93] width 49 height 13
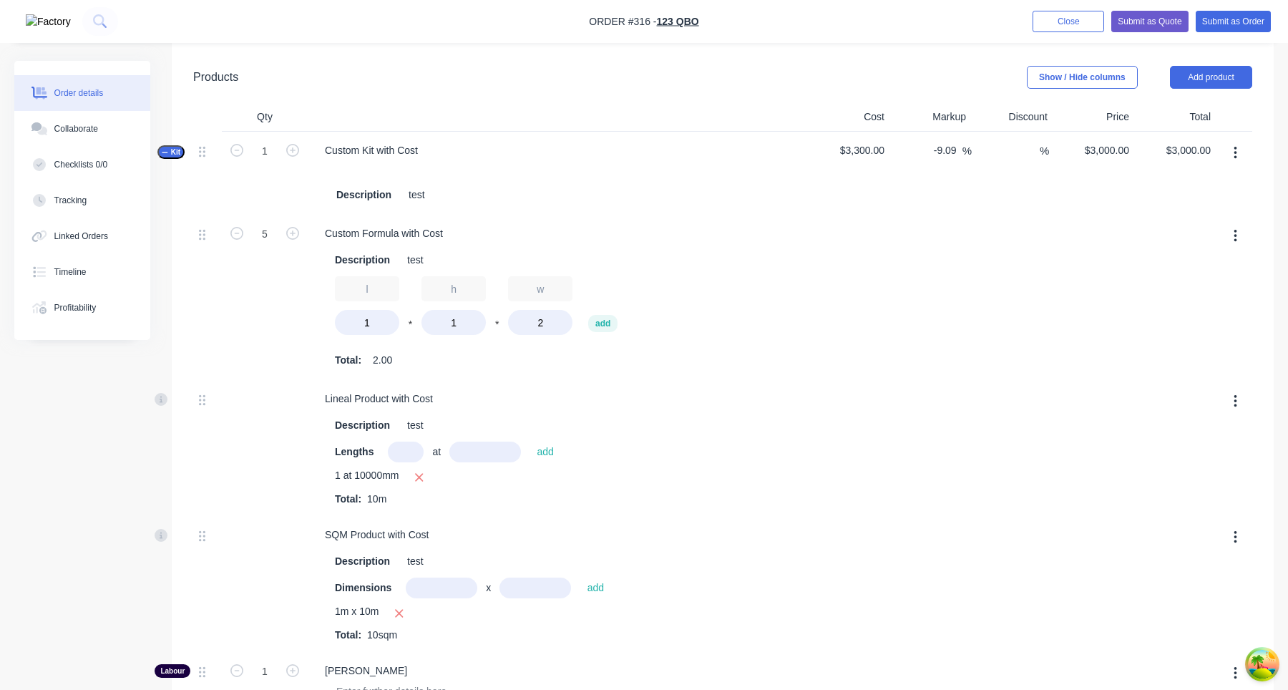
scroll to position [634, 0]
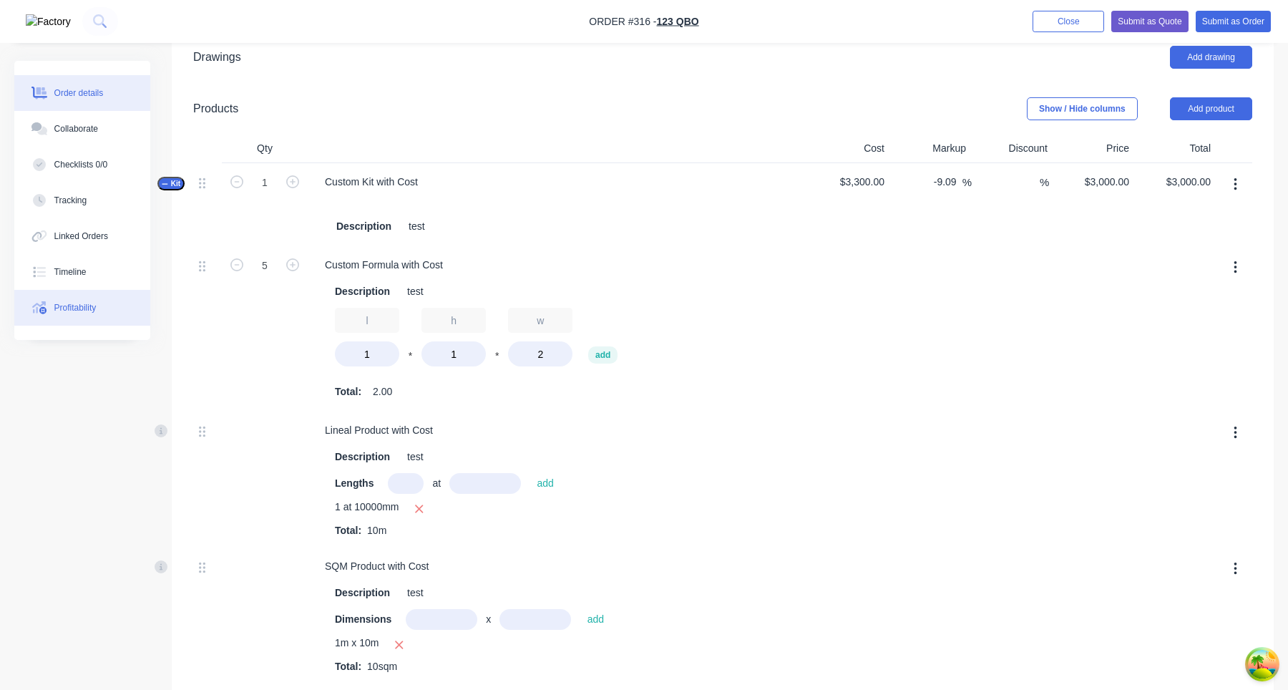
click at [102, 314] on button "Profitability" at bounding box center [82, 308] width 136 height 36
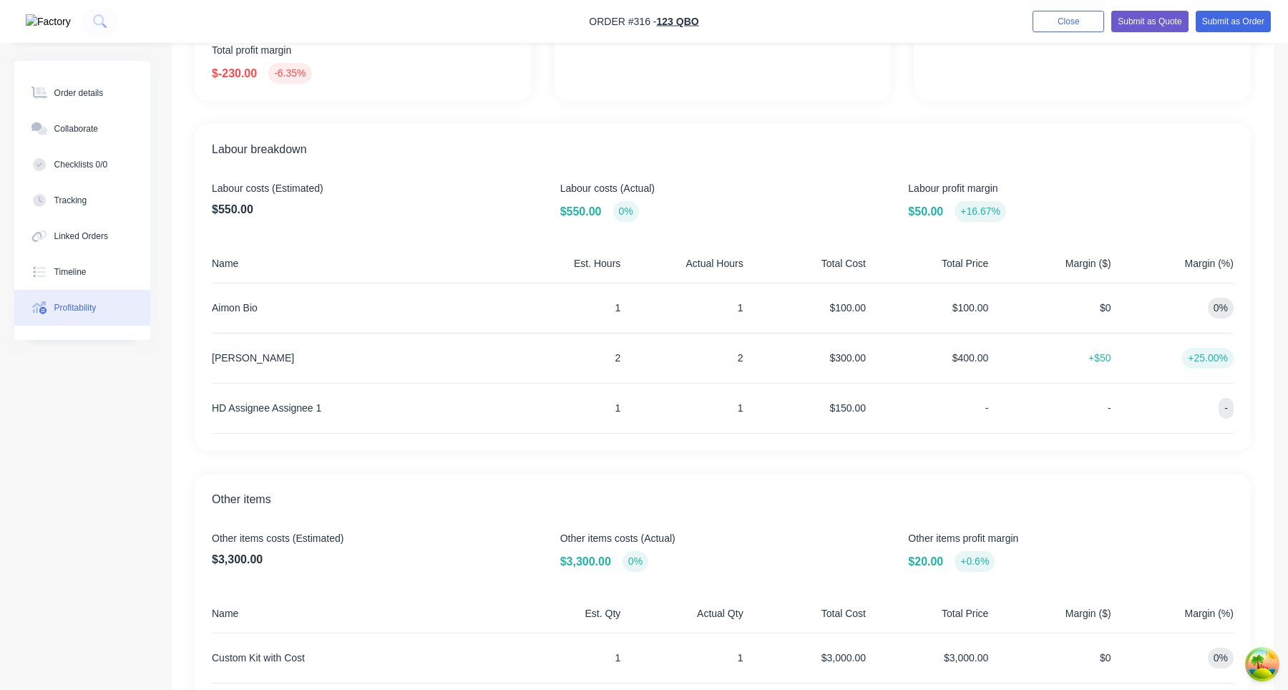
scroll to position [415, 0]
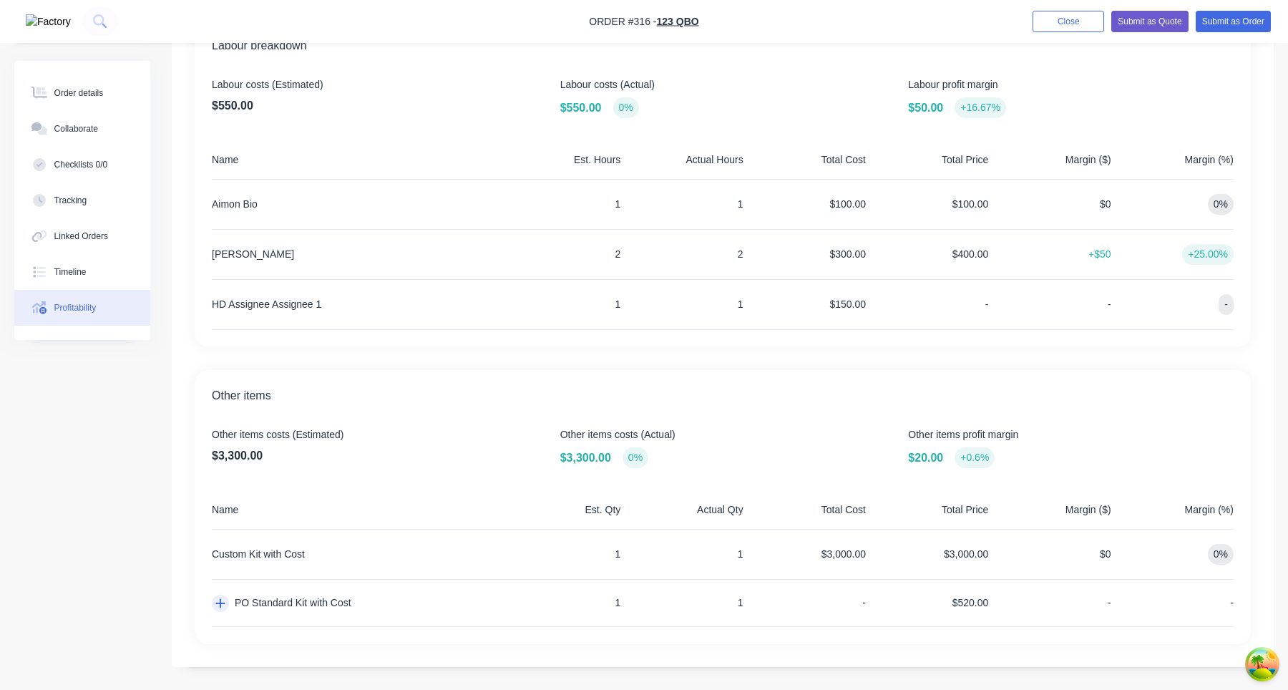
click at [225, 608] on button "button" at bounding box center [220, 603] width 17 height 17
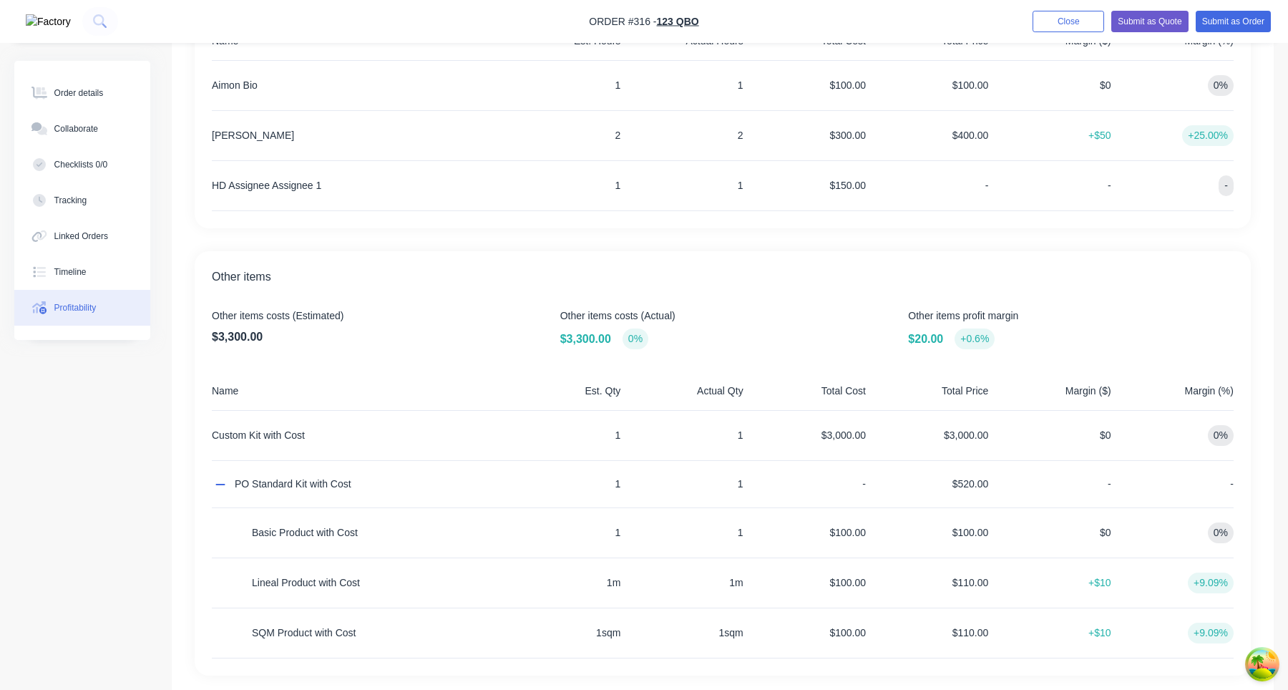
scroll to position [565, 0]
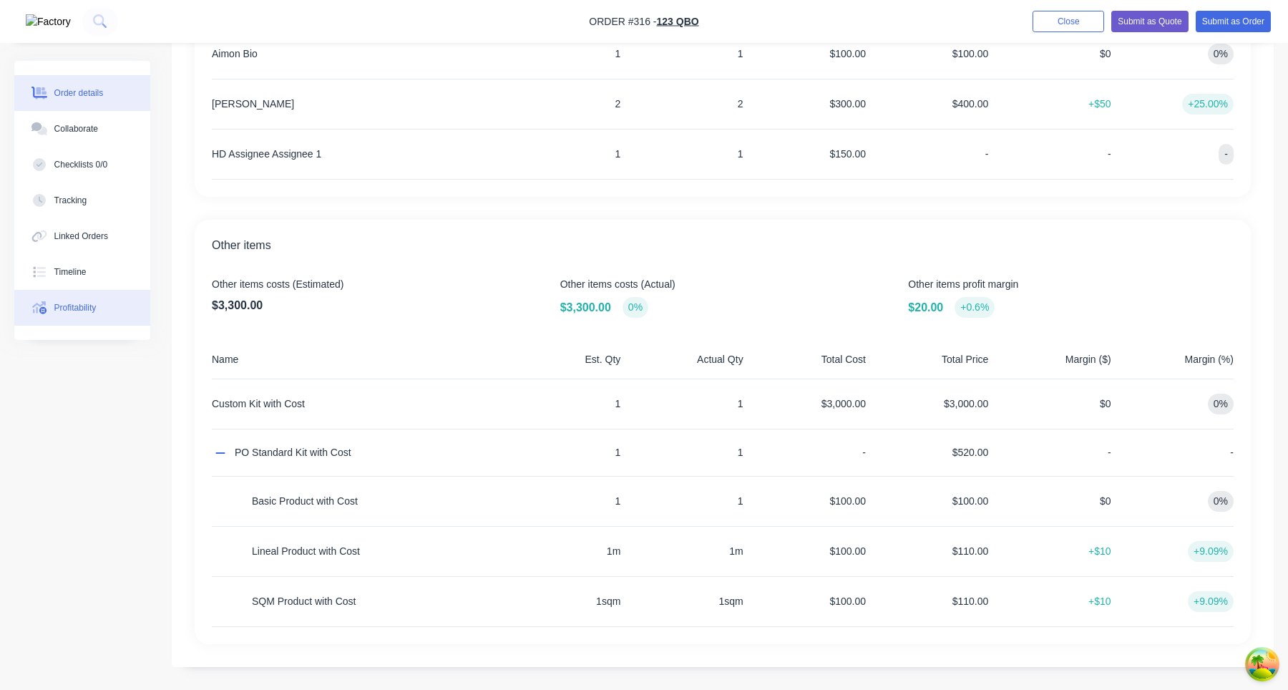
click at [104, 97] on div "Order details" at bounding box center [78, 93] width 49 height 13
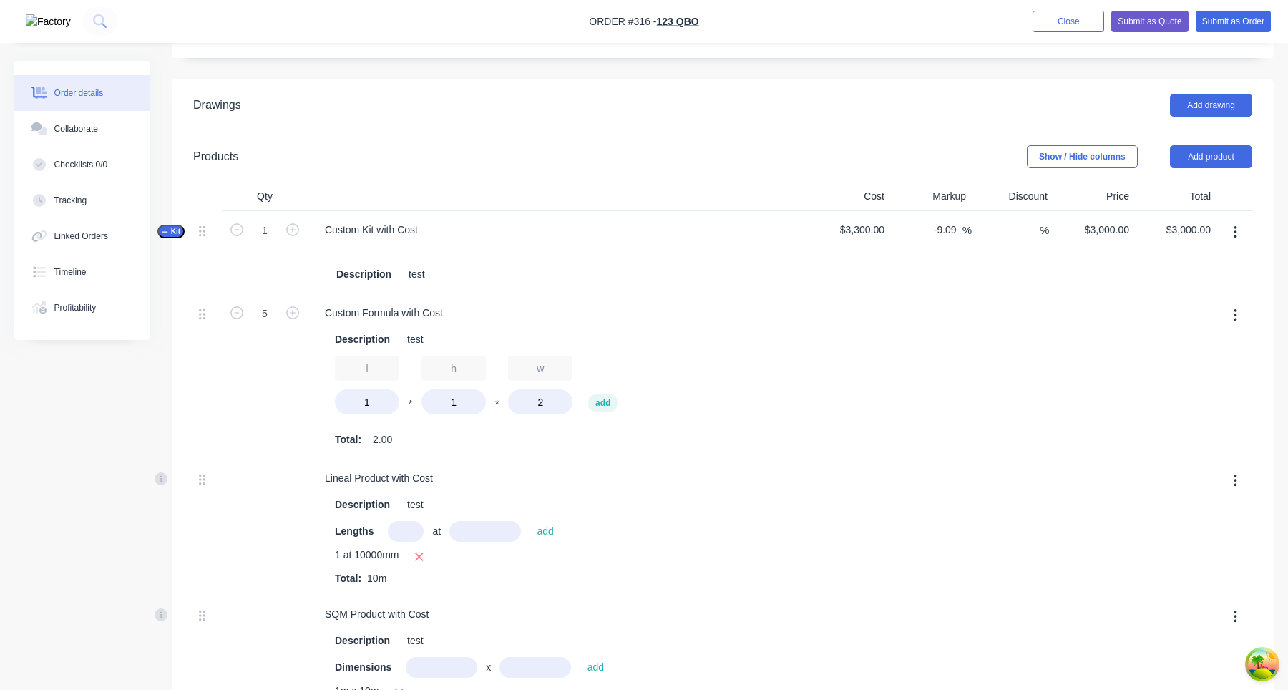
scroll to position [575, 0]
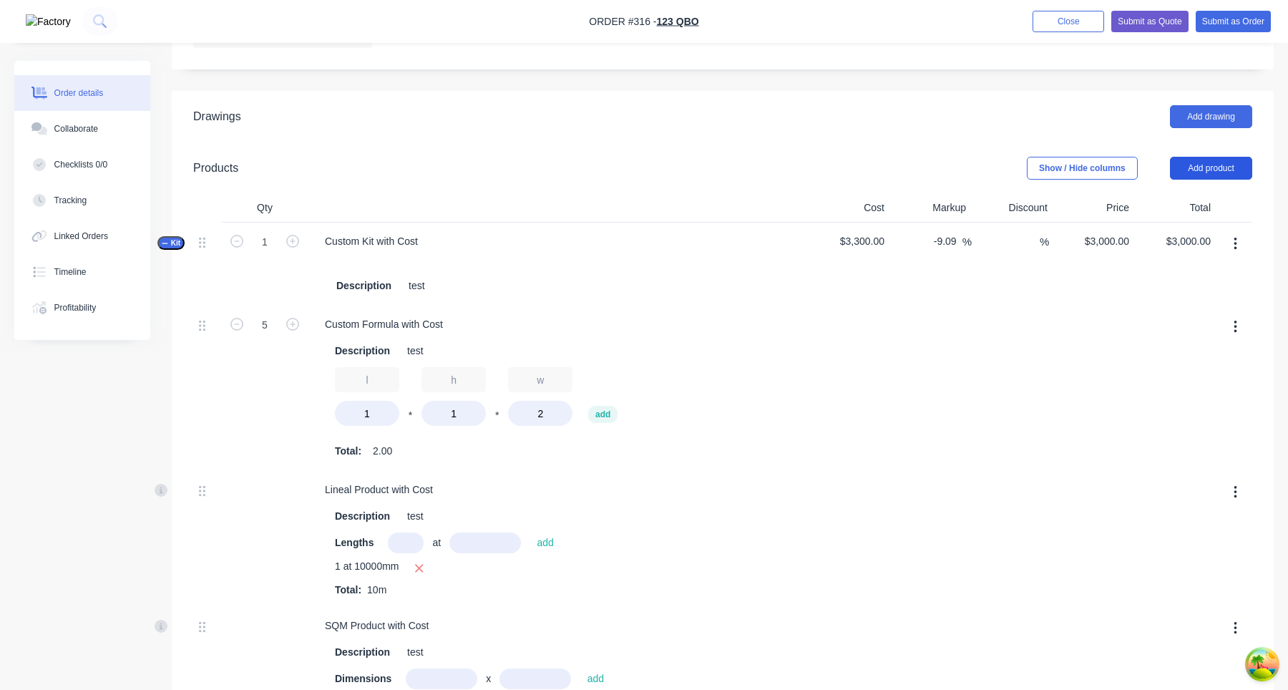
click at [1207, 170] on button "Add product" at bounding box center [1211, 168] width 82 height 23
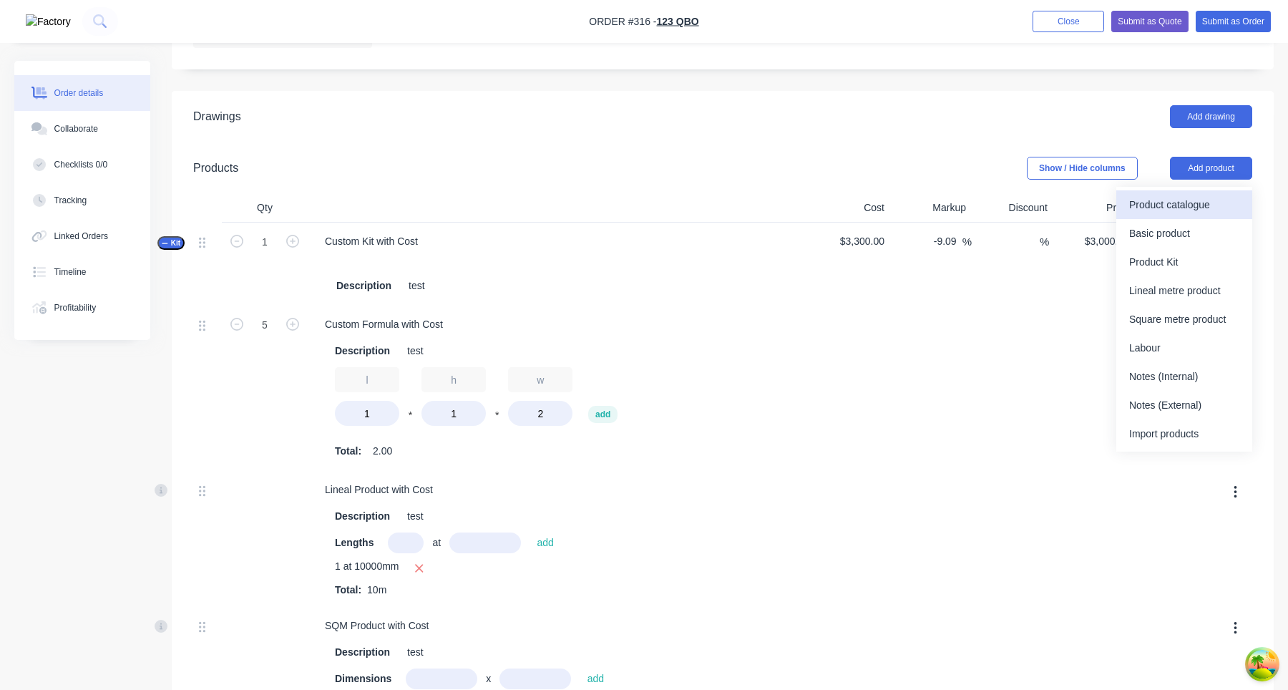
click at [1208, 208] on div "Product catalogue" at bounding box center [1184, 205] width 110 height 21
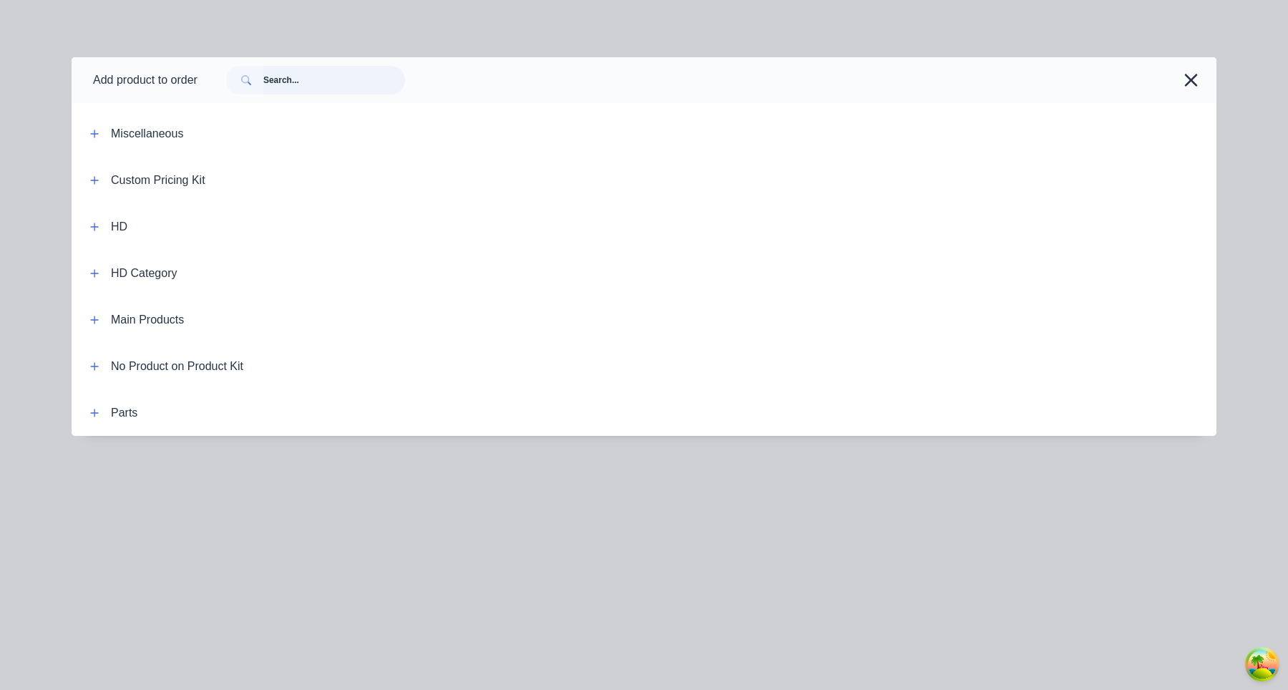
click at [352, 79] on input "text" at bounding box center [334, 80] width 142 height 29
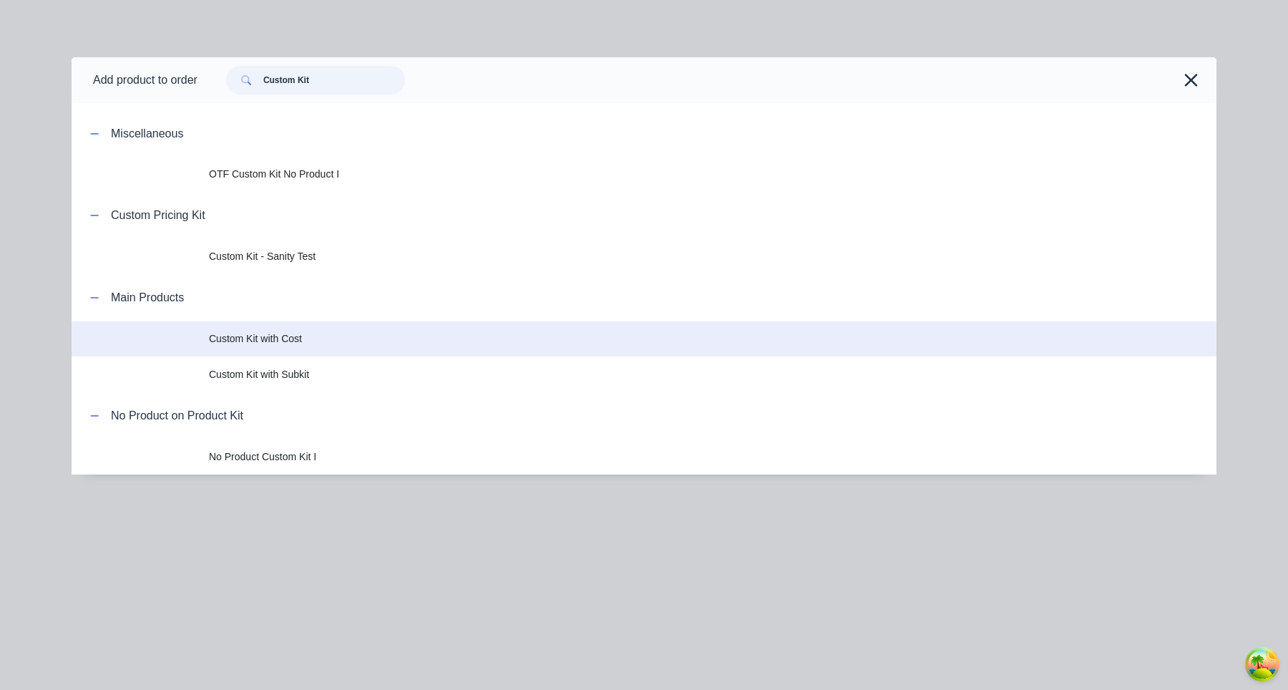
type input "Custom Kit"
click at [311, 355] on td "Custom Kit with Cost" at bounding box center [713, 339] width 1008 height 36
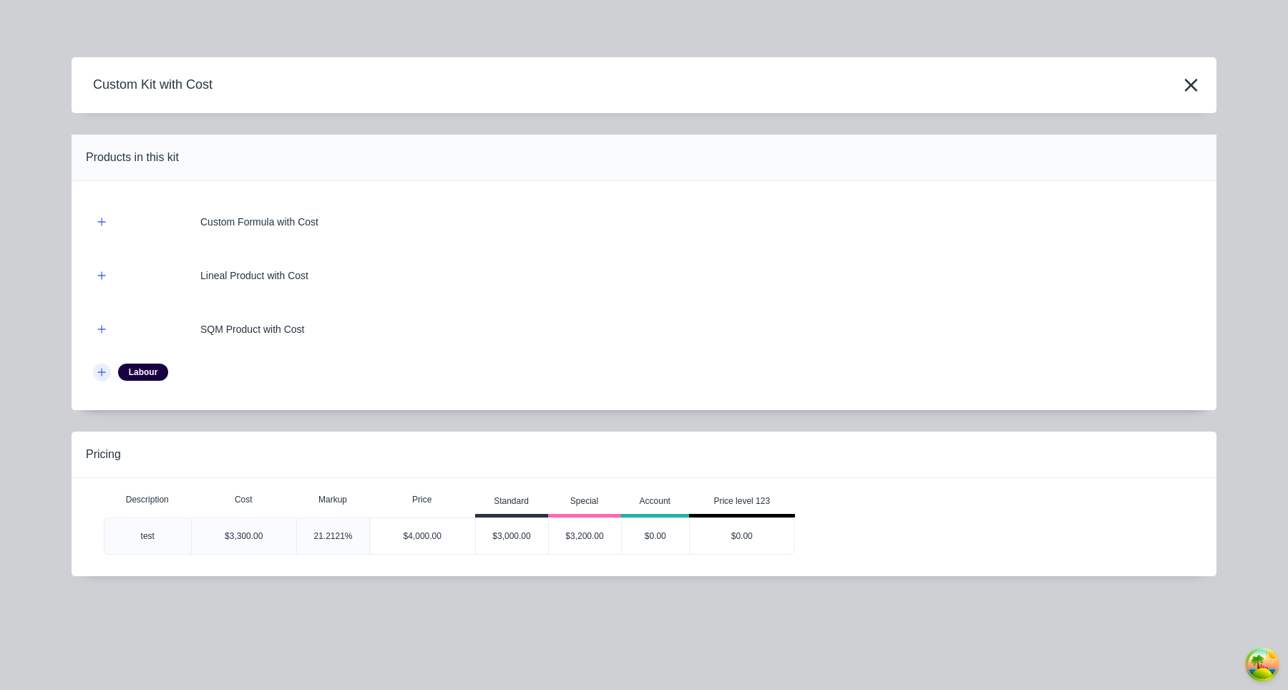
click at [110, 369] on button "button" at bounding box center [102, 373] width 18 height 18
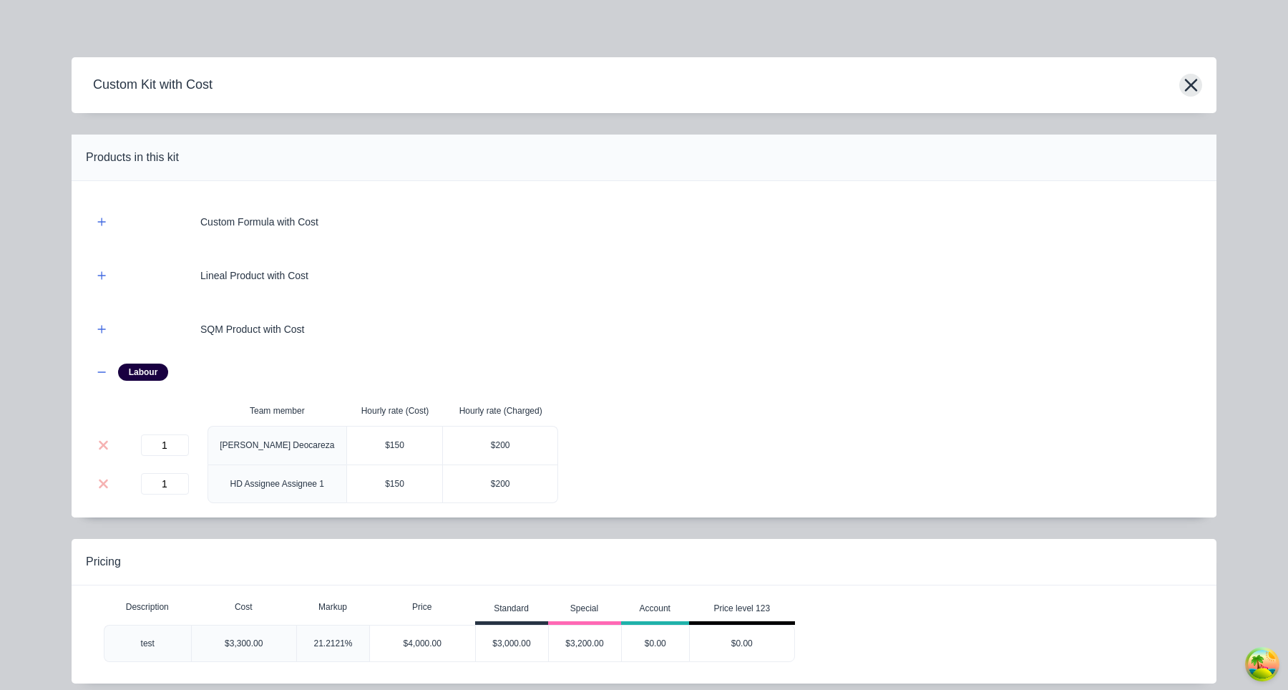
click at [1196, 84] on icon "button" at bounding box center [1191, 85] width 15 height 20
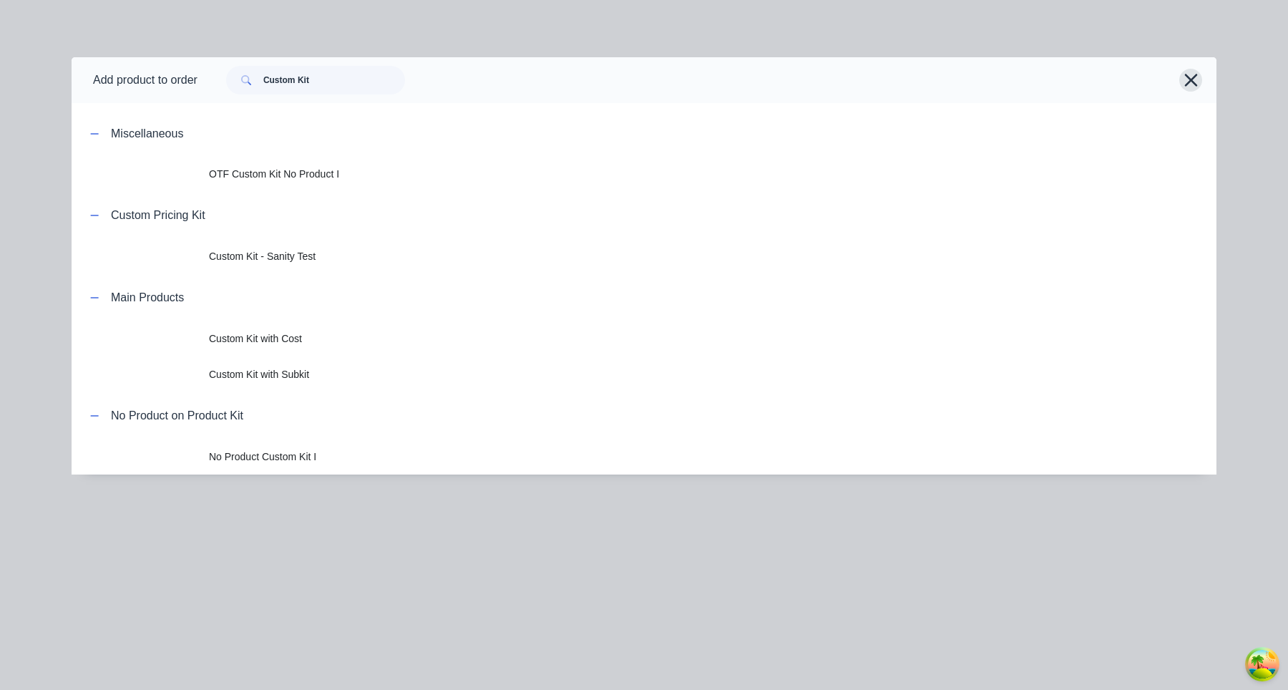
click at [1188, 84] on icon "button" at bounding box center [1191, 80] width 15 height 20
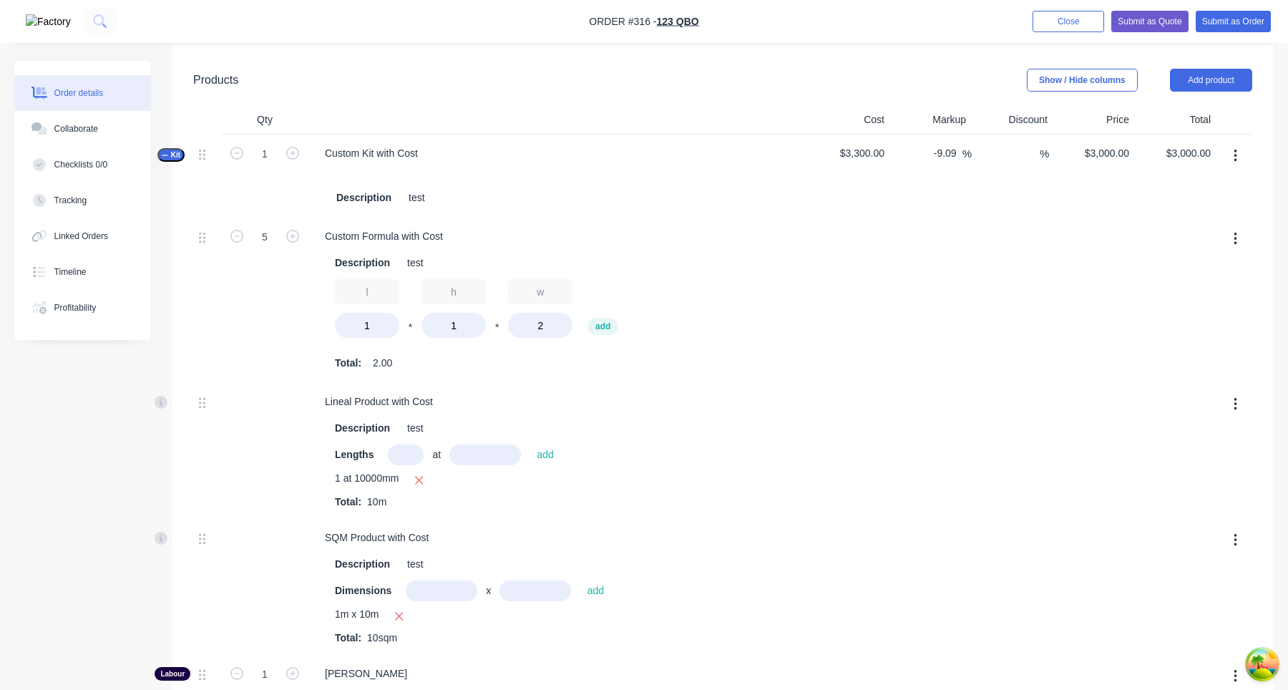
scroll to position [629, 0]
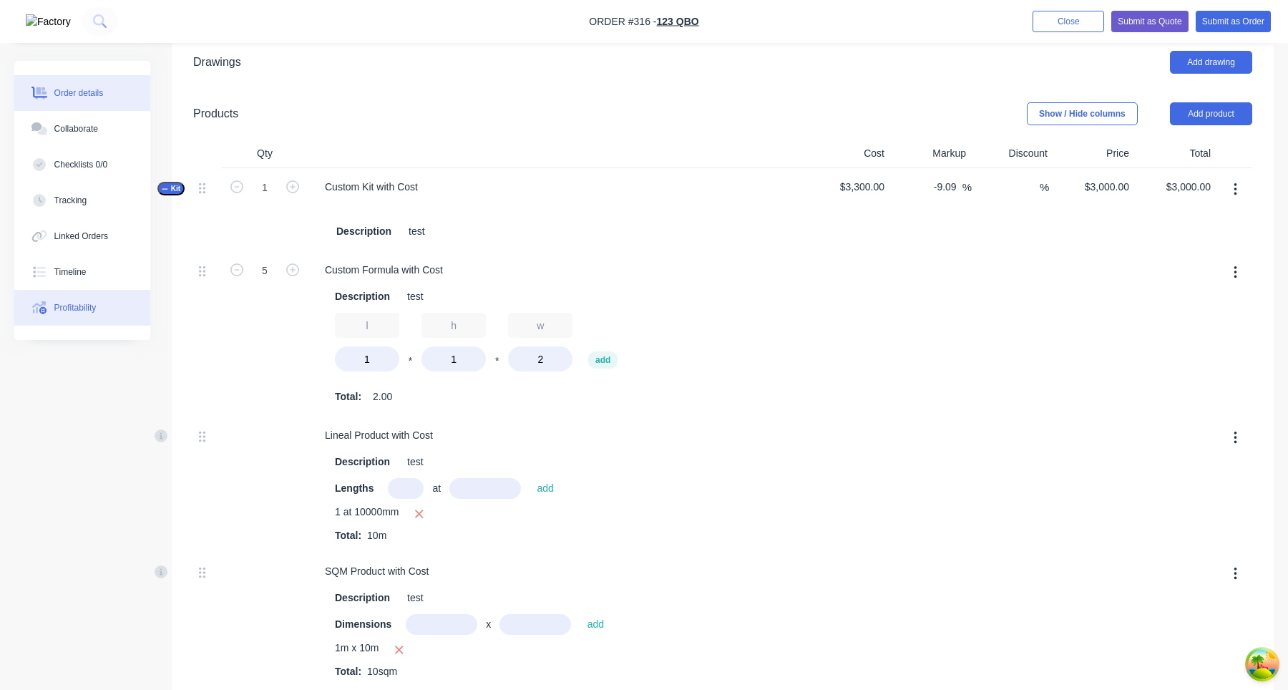
click at [97, 299] on button "Profitability" at bounding box center [82, 308] width 136 height 36
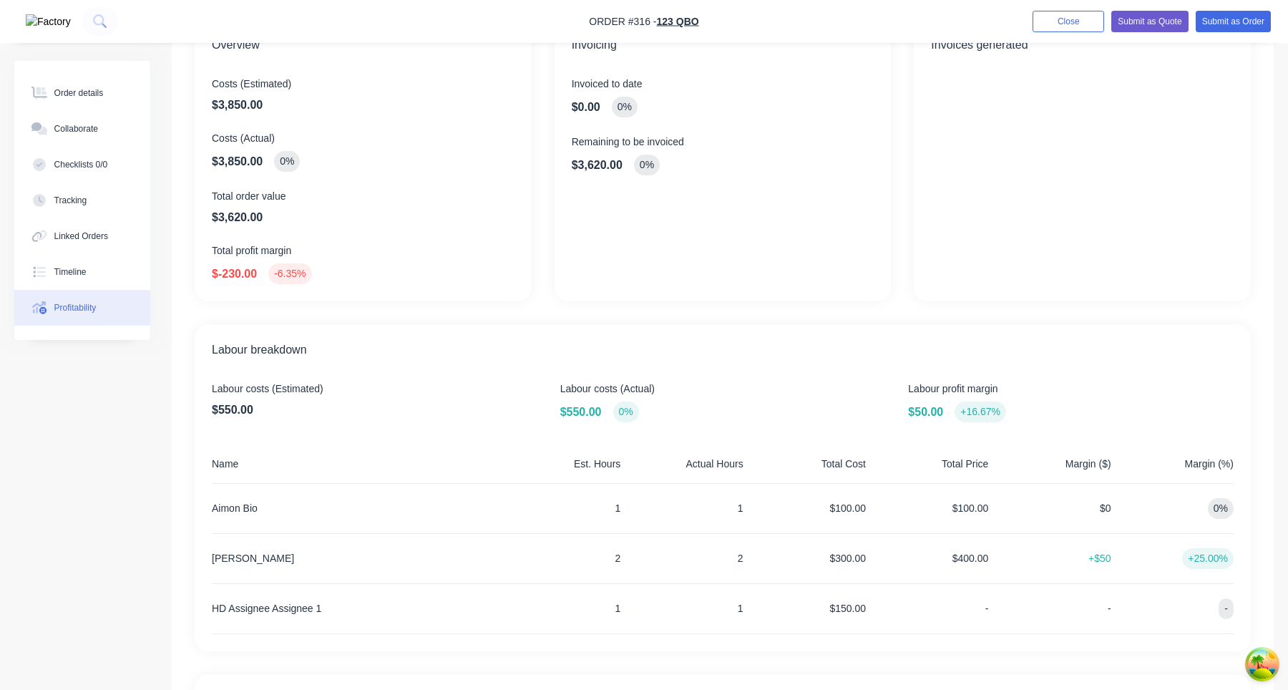
scroll to position [415, 0]
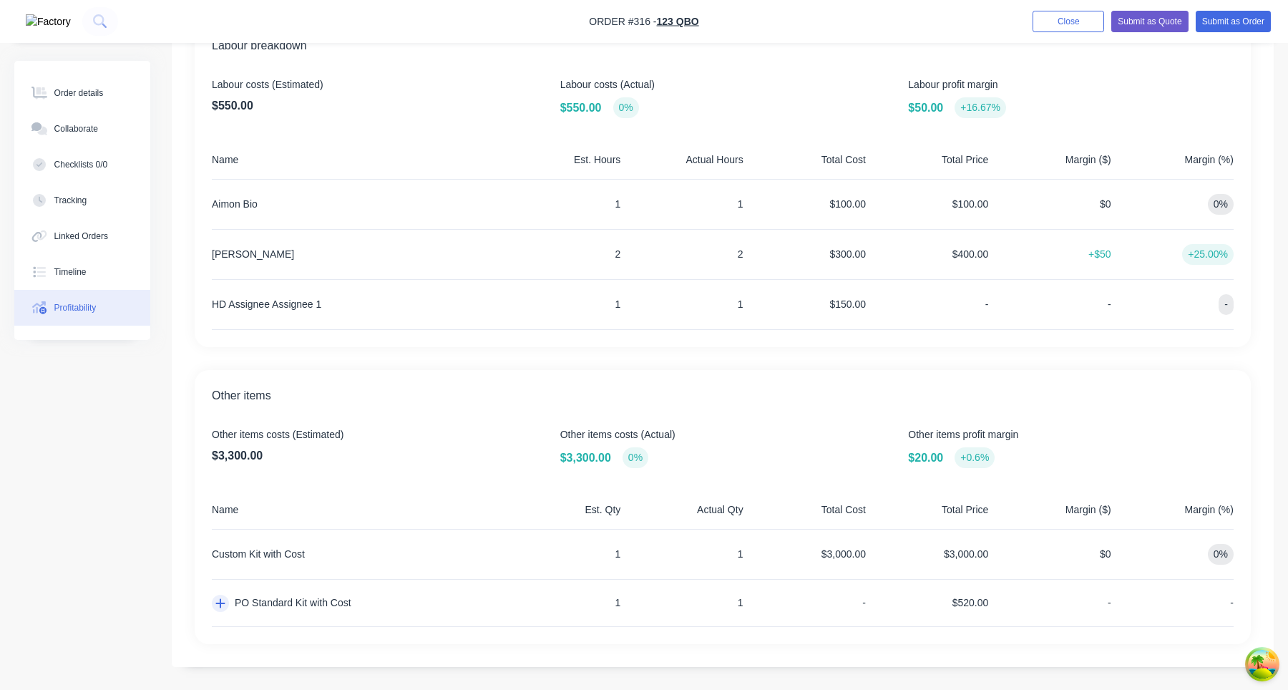
click at [224, 610] on button "button" at bounding box center [220, 603] width 17 height 17
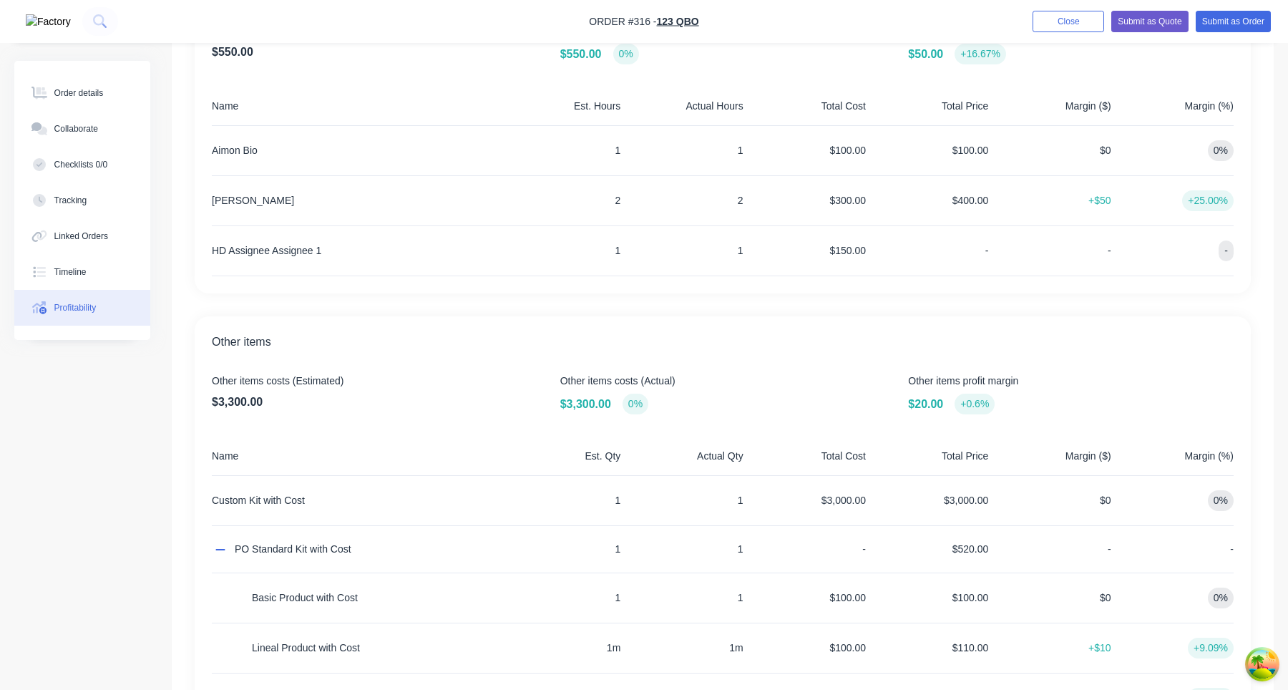
scroll to position [565, 0]
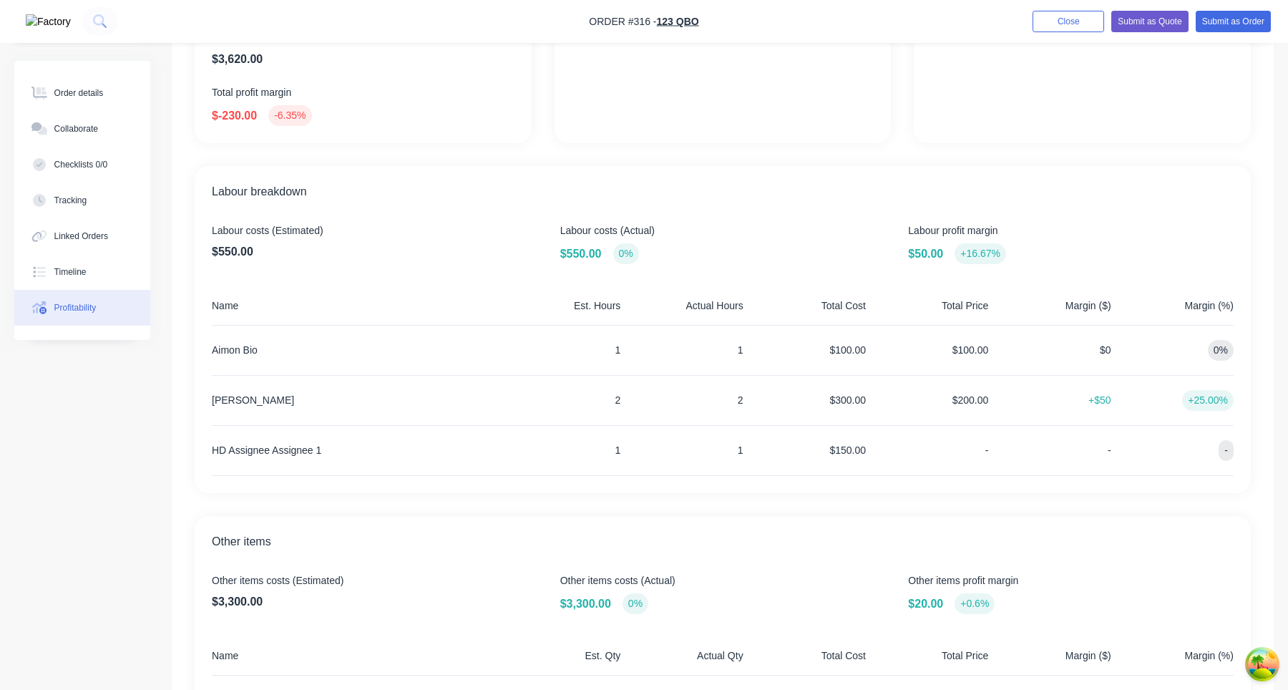
scroll to position [415, 0]
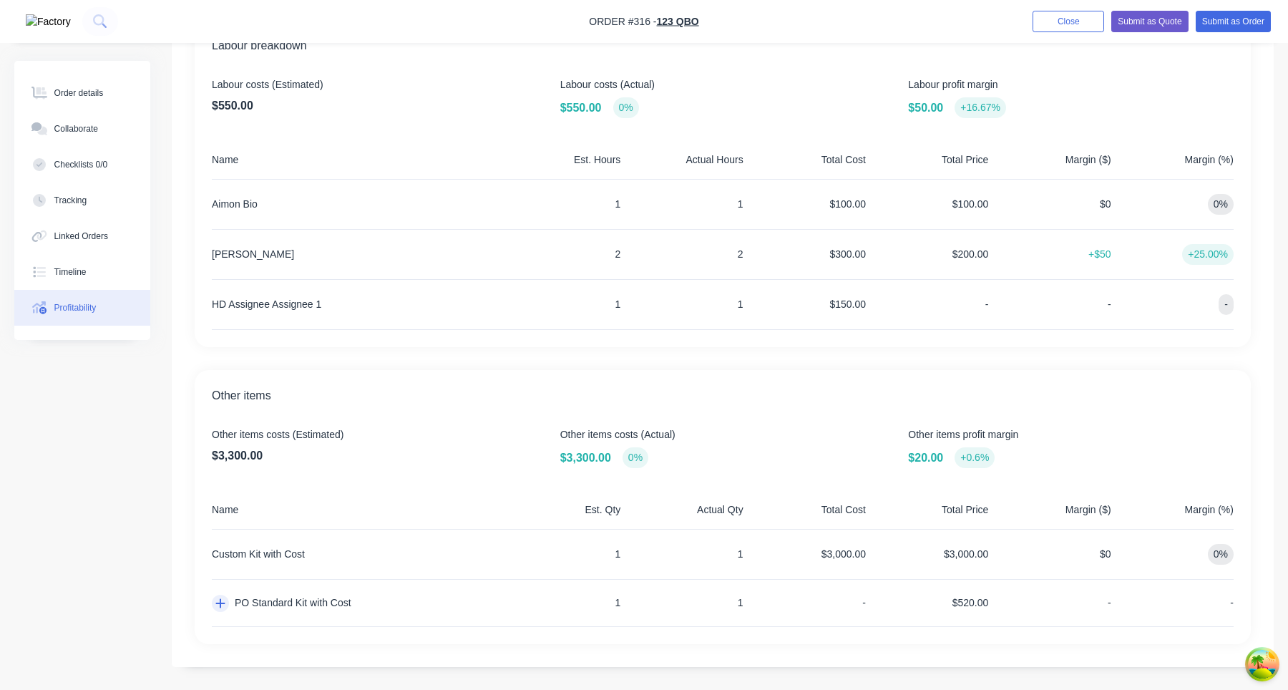
click at [217, 608] on icon "button" at bounding box center [220, 602] width 10 height 11
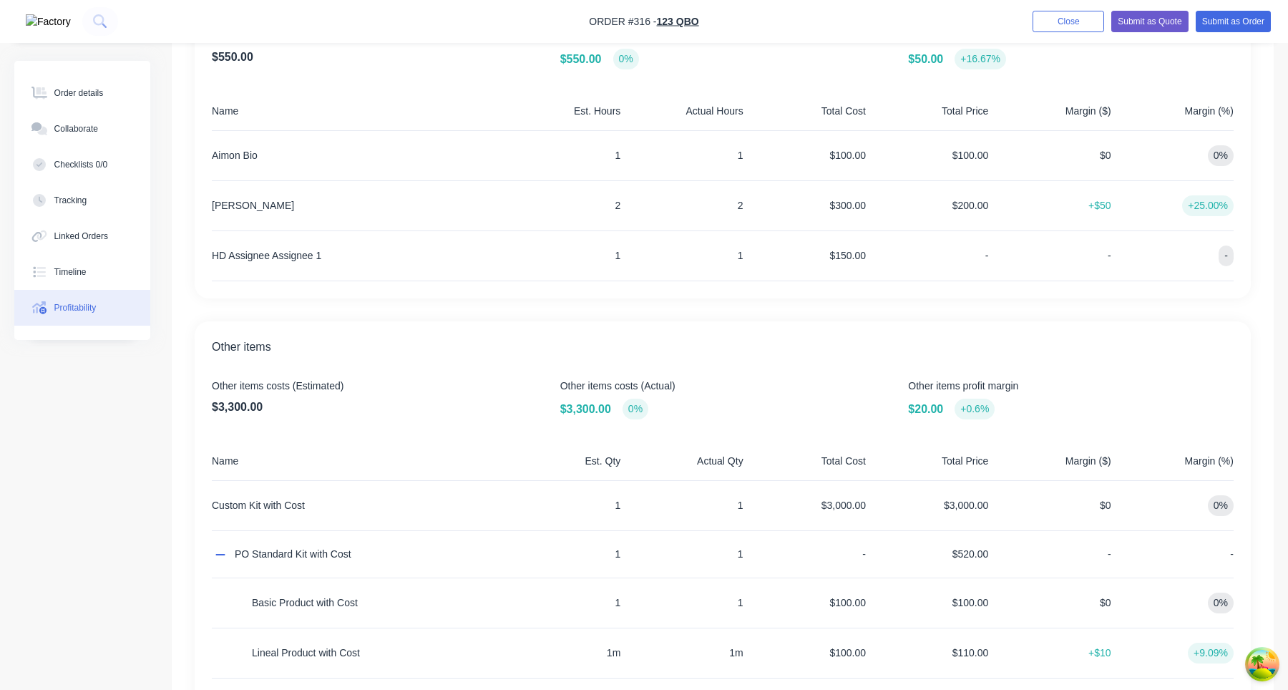
scroll to position [565, 0]
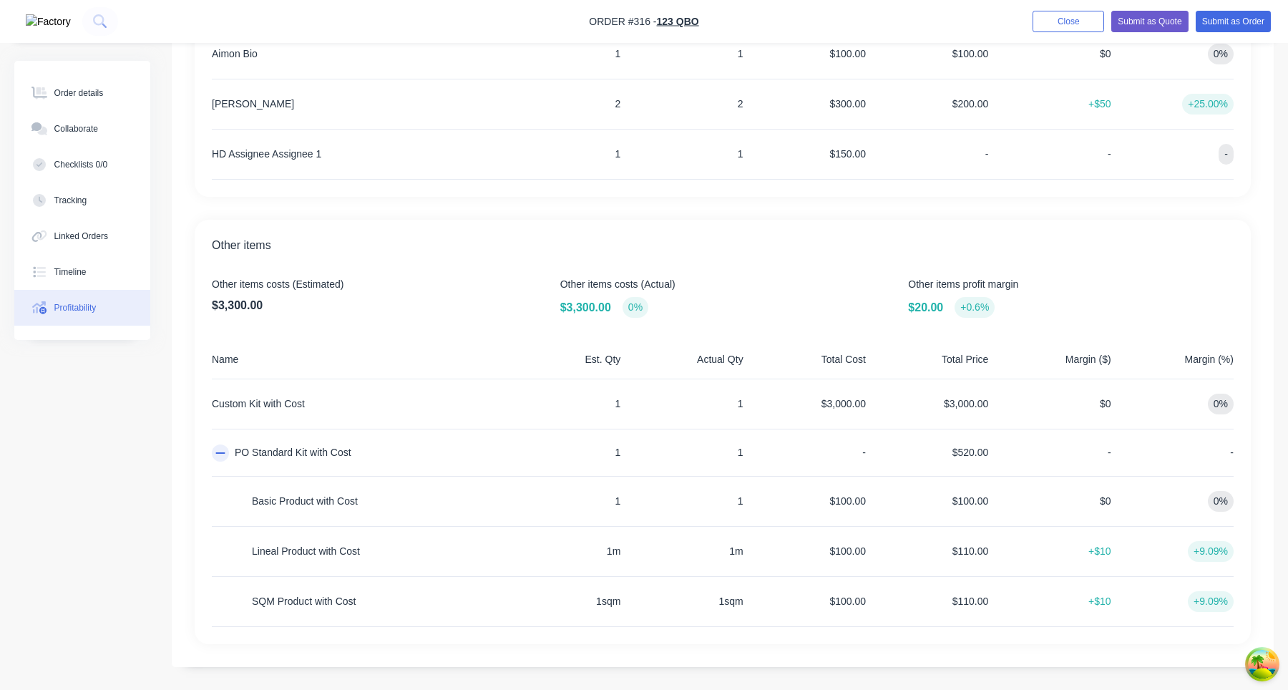
click at [227, 458] on button "button" at bounding box center [220, 452] width 17 height 17
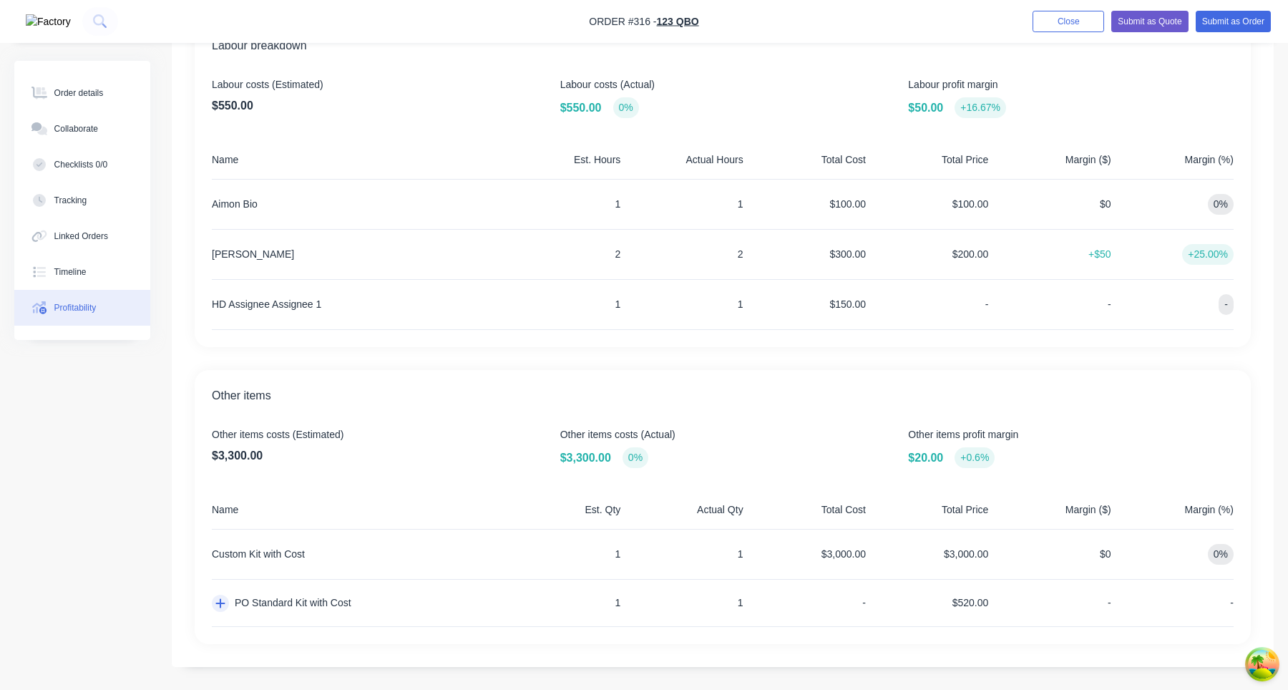
click at [219, 605] on icon "button" at bounding box center [220, 602] width 10 height 11
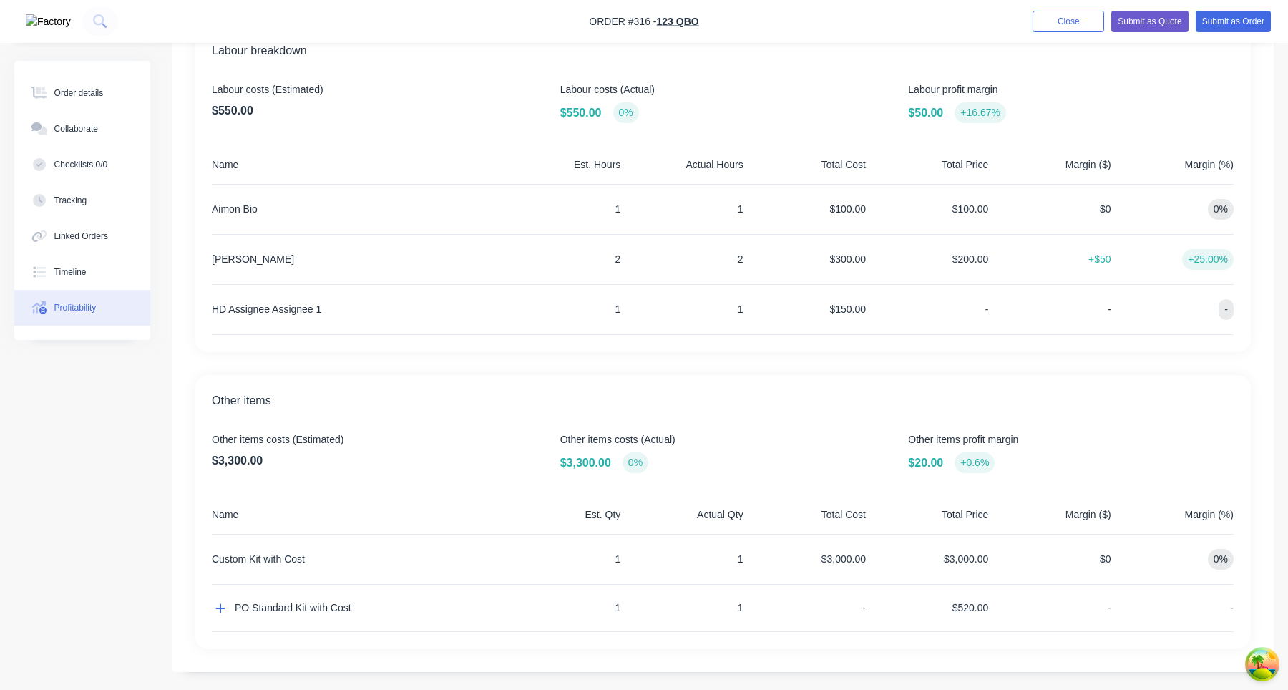
scroll to position [415, 0]
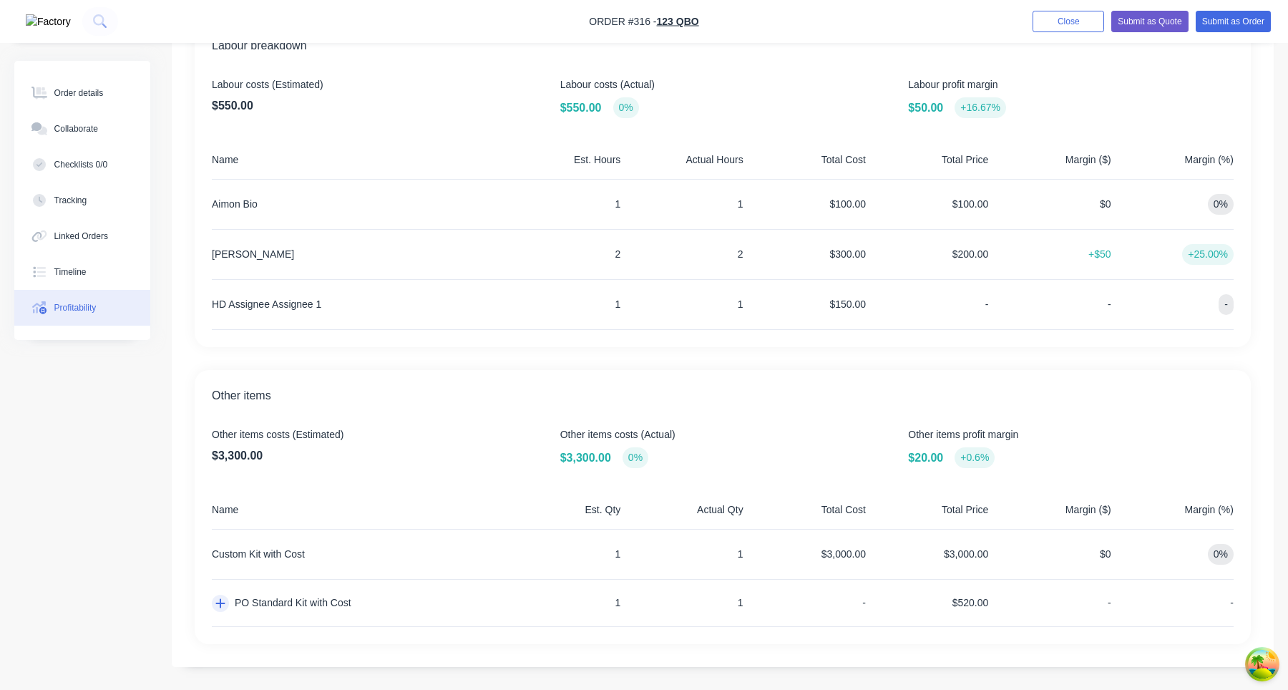
click at [221, 604] on icon "button" at bounding box center [220, 602] width 10 height 11
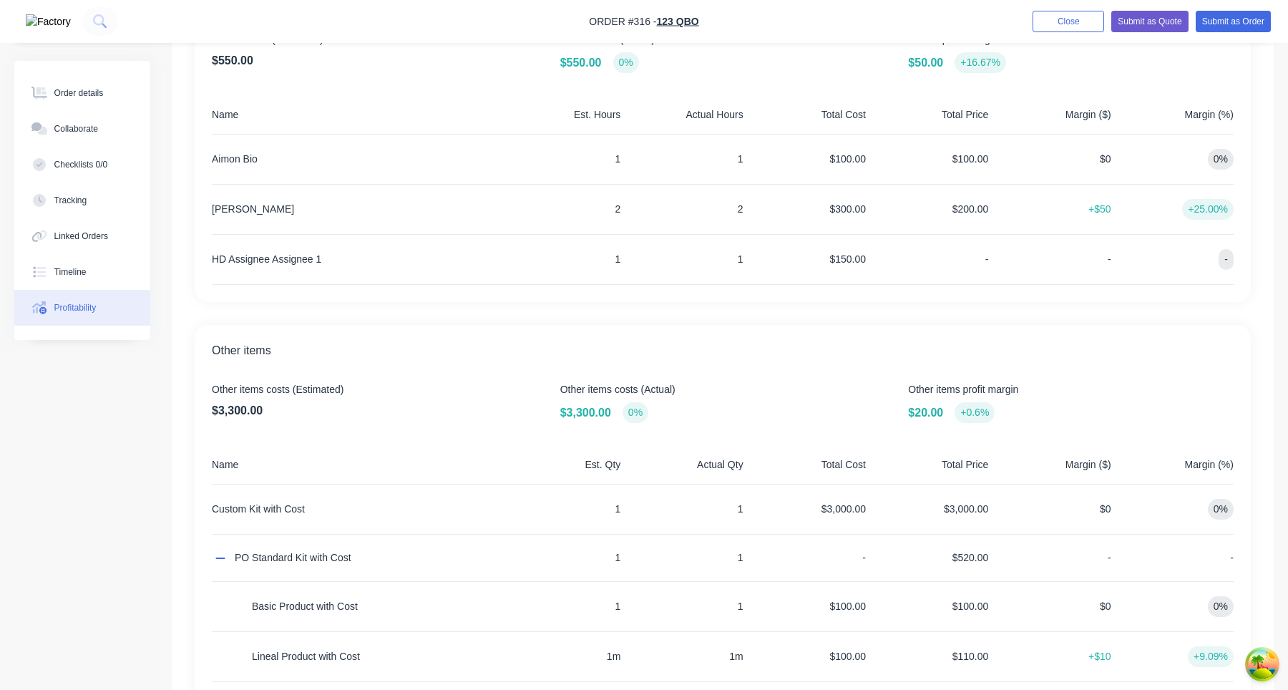
scroll to position [457, 0]
click at [89, 94] on div "Order details" at bounding box center [78, 93] width 49 height 13
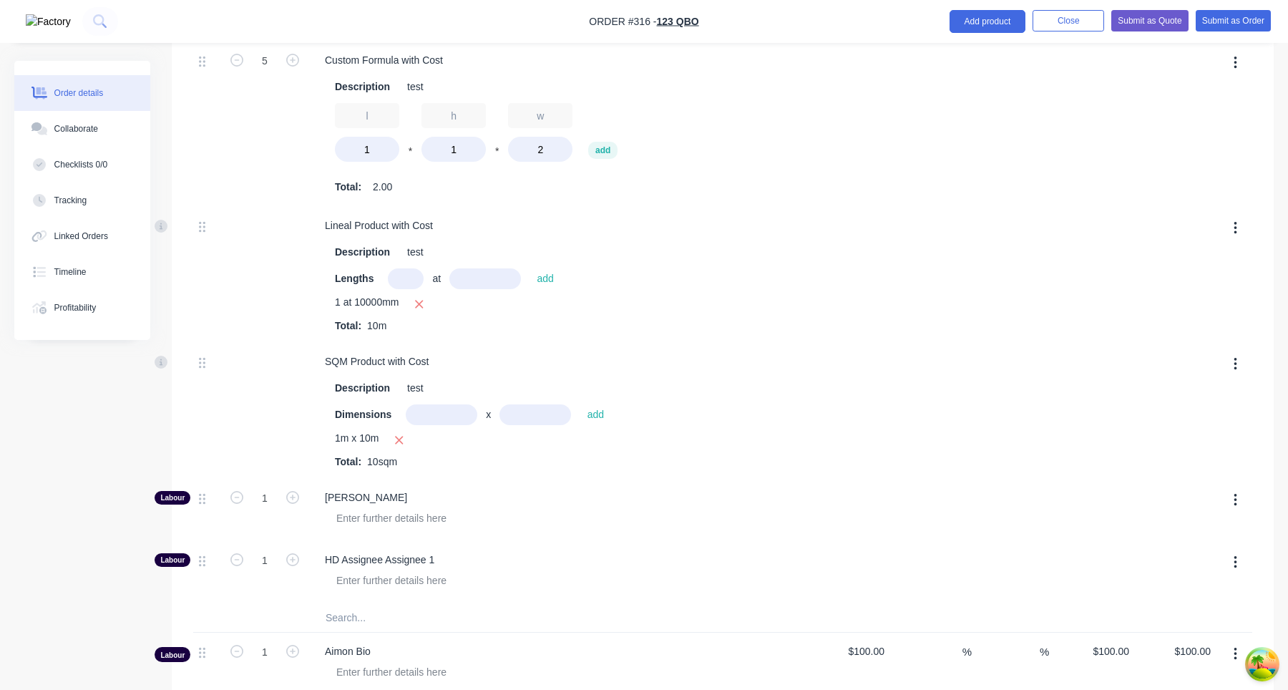
scroll to position [841, 0]
click at [104, 312] on button "Profitability" at bounding box center [82, 308] width 136 height 36
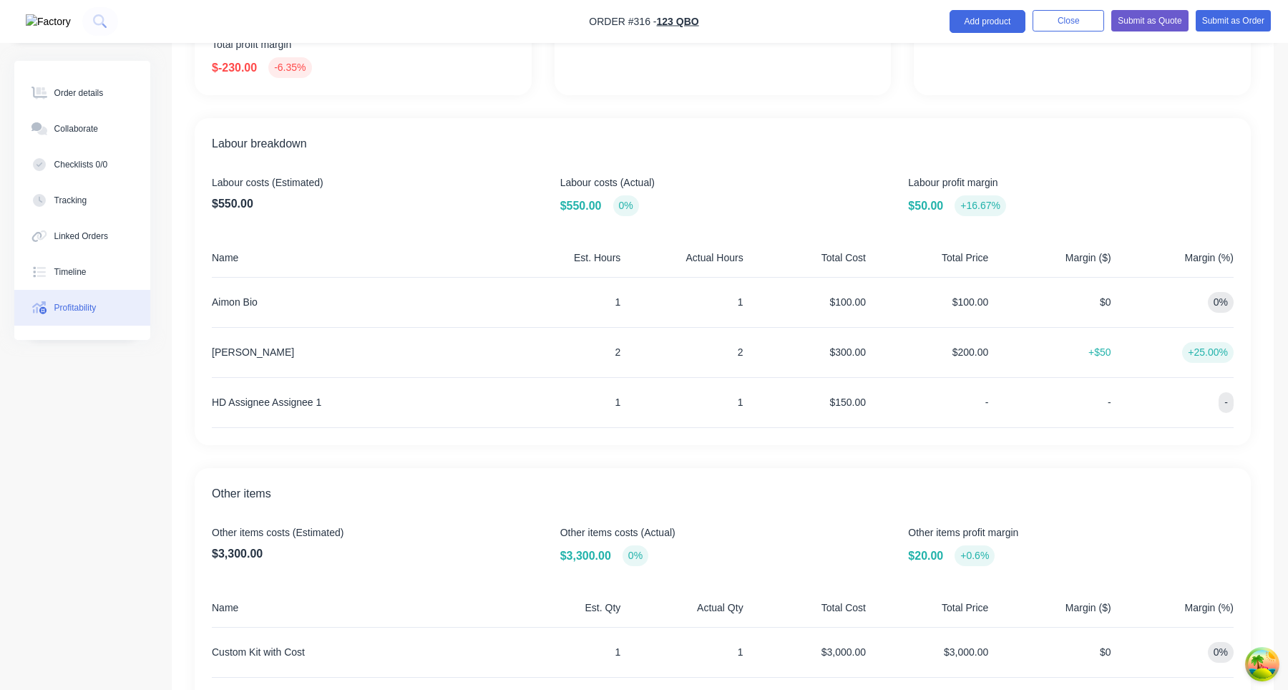
scroll to position [415, 0]
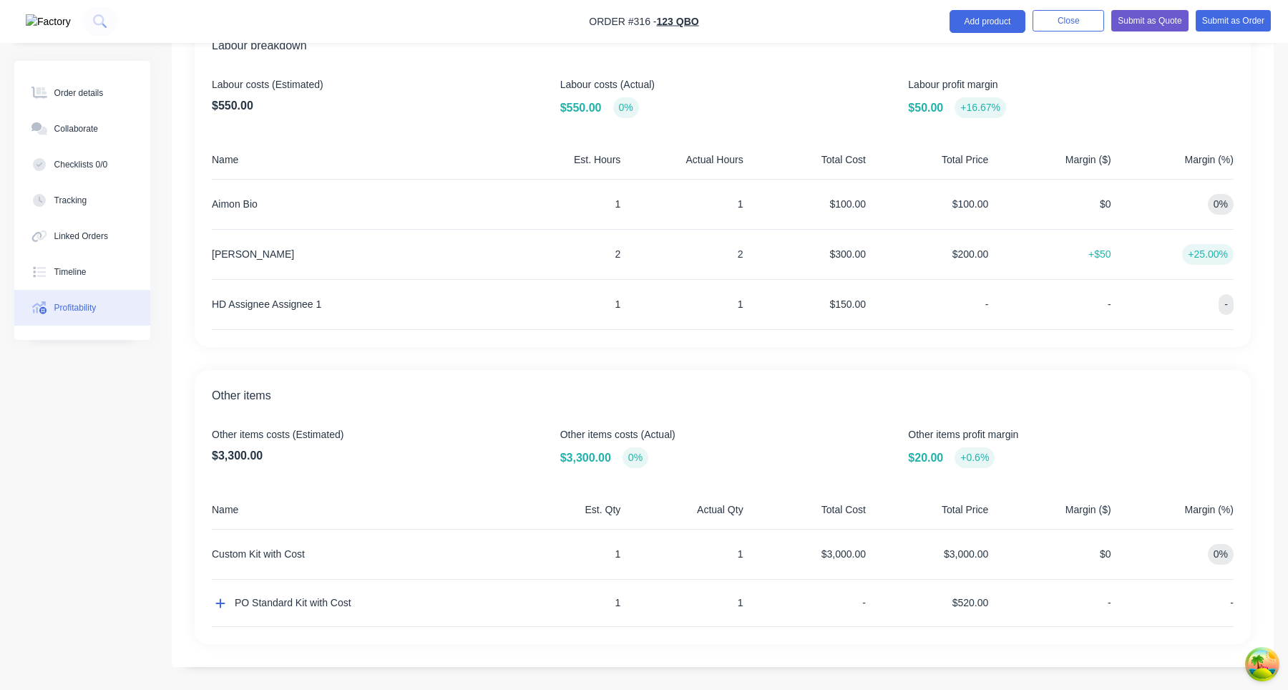
click at [984, 258] on div "$200.00" at bounding box center [930, 254] width 117 height 49
click at [224, 601] on icon "button" at bounding box center [220, 602] width 10 height 11
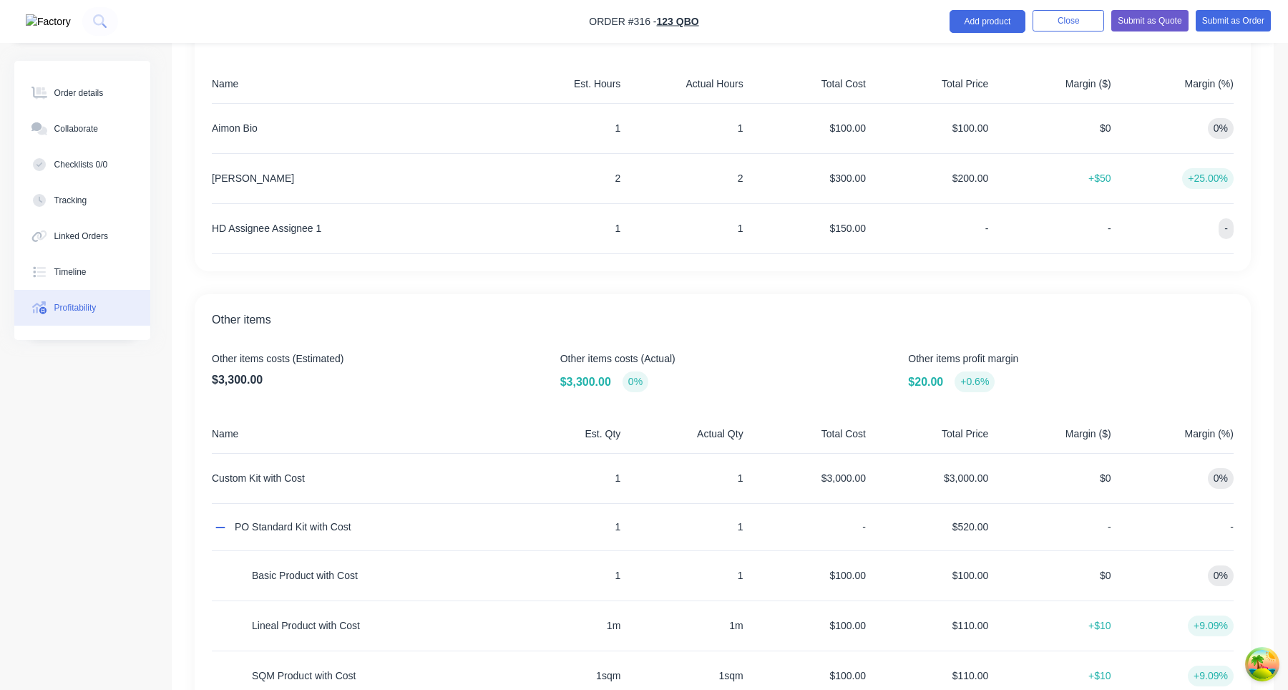
scroll to position [565, 0]
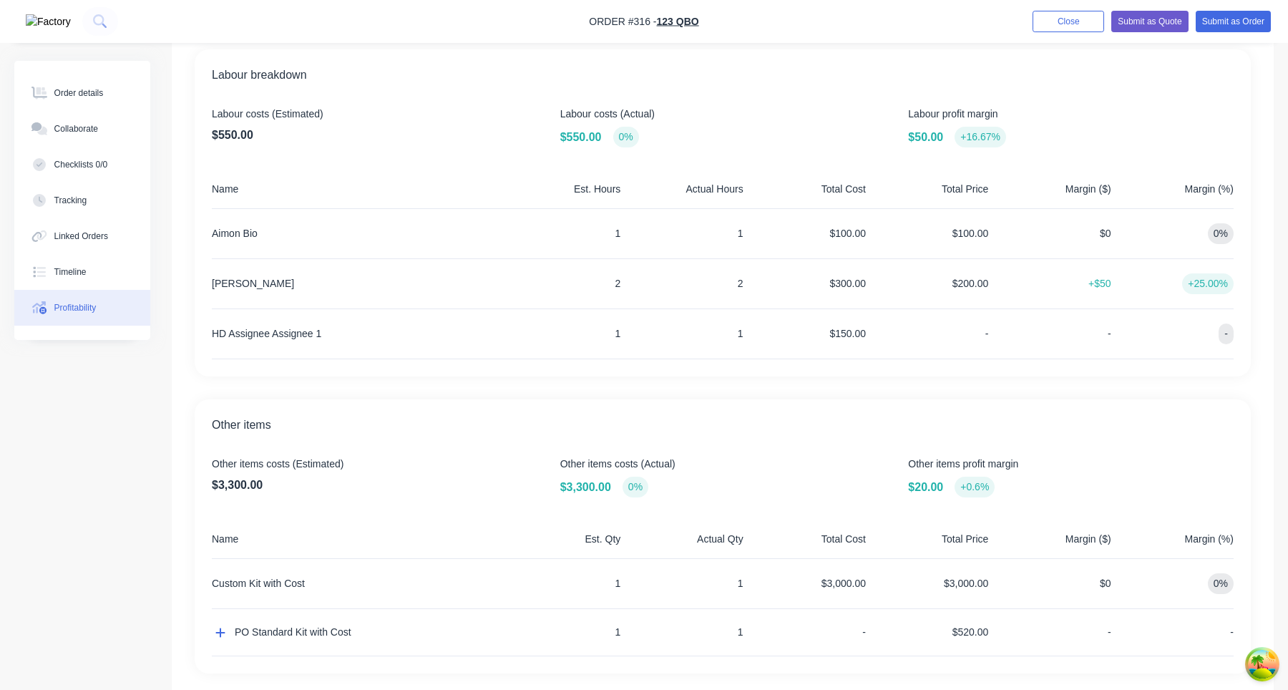
scroll to position [378, 0]
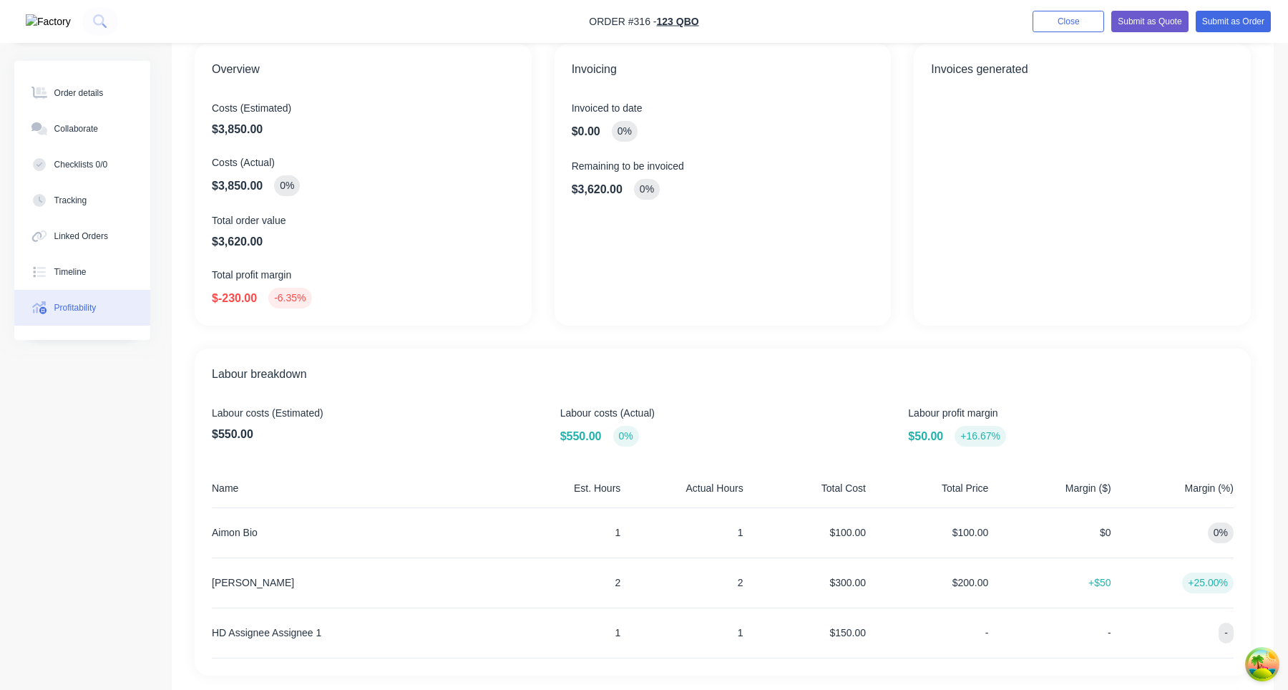
scroll to position [89, 0]
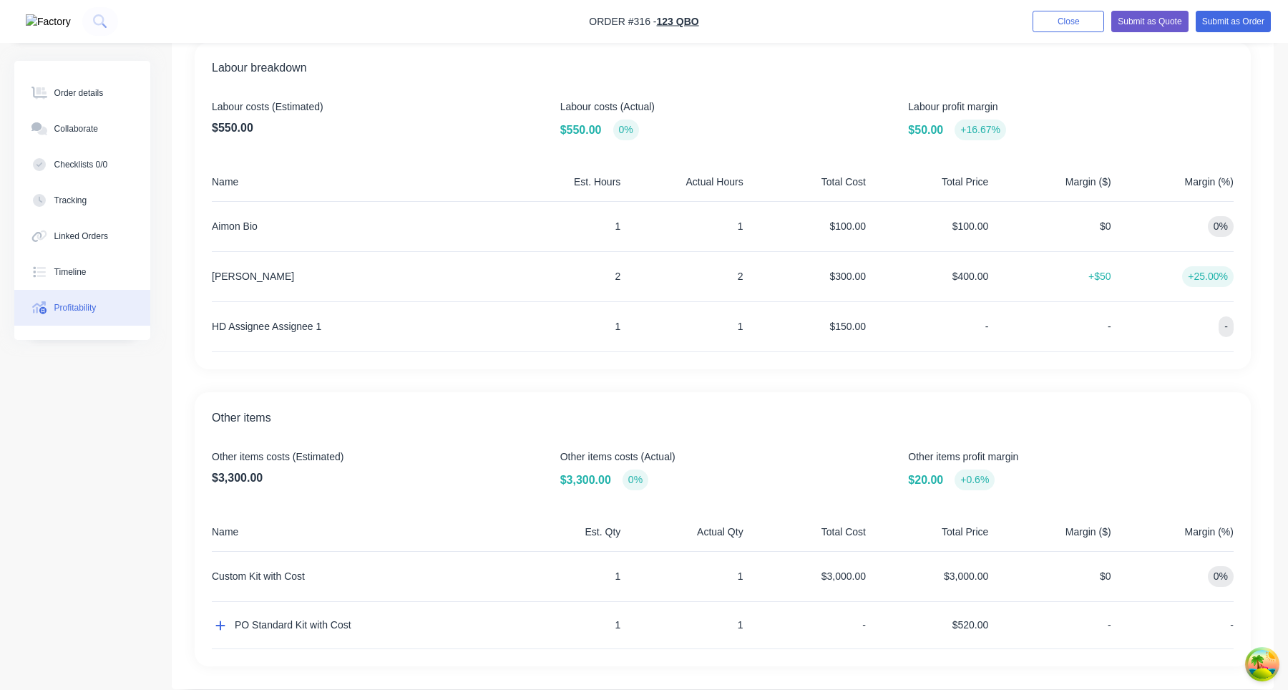
scroll to position [415, 0]
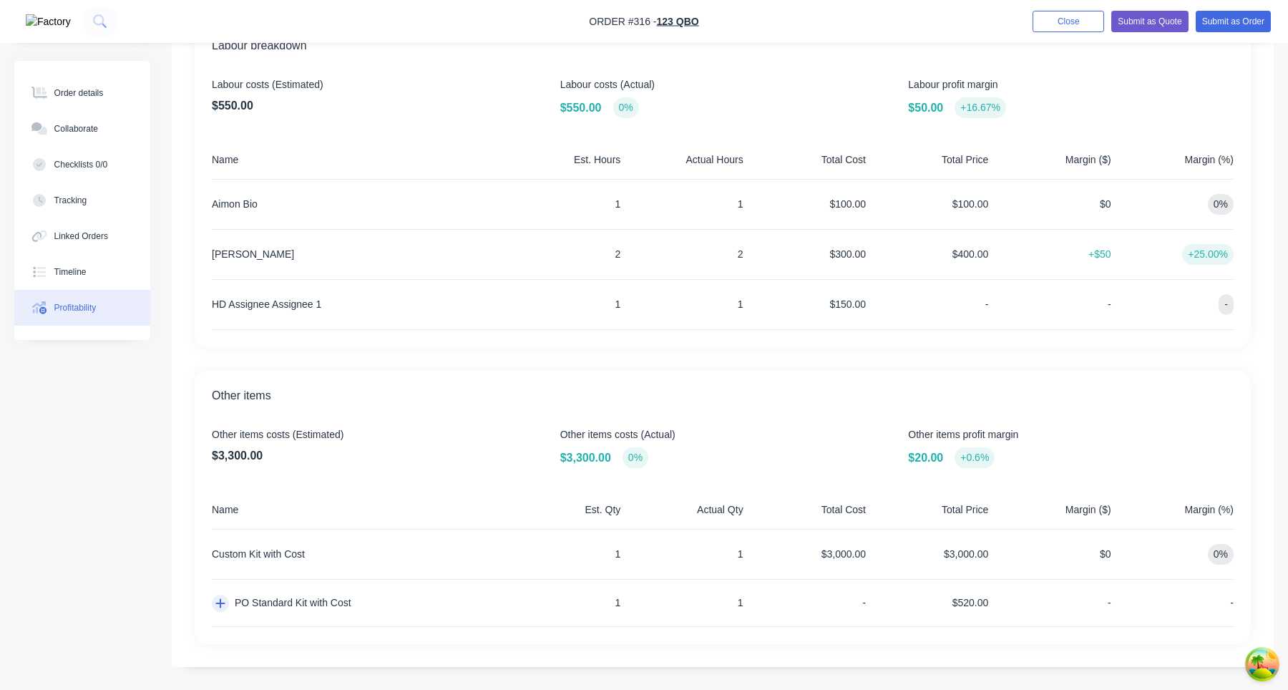
click at [213, 607] on button "button" at bounding box center [220, 603] width 17 height 17
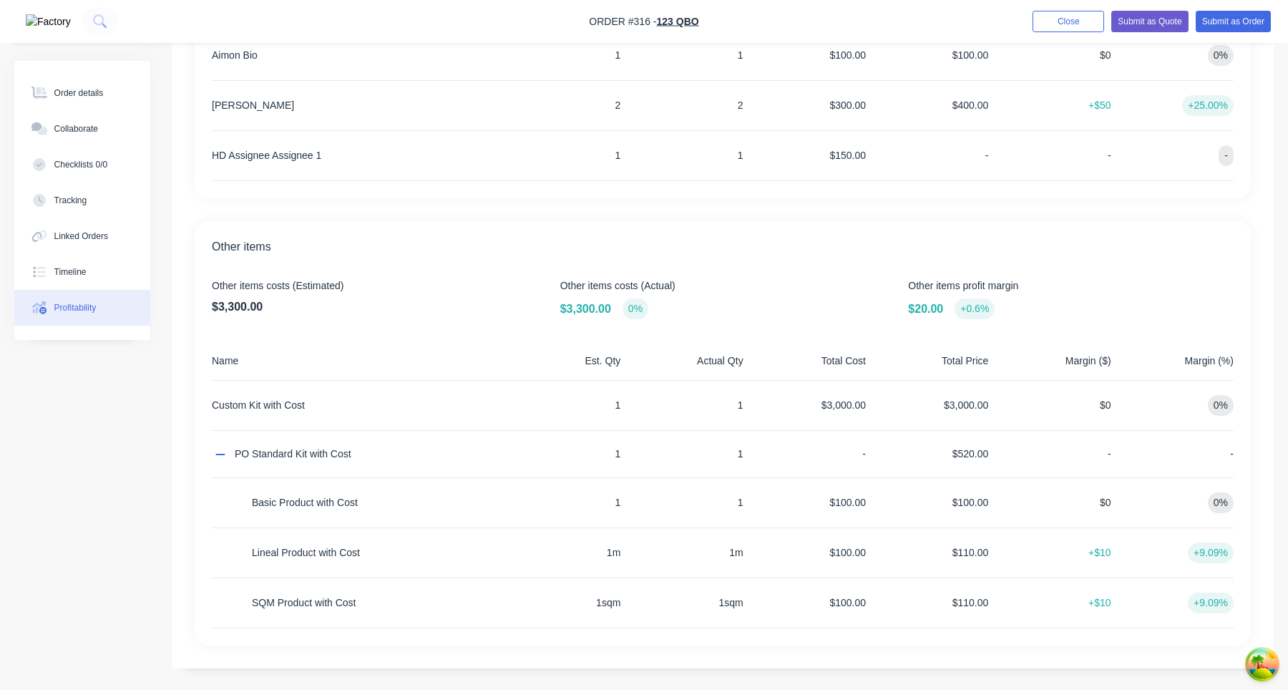
scroll to position [565, 0]
drag, startPoint x: 208, startPoint y: 242, endPoint x: 323, endPoint y: 242, distance: 114.5
click at [323, 242] on div "Other items Other items costs (Estimated) $3,300.00 Other items costs (Actual) …" at bounding box center [723, 432] width 1056 height 424
copy span "Other items"
click at [822, 466] on div "-" at bounding box center [807, 452] width 117 height 47
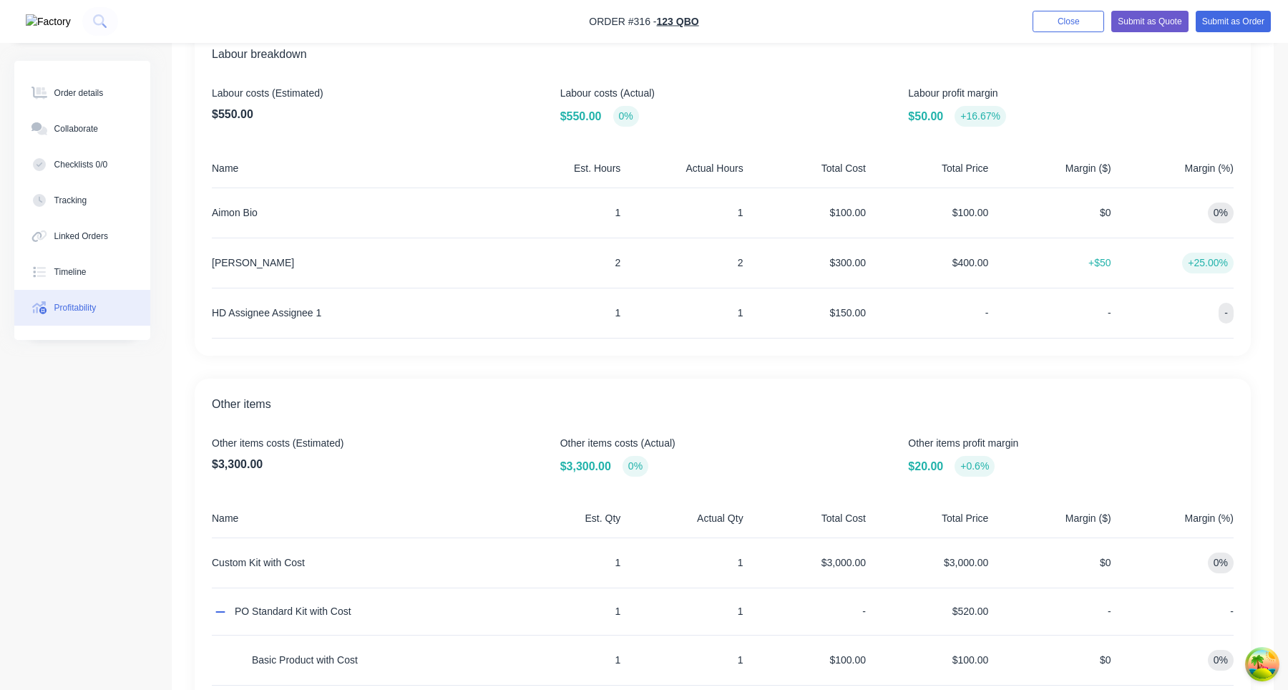
scroll to position [401, 0]
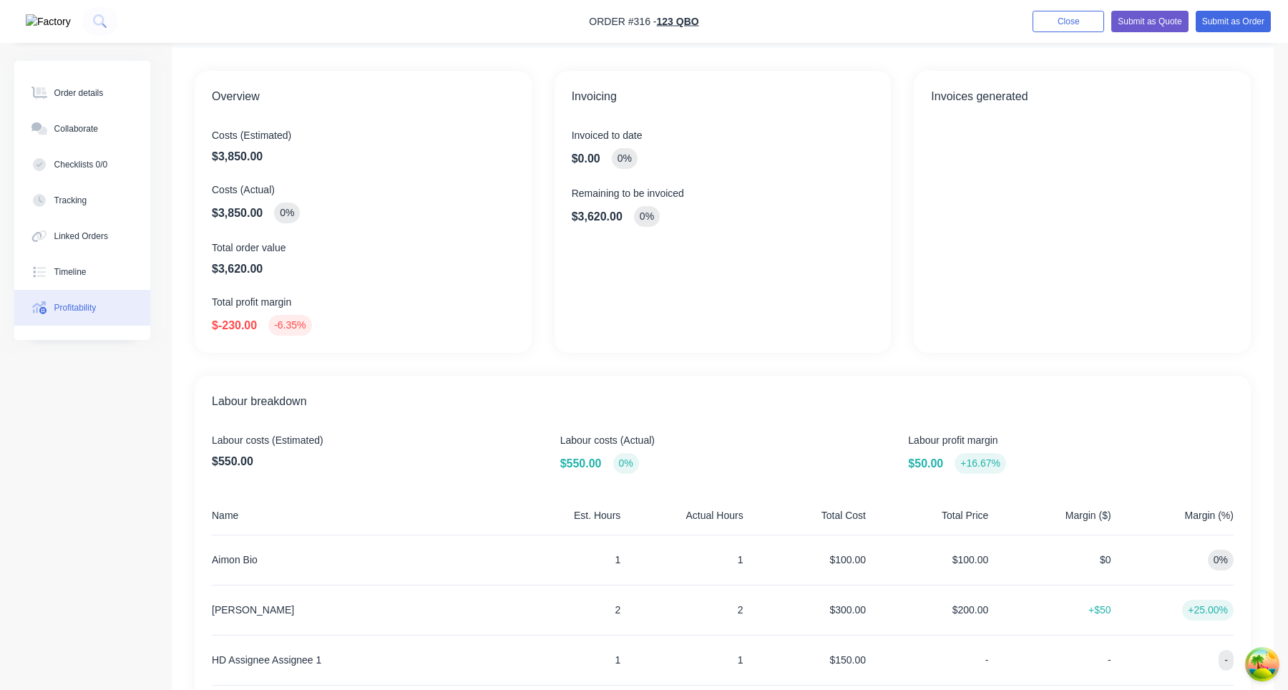
scroll to position [70, 0]
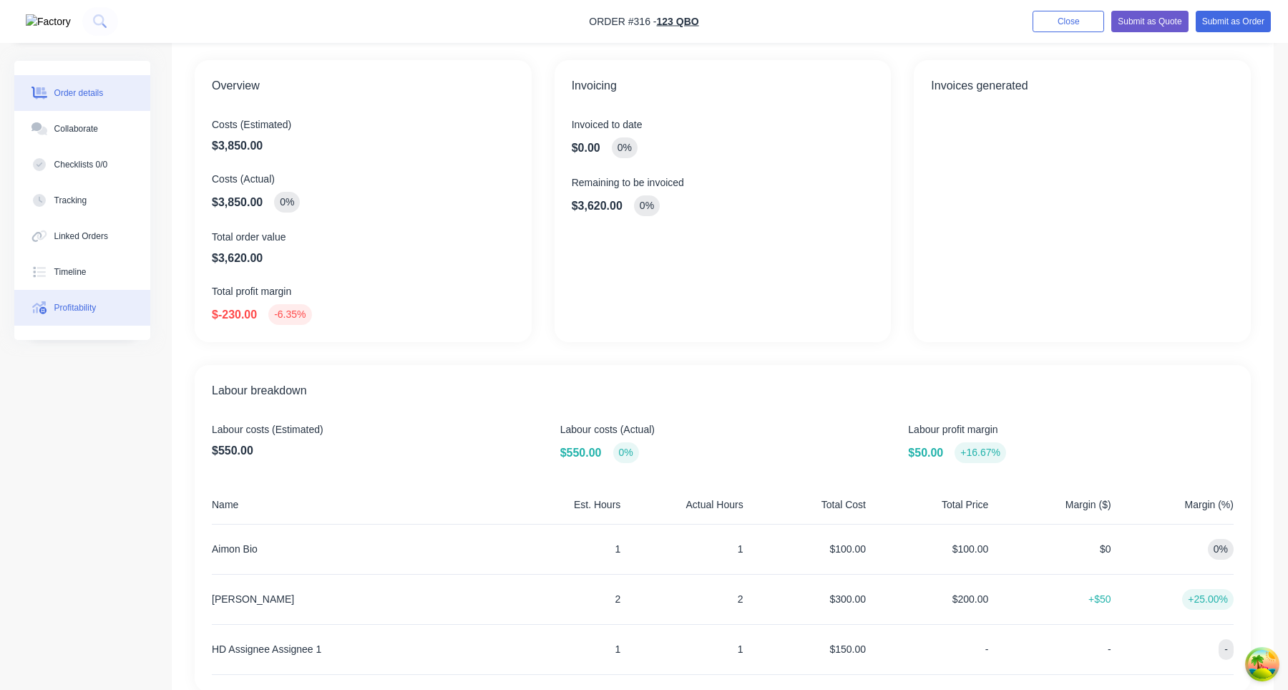
click at [102, 87] on div "Order details" at bounding box center [78, 93] width 49 height 13
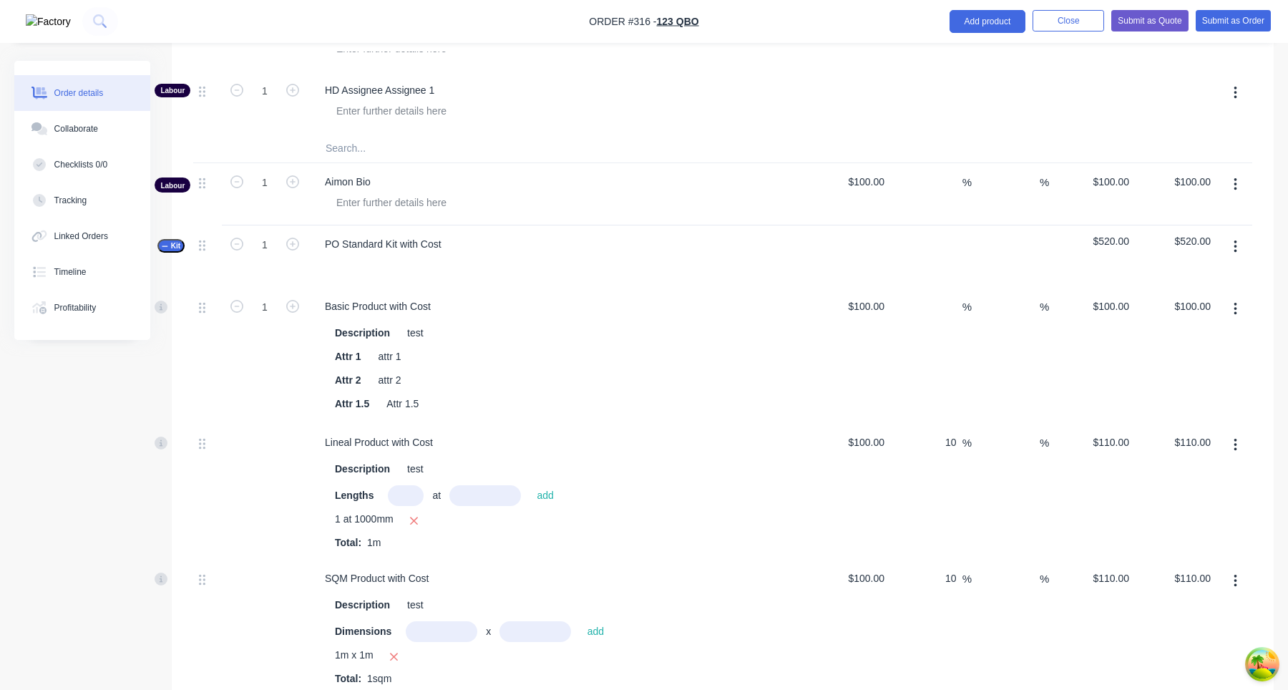
scroll to position [1363, 0]
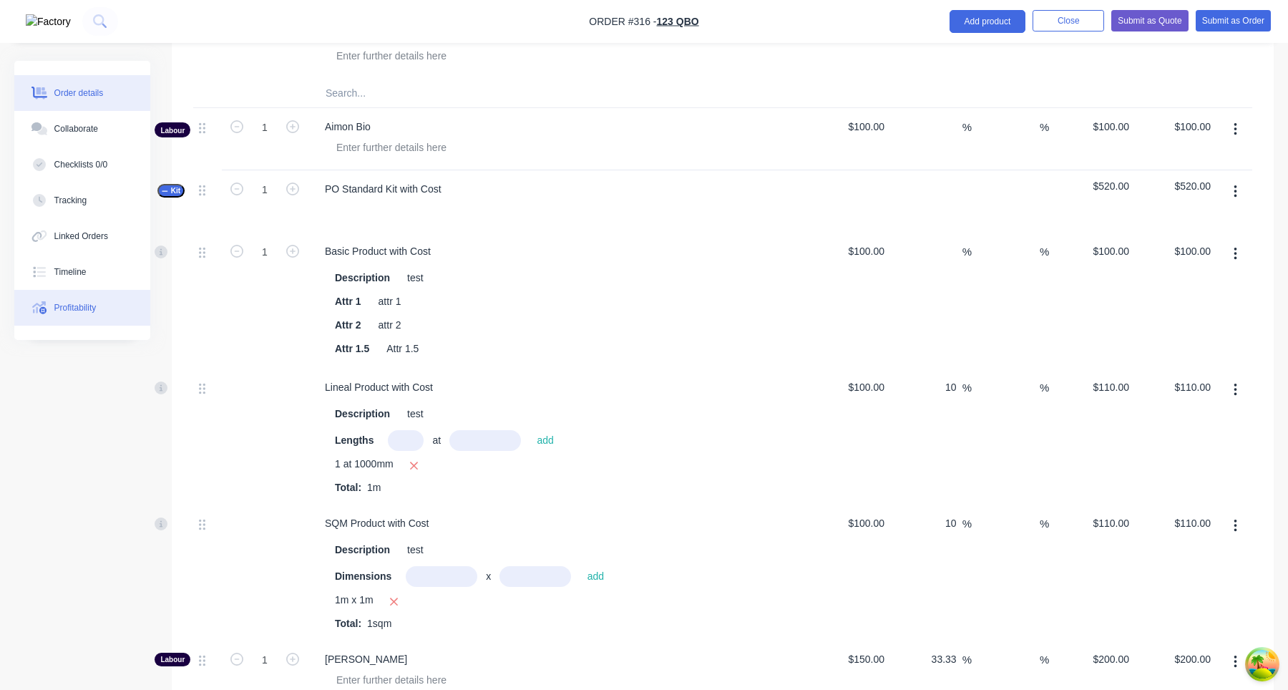
click at [108, 311] on button "Profitability" at bounding box center [82, 308] width 136 height 36
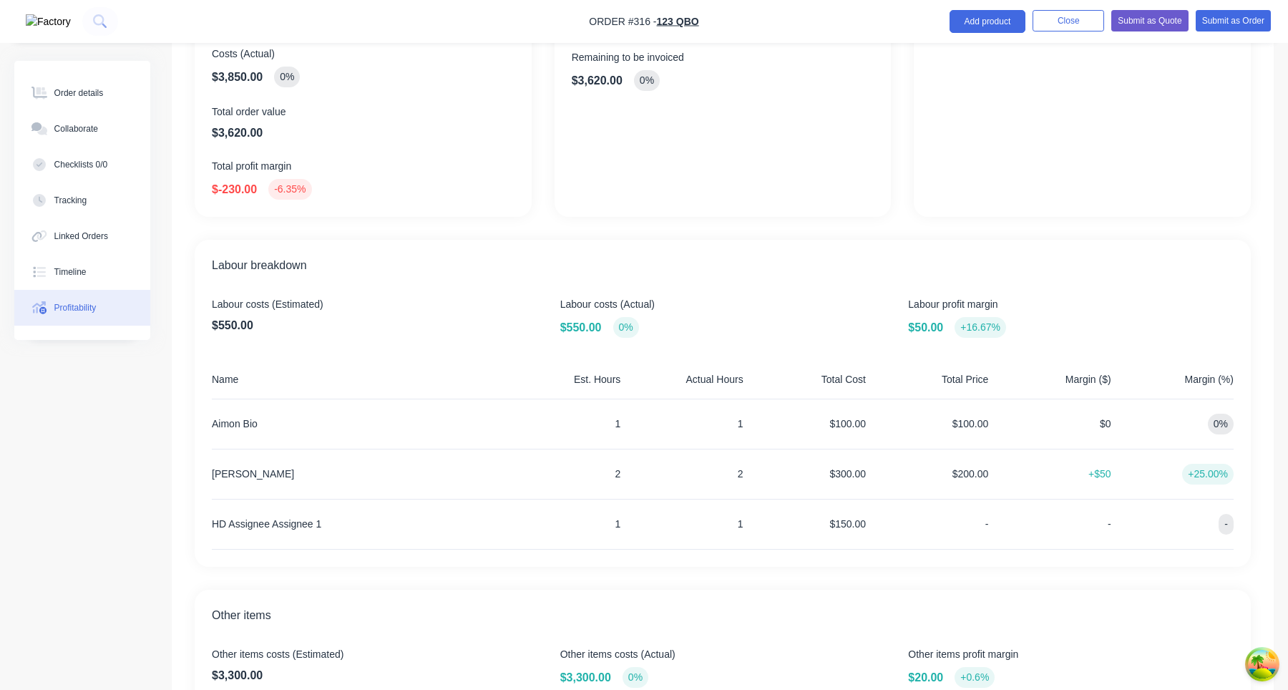
scroll to position [272, 0]
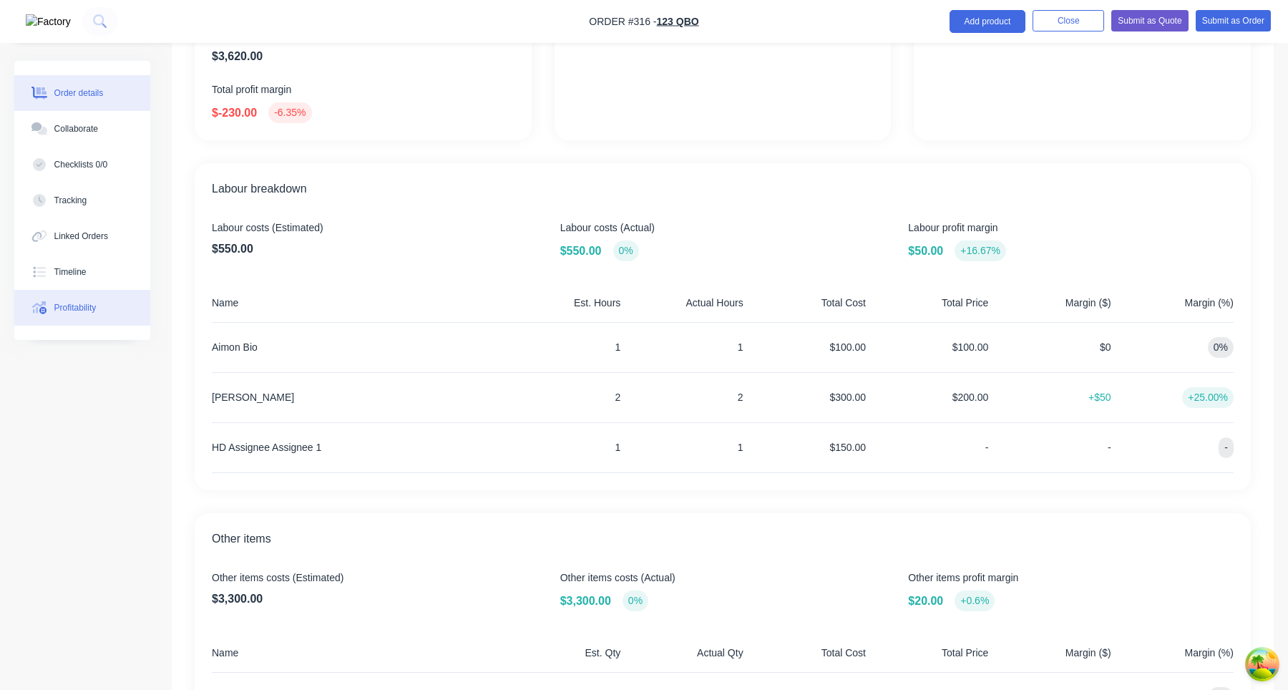
click at [116, 84] on button "Order details" at bounding box center [82, 93] width 136 height 36
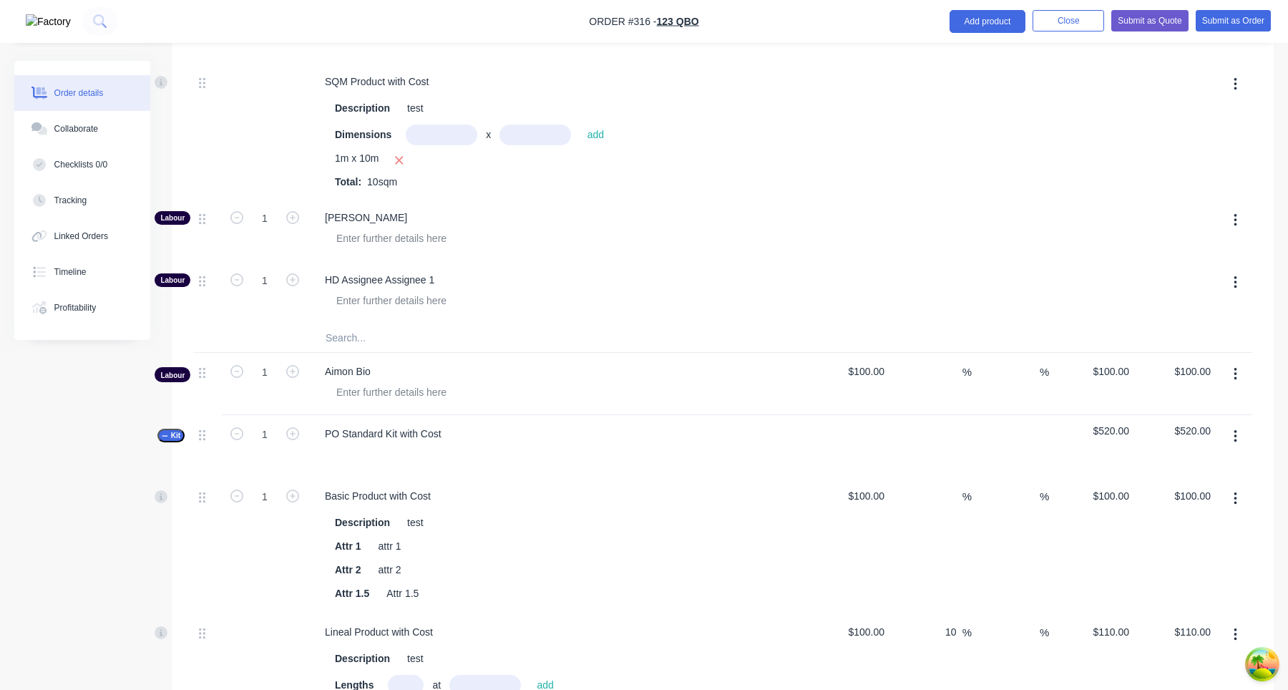
scroll to position [1119, 0]
click at [97, 306] on div "Profitability" at bounding box center [75, 307] width 42 height 13
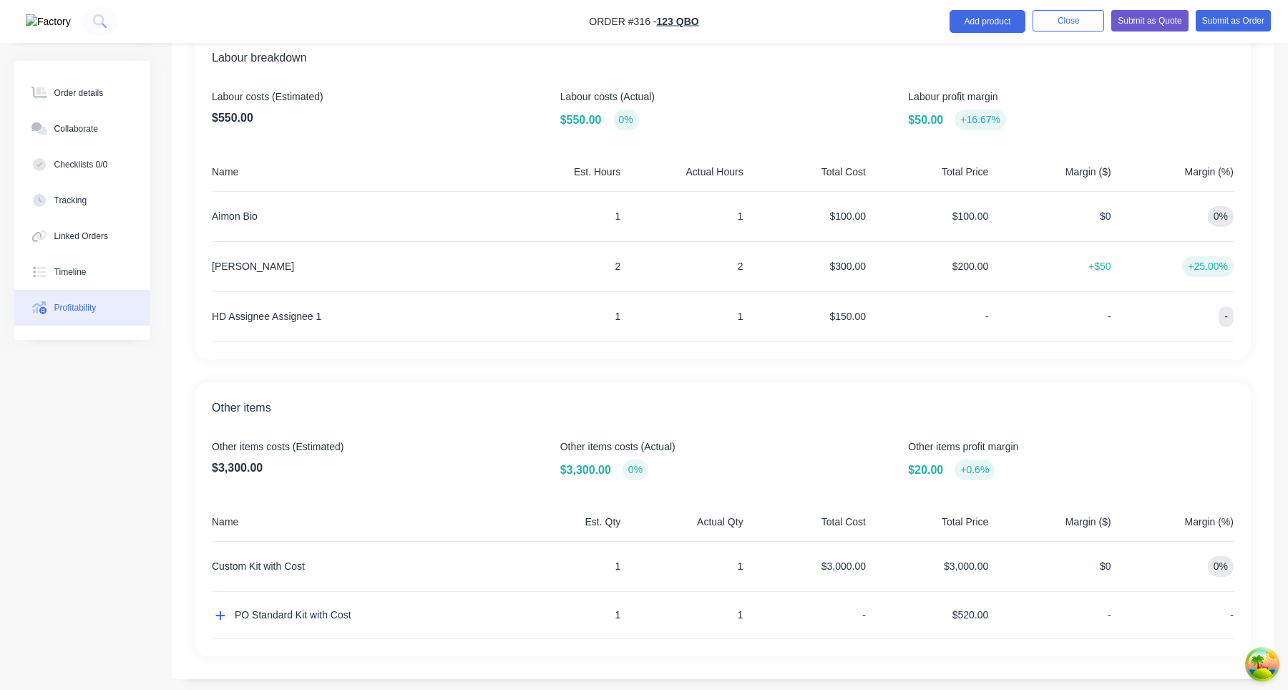
scroll to position [415, 0]
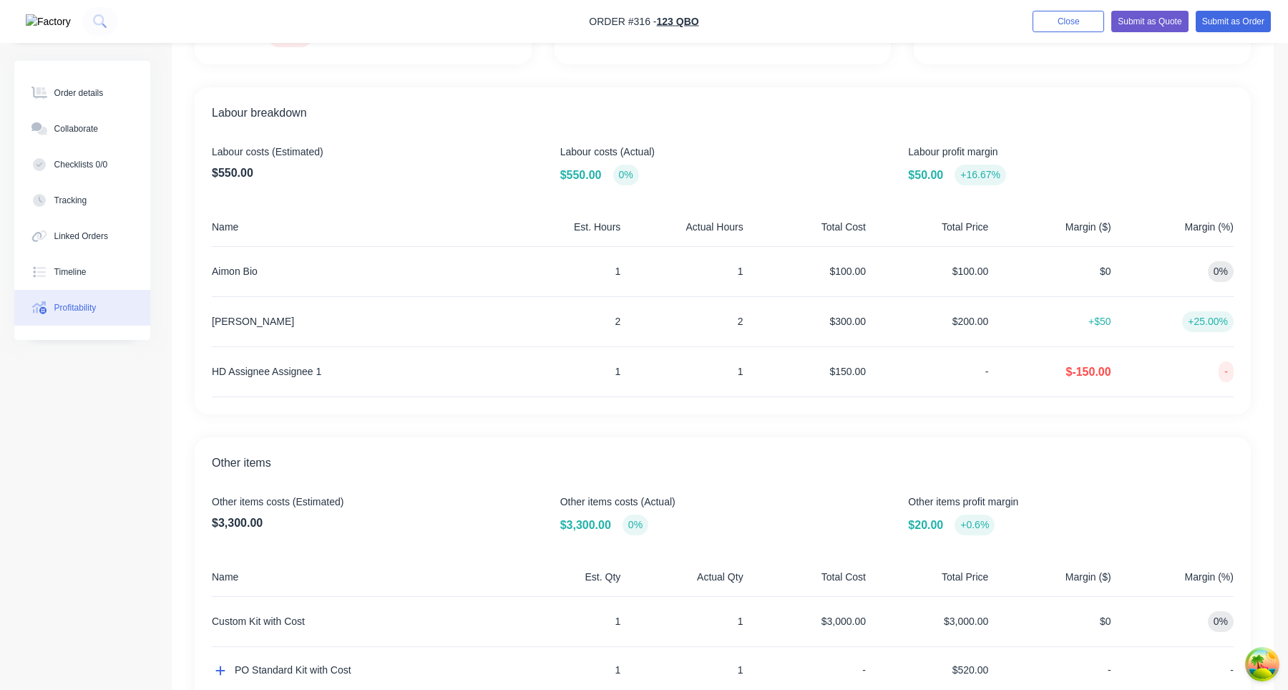
scroll to position [415, 0]
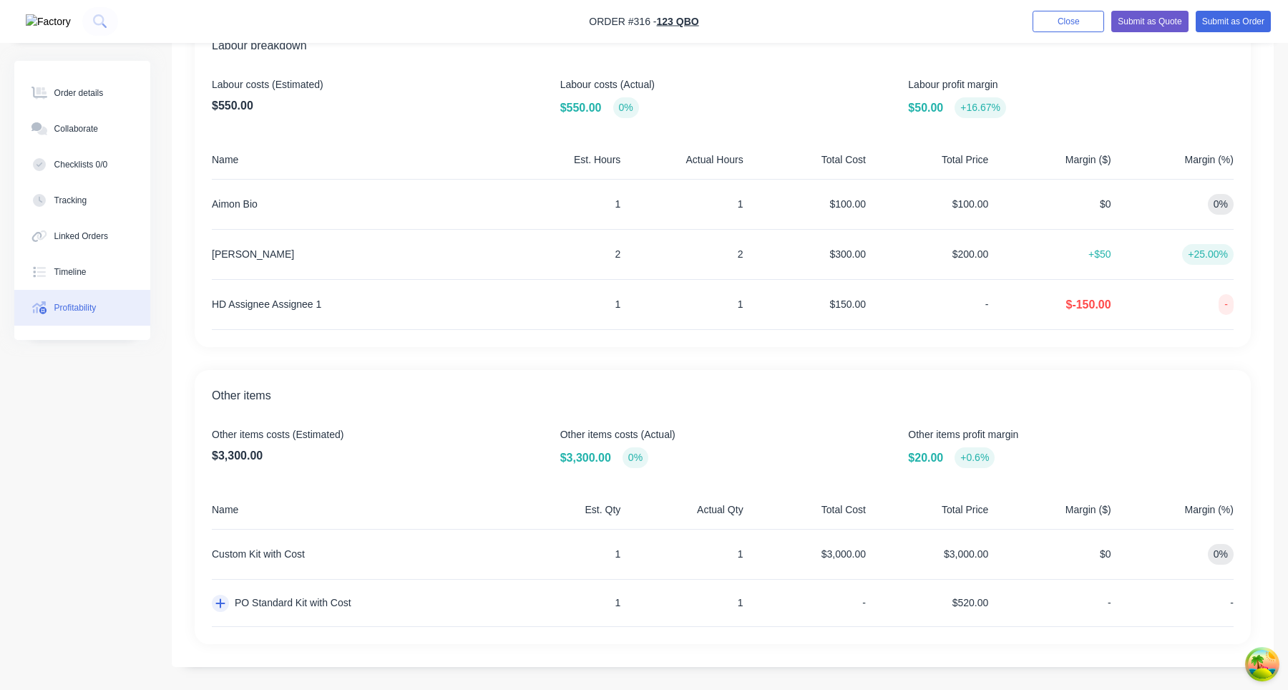
click at [224, 609] on button "button" at bounding box center [220, 603] width 17 height 17
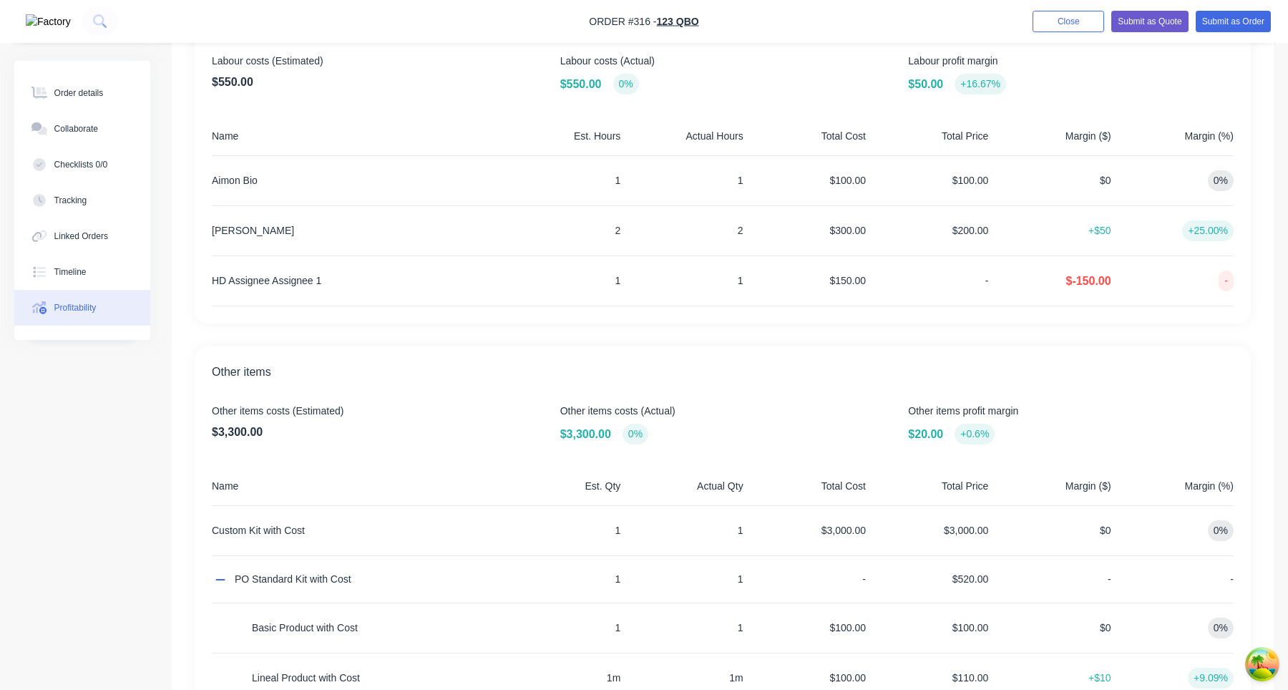
scroll to position [440, 0]
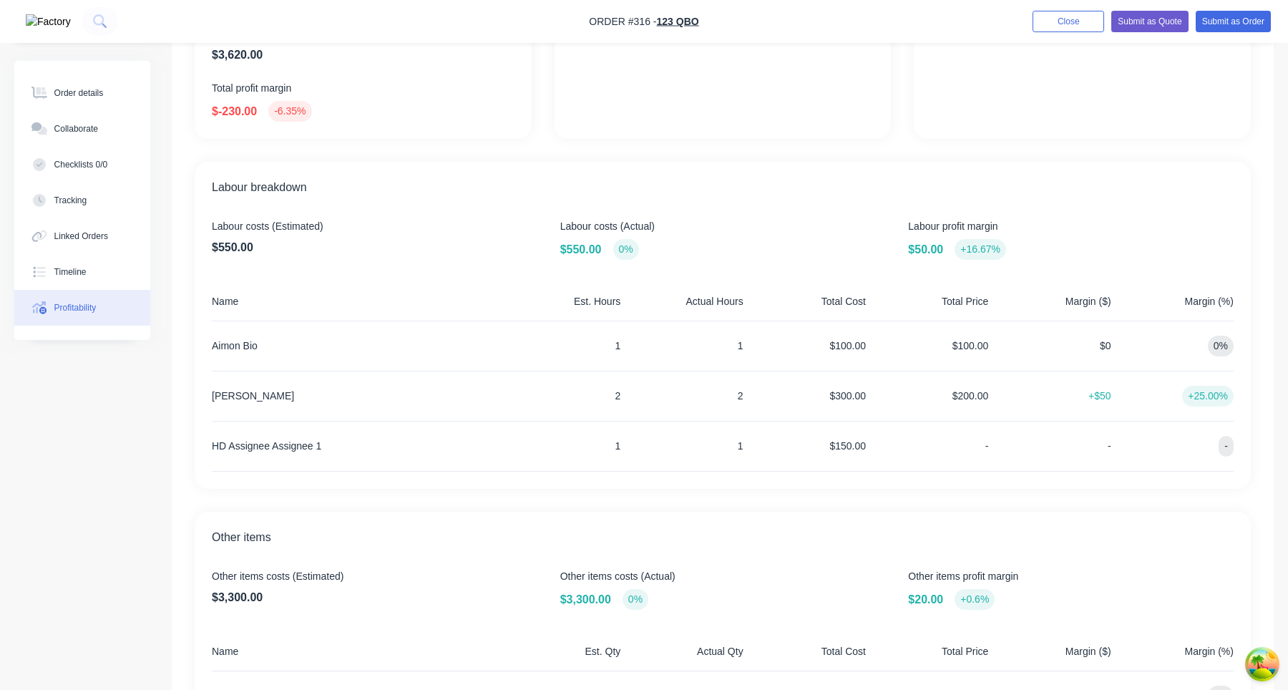
scroll to position [274, 0]
click at [109, 87] on button "Order details" at bounding box center [82, 93] width 136 height 36
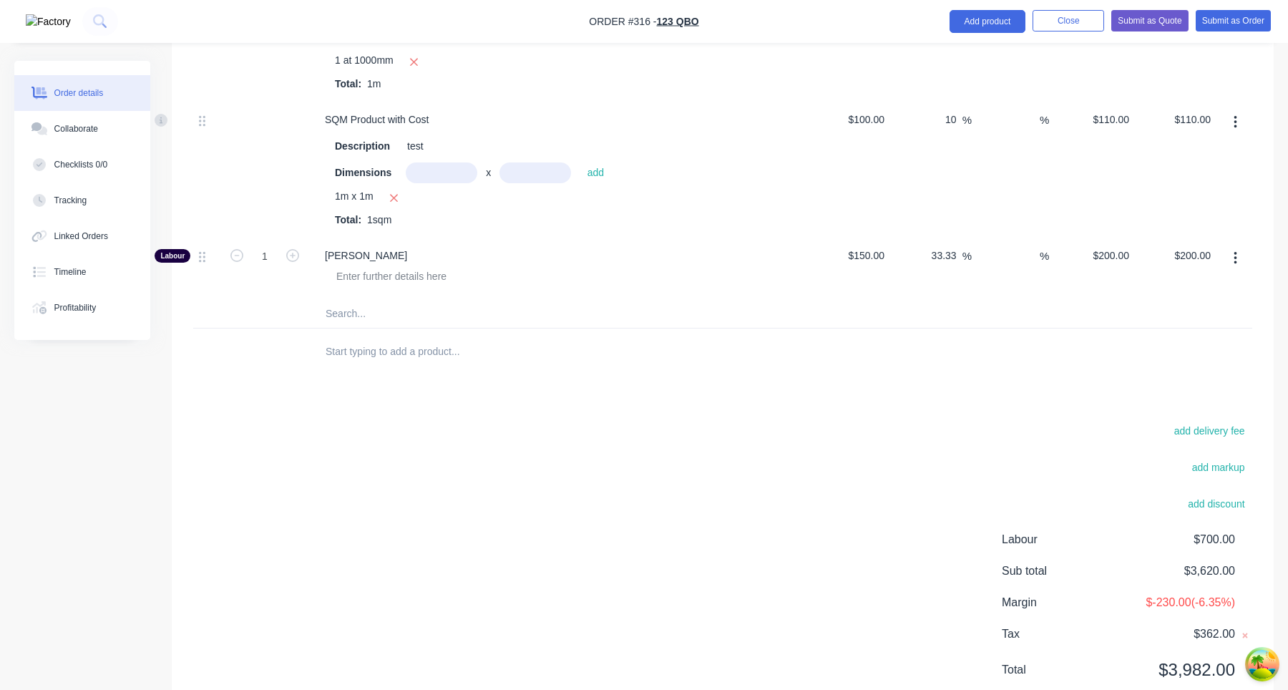
scroll to position [1818, 0]
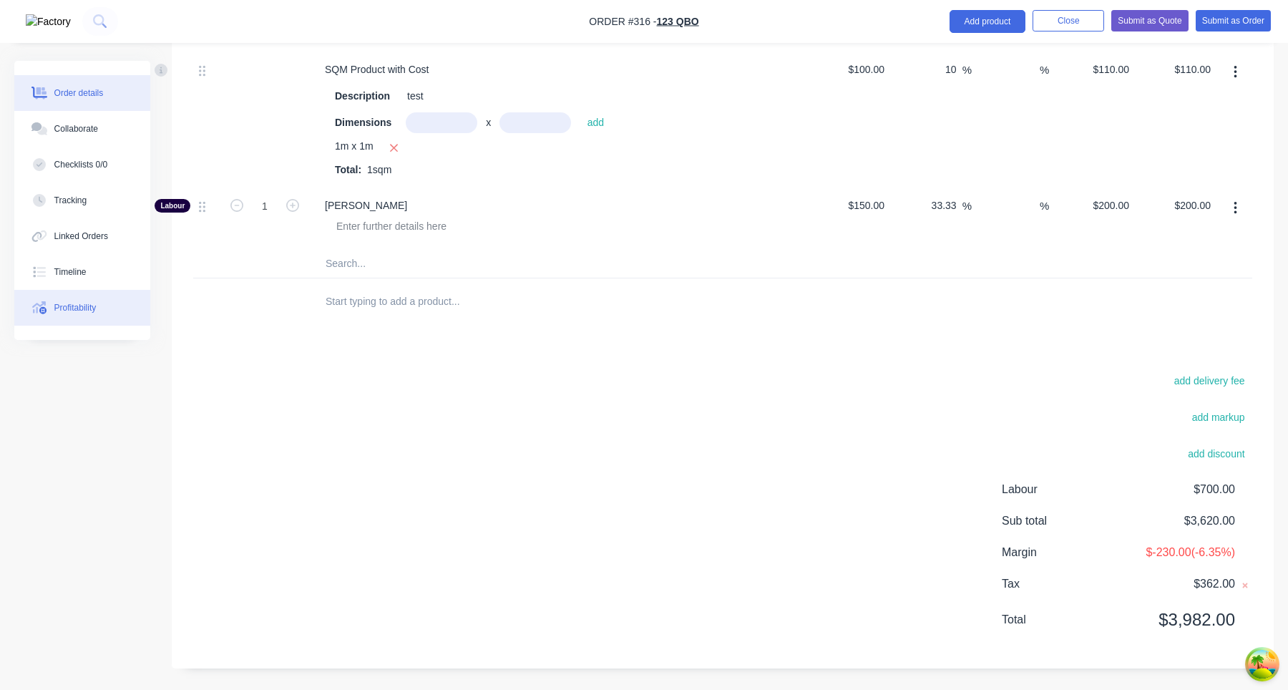
click at [72, 305] on div "Profitability" at bounding box center [75, 307] width 42 height 13
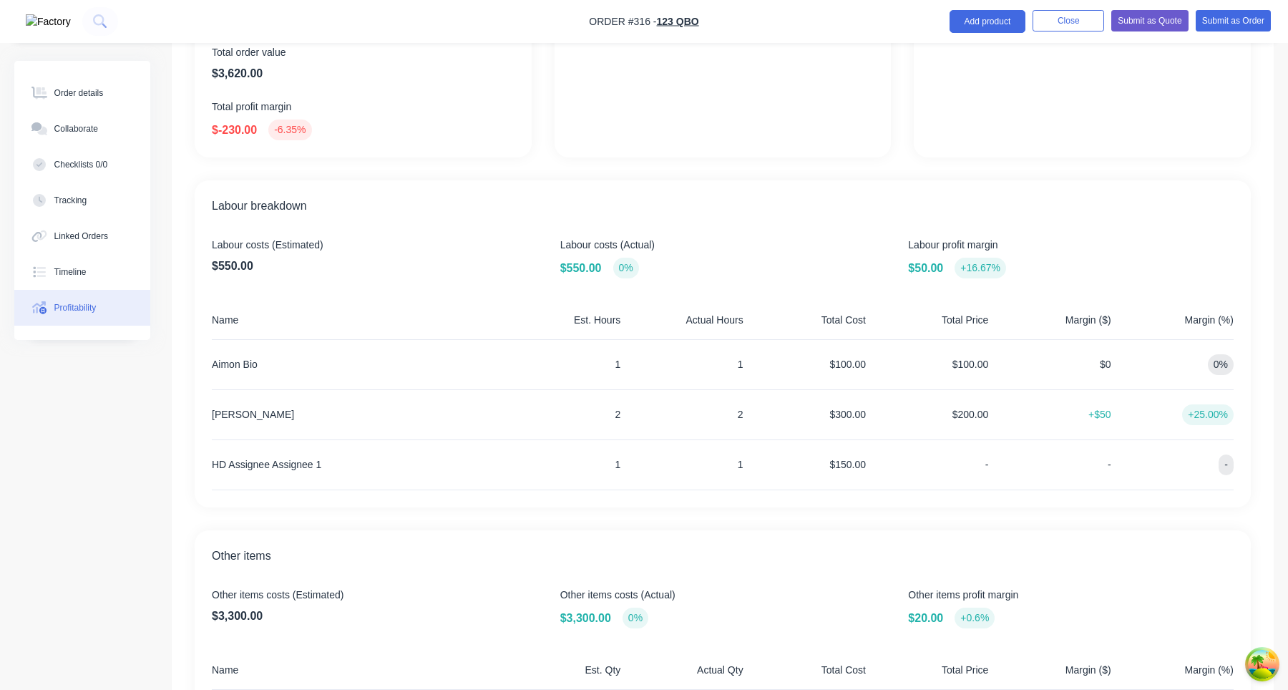
scroll to position [415, 0]
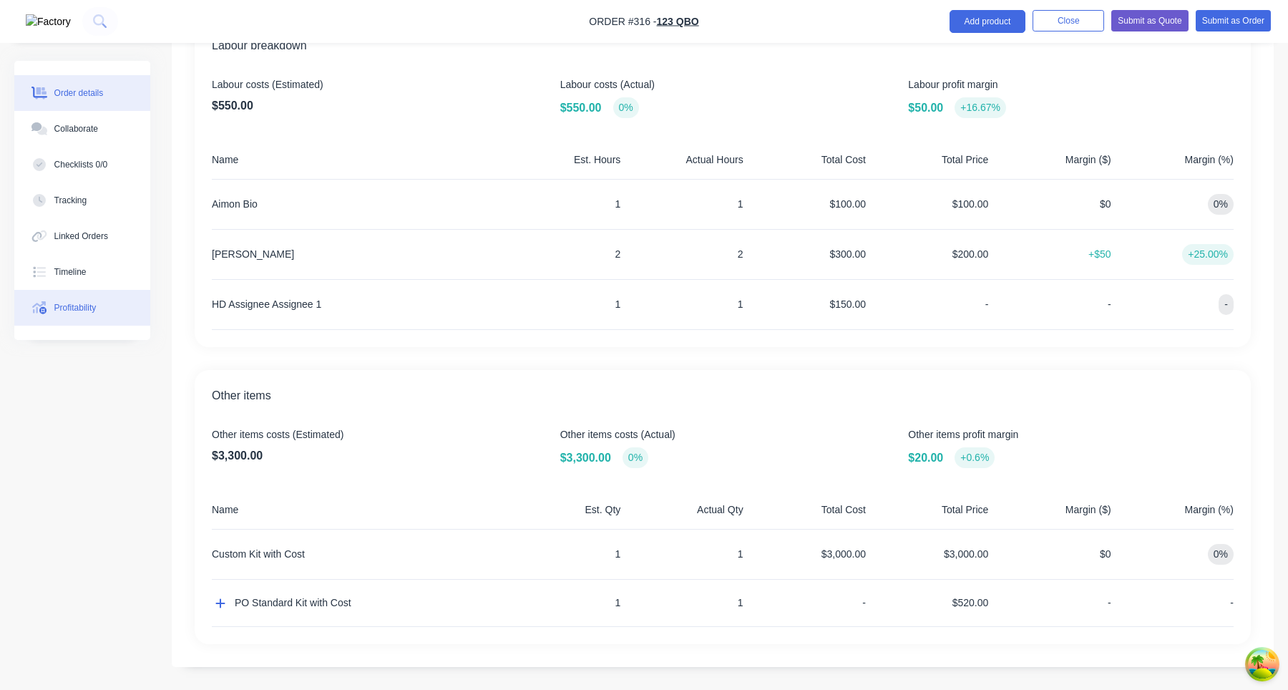
click at [54, 96] on div "Order details" at bounding box center [78, 93] width 49 height 13
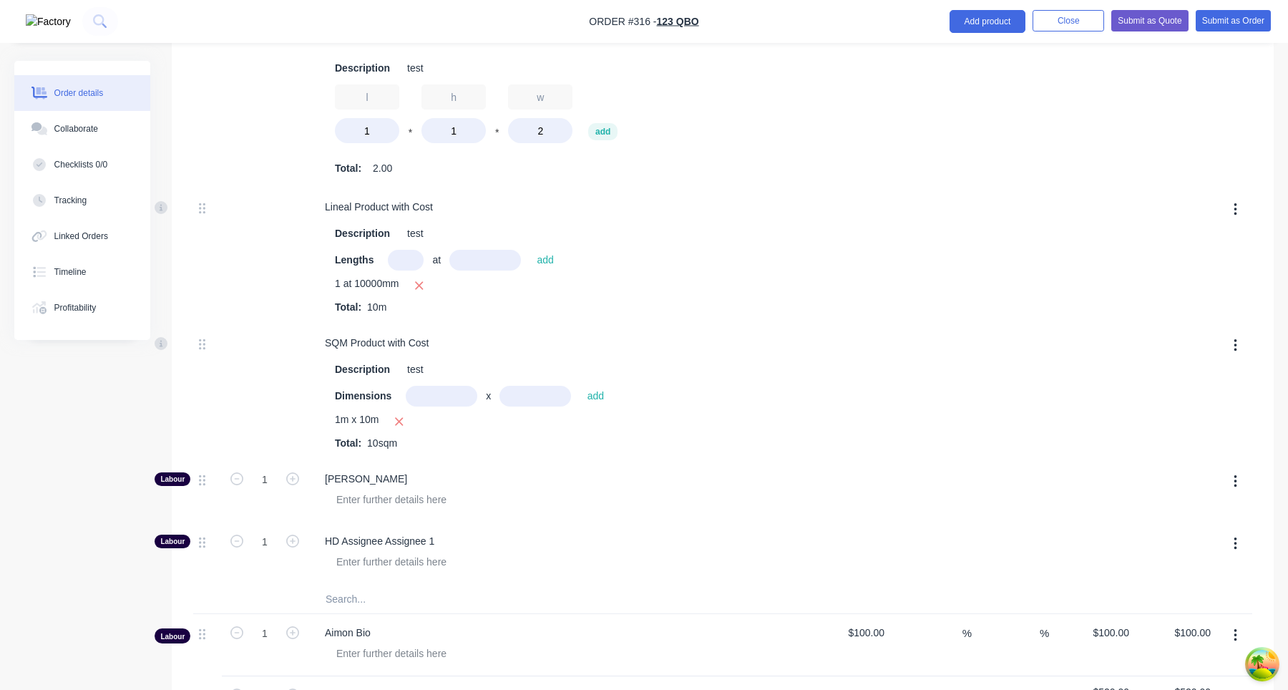
scroll to position [691, 0]
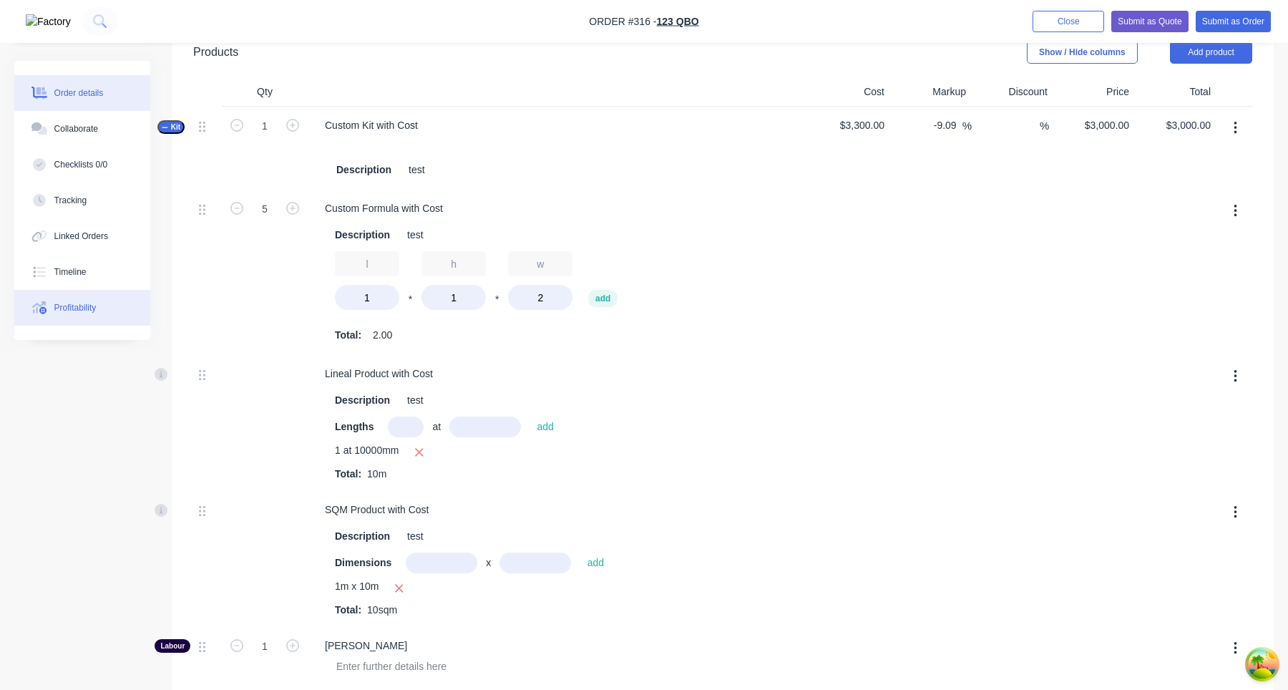
click at [94, 301] on div "Profitability" at bounding box center [75, 307] width 42 height 13
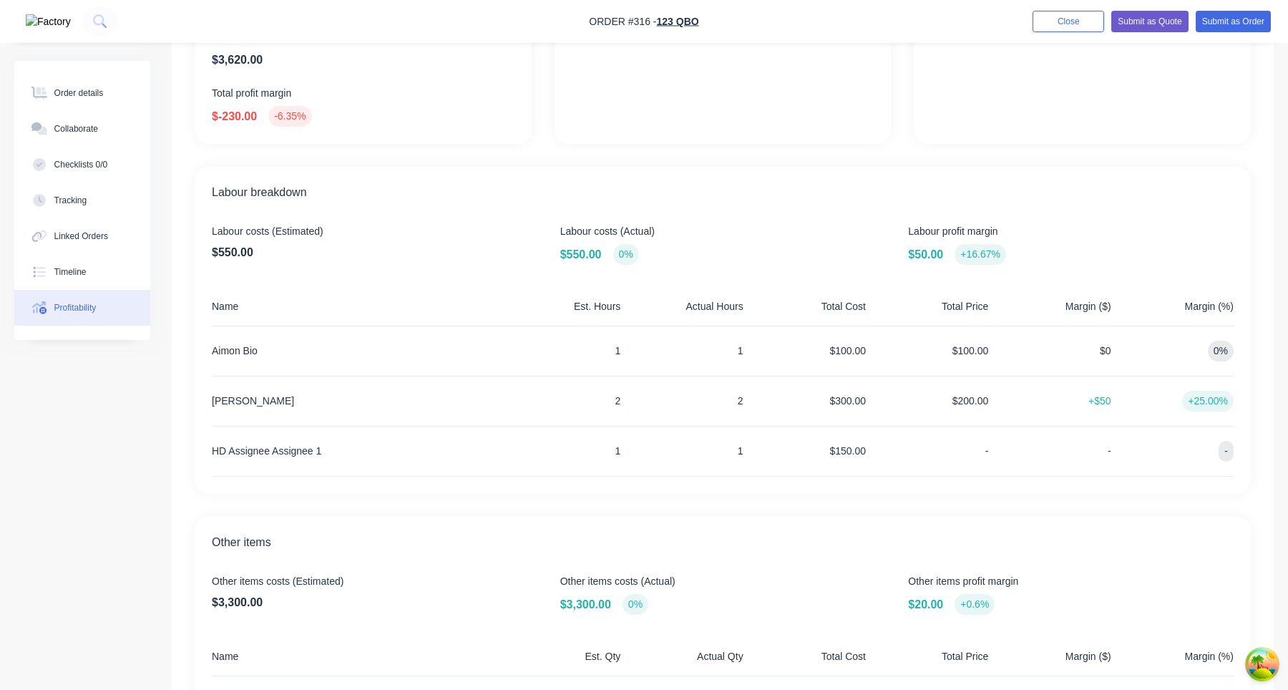
scroll to position [415, 0]
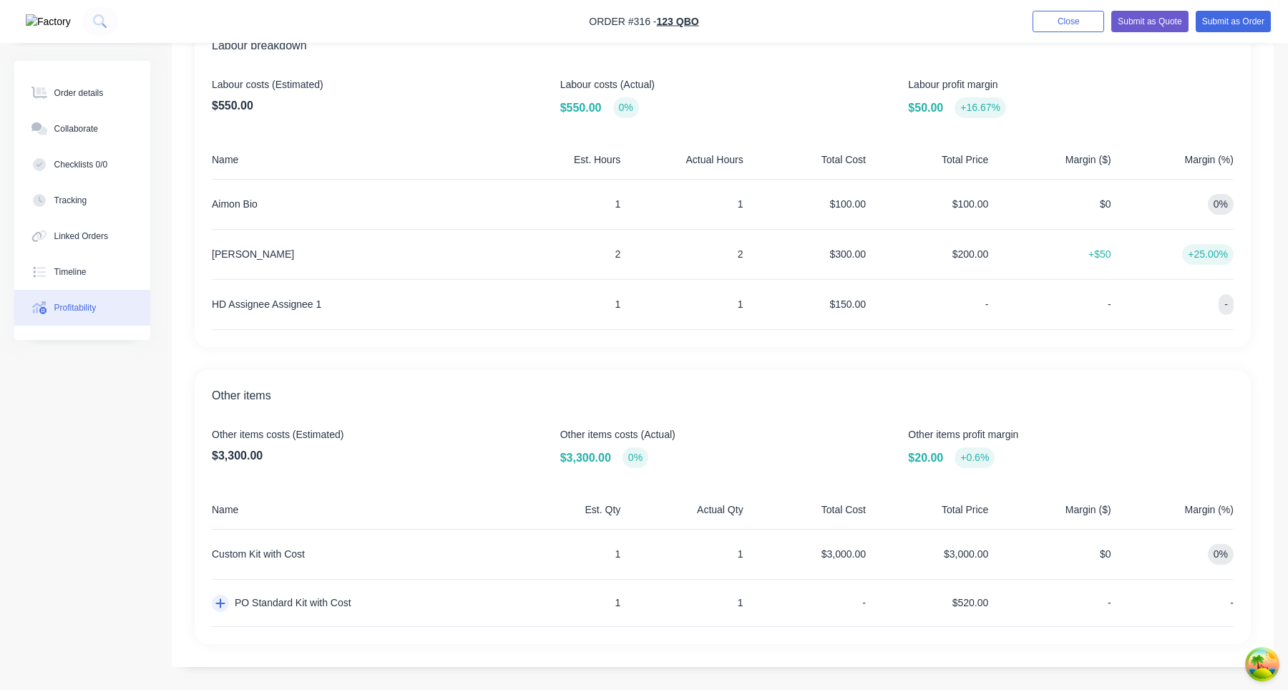
click at [223, 607] on icon "button" at bounding box center [220, 602] width 10 height 11
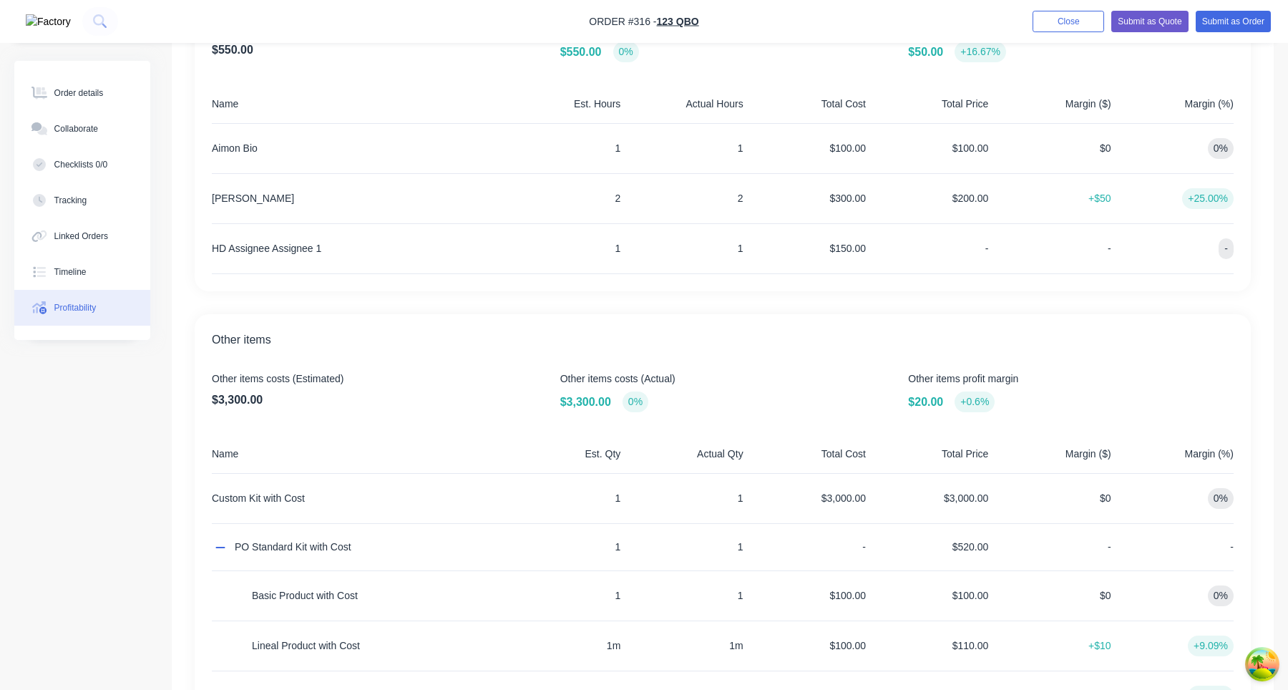
scroll to position [468, 0]
click at [847, 498] on div "$3,000.00" at bounding box center [807, 501] width 117 height 49
click at [857, 499] on div "$3,000.00" at bounding box center [807, 501] width 117 height 49
click at [852, 497] on div "$3,000.00" at bounding box center [807, 501] width 117 height 49
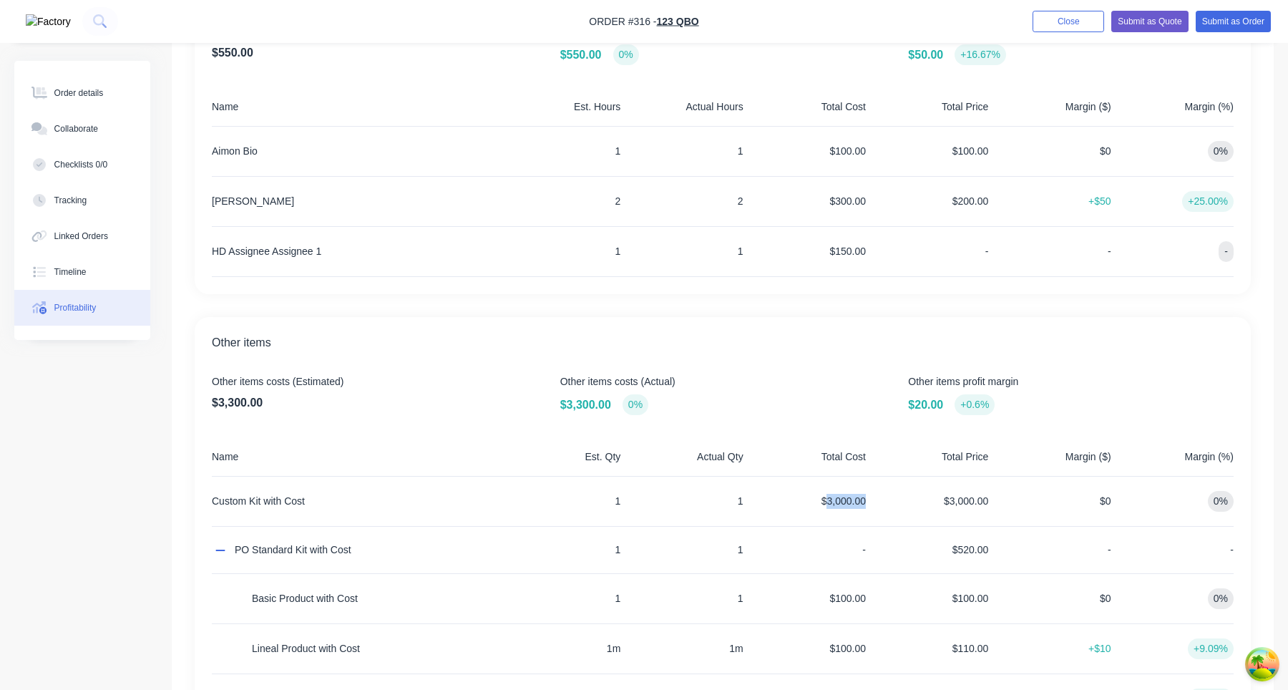
click at [852, 497] on div "$3,000.00" at bounding box center [807, 501] width 117 height 49
click at [858, 497] on div "$3,000.00" at bounding box center [807, 501] width 117 height 49
click at [853, 497] on div "$3,000.00" at bounding box center [807, 501] width 117 height 49
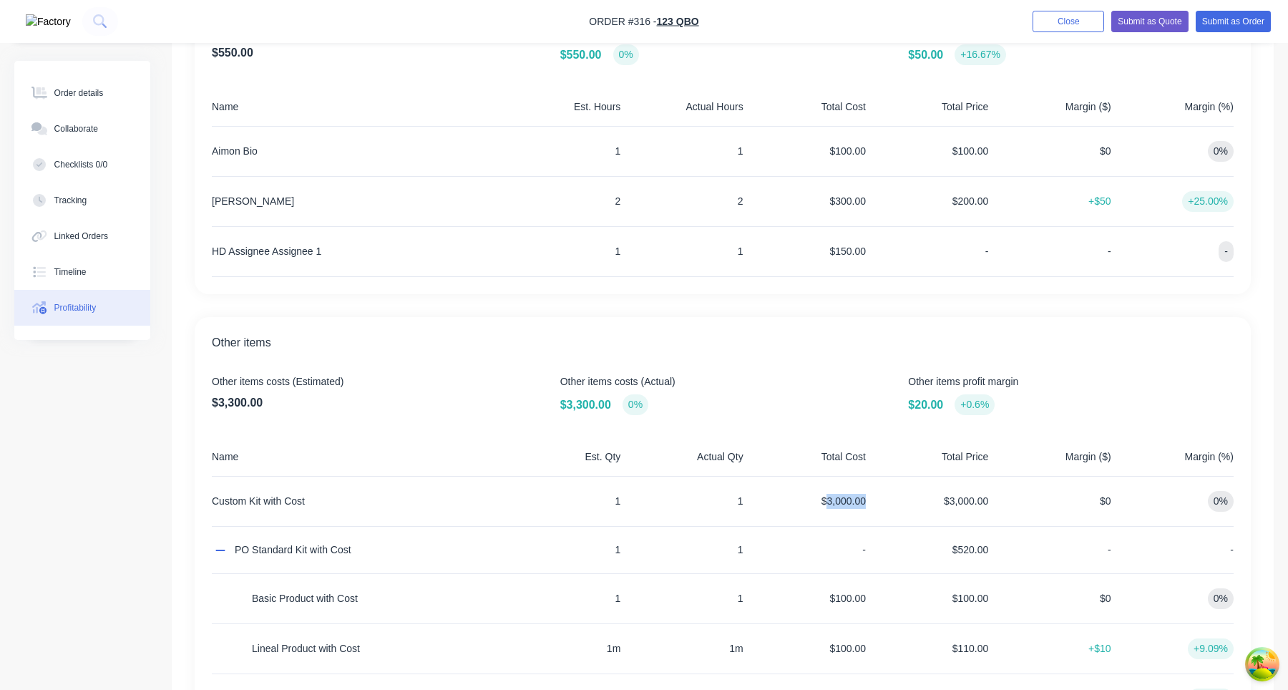
click at [863, 503] on div "$3,000.00" at bounding box center [807, 501] width 117 height 49
click at [837, 337] on span "Other items" at bounding box center [723, 342] width 1022 height 17
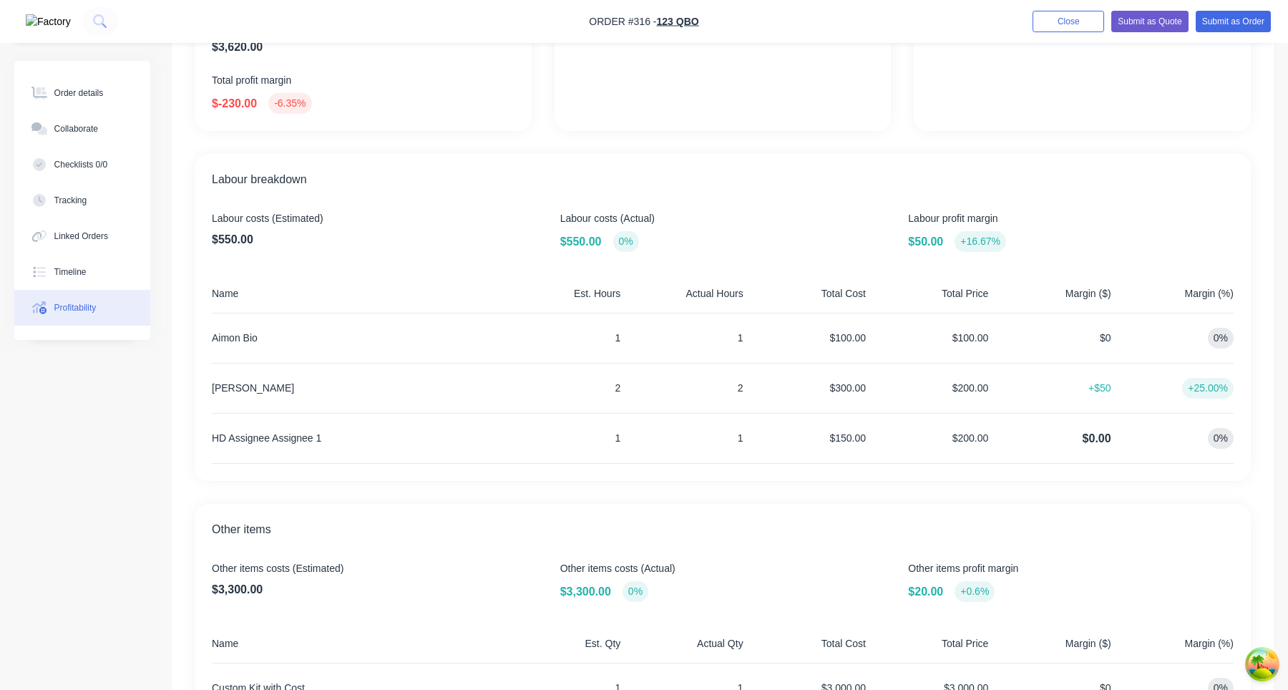
scroll to position [415, 0]
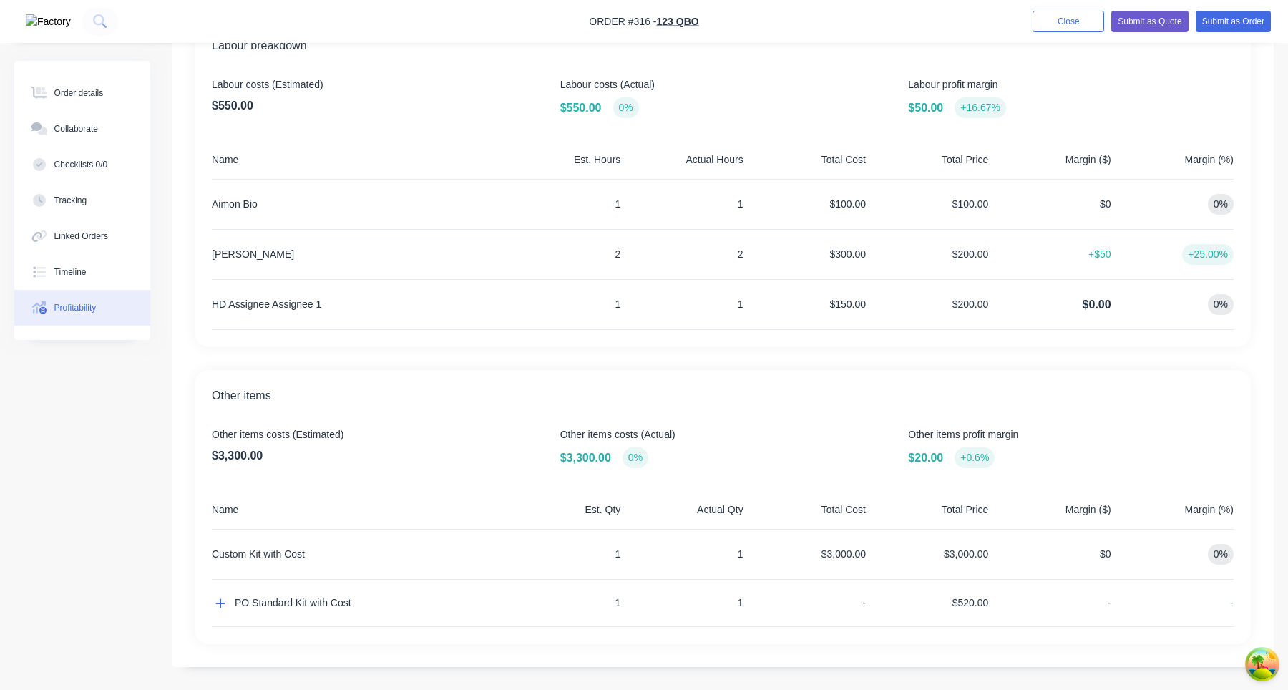
click at [982, 306] on div "$200.00" at bounding box center [930, 304] width 117 height 49
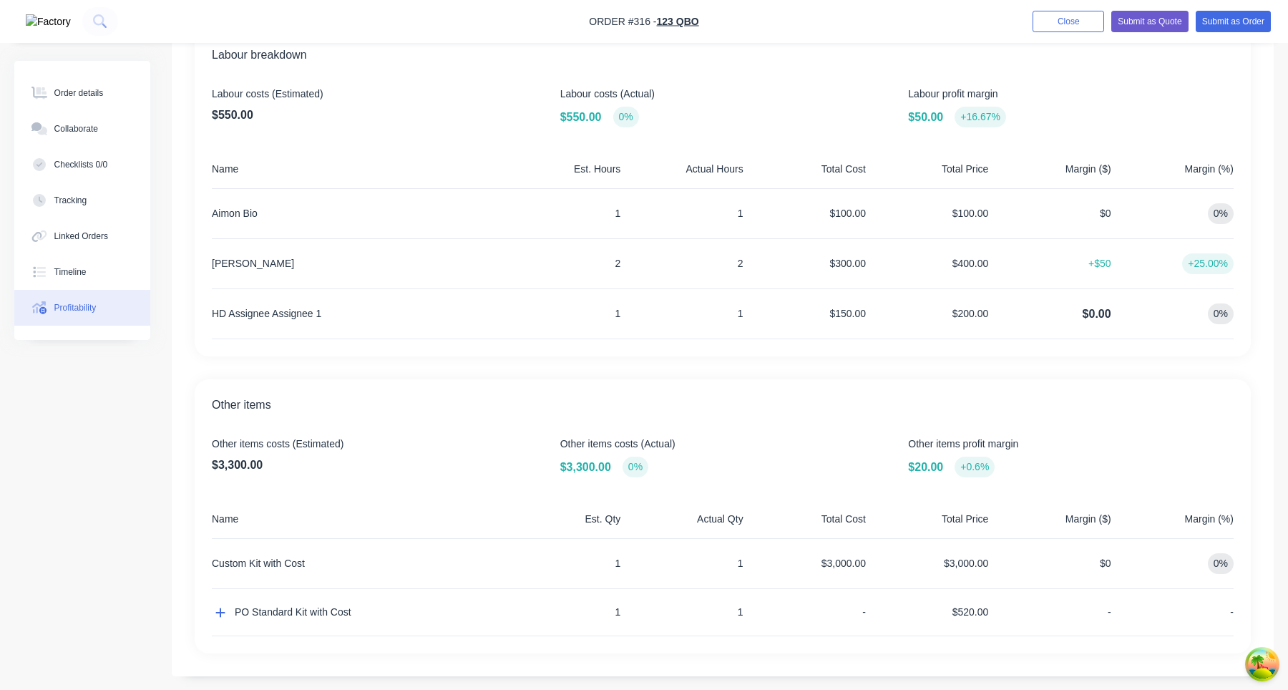
scroll to position [415, 0]
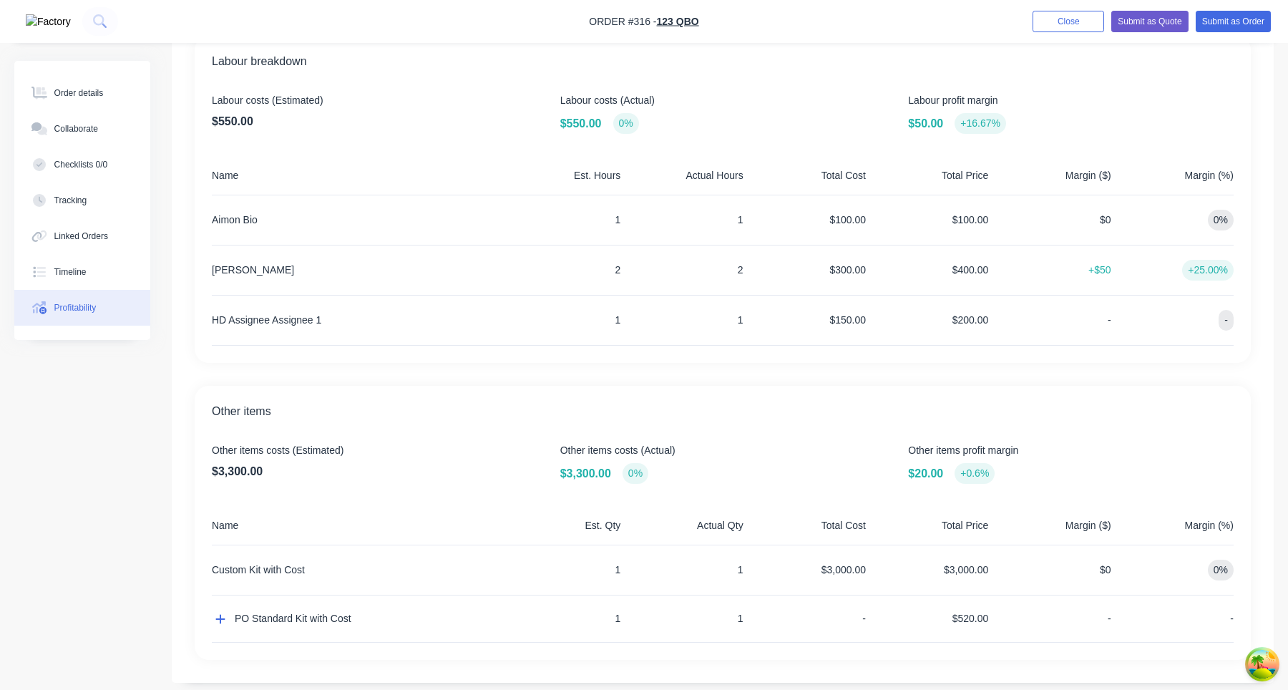
scroll to position [415, 0]
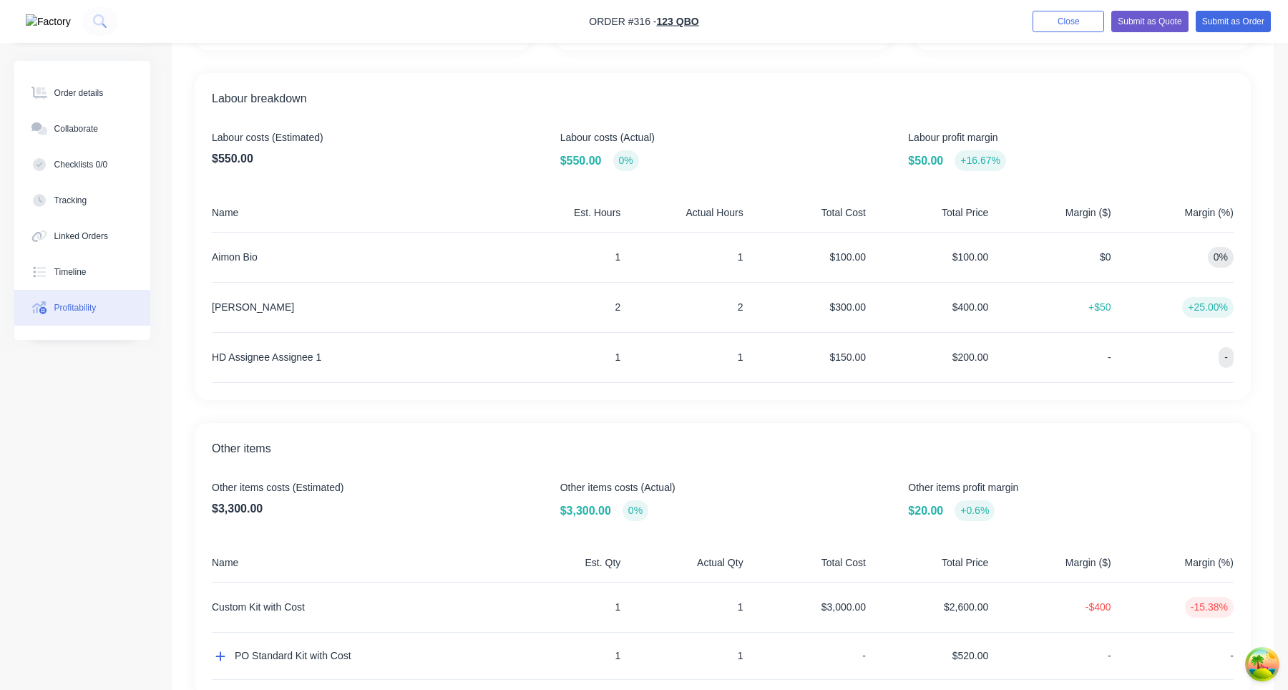
scroll to position [415, 0]
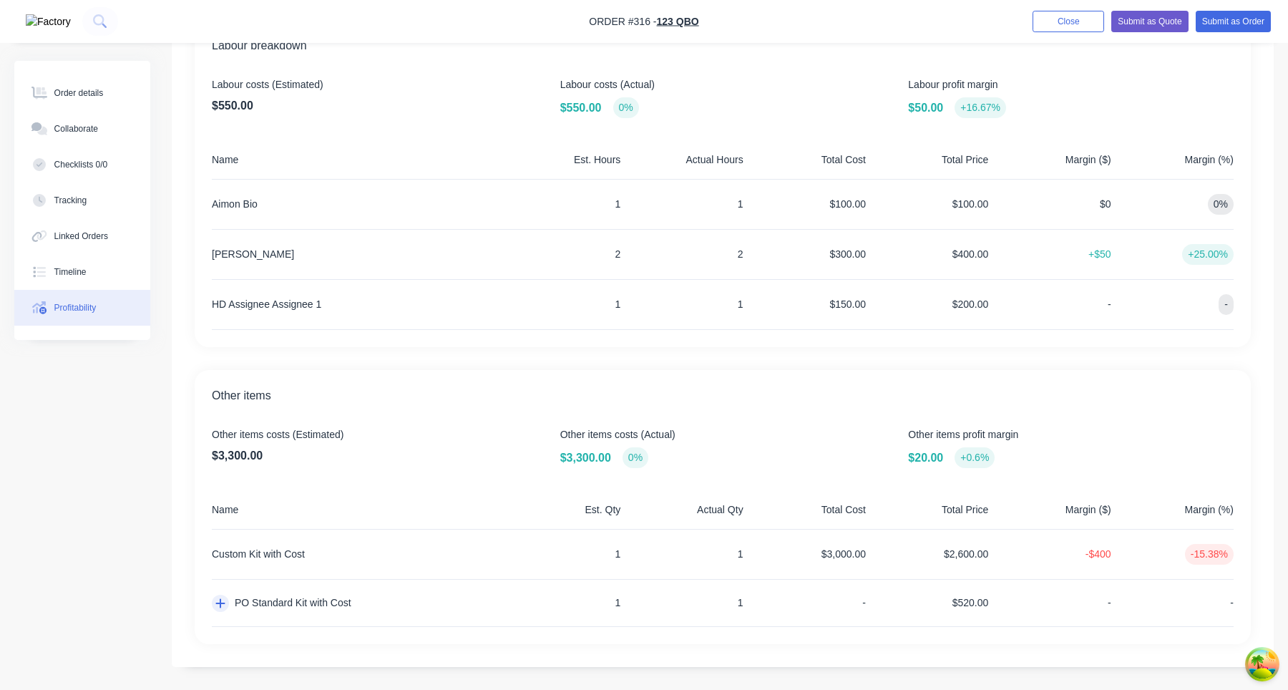
click at [221, 607] on icon "button" at bounding box center [220, 602] width 10 height 11
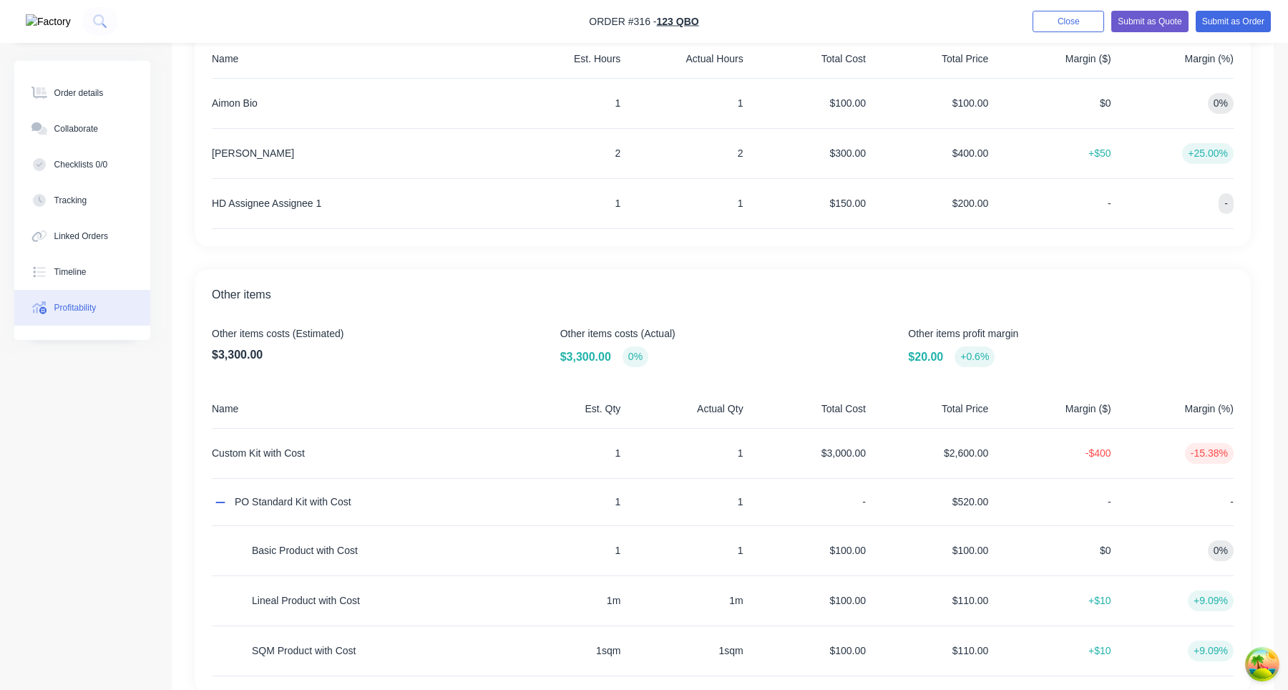
scroll to position [565, 0]
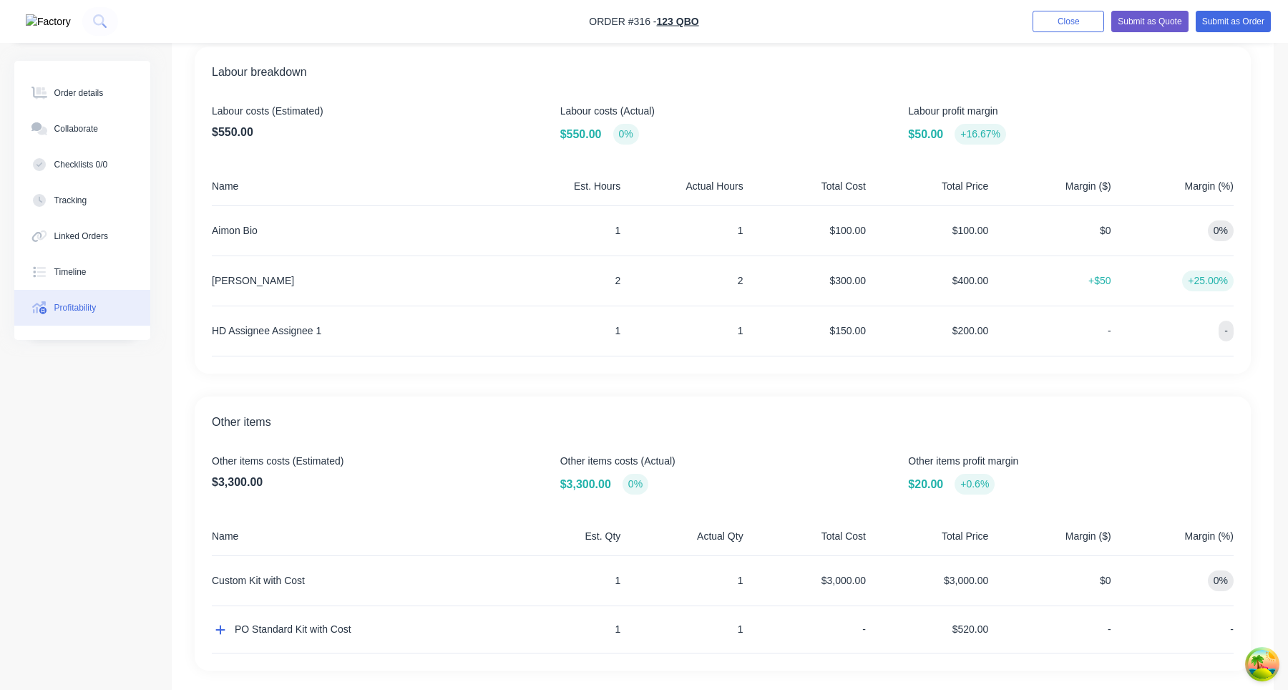
scroll to position [415, 0]
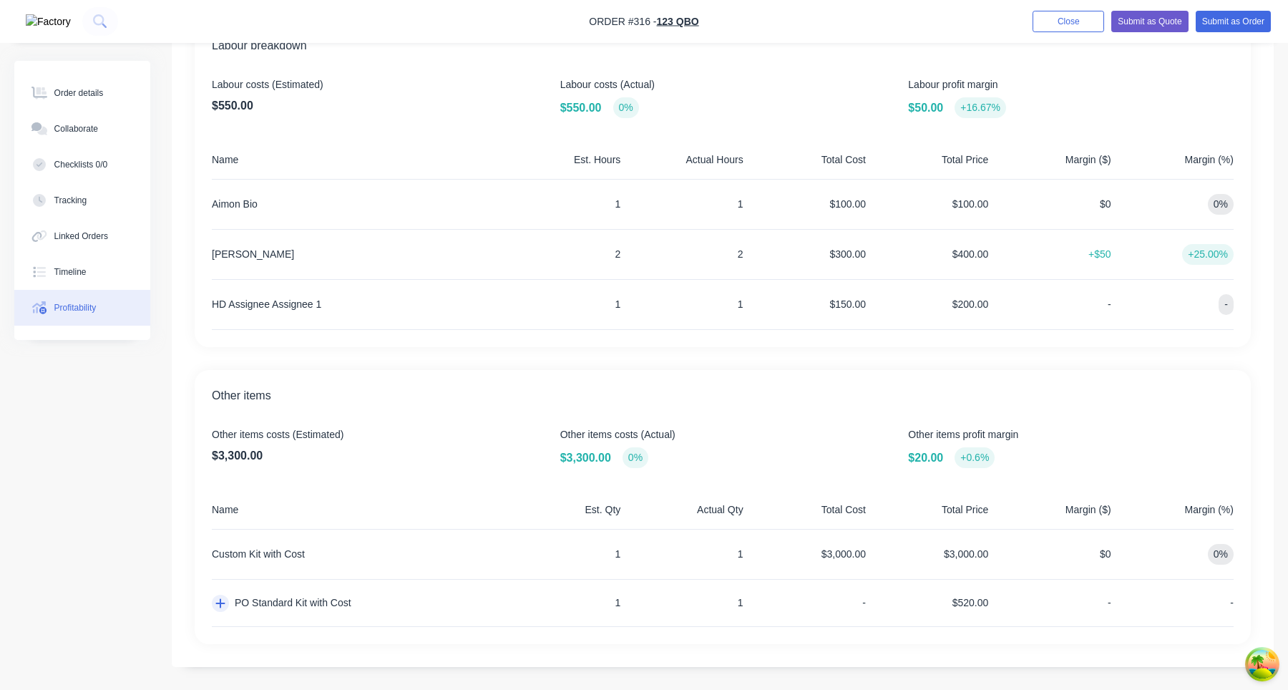
click at [225, 600] on button "button" at bounding box center [220, 603] width 17 height 17
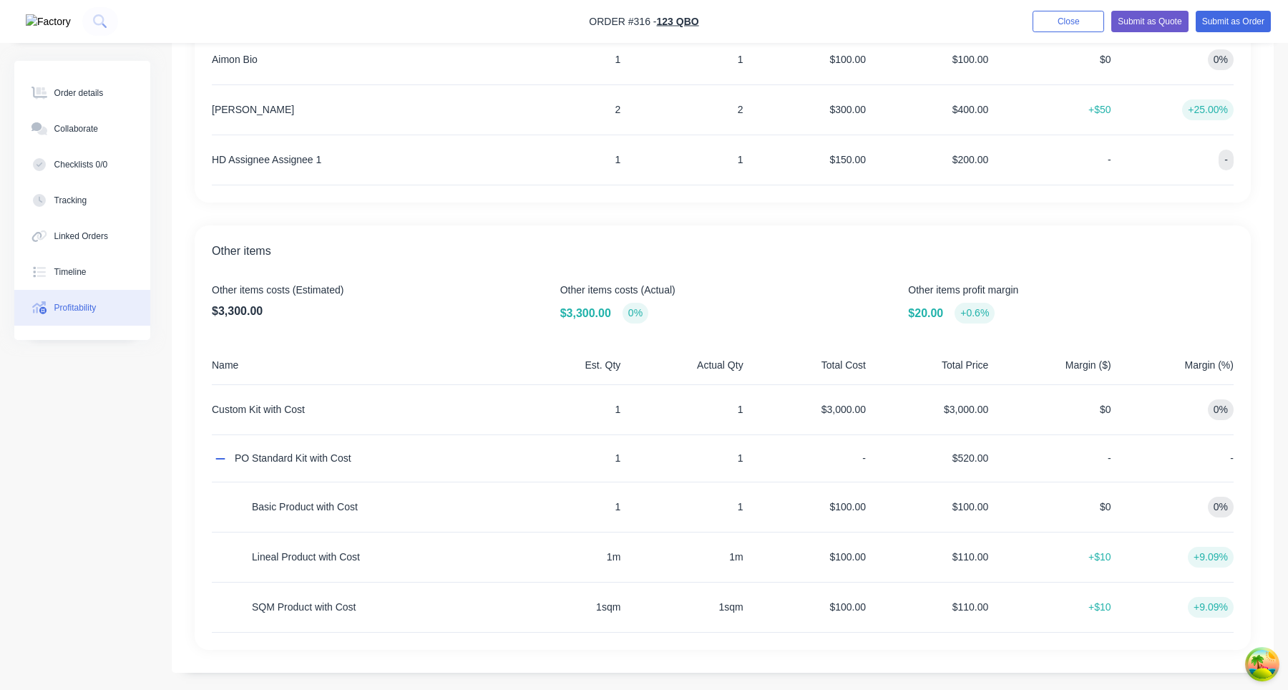
scroll to position [562, 0]
click at [218, 459] on icon "button" at bounding box center [220, 456] width 10 height 11
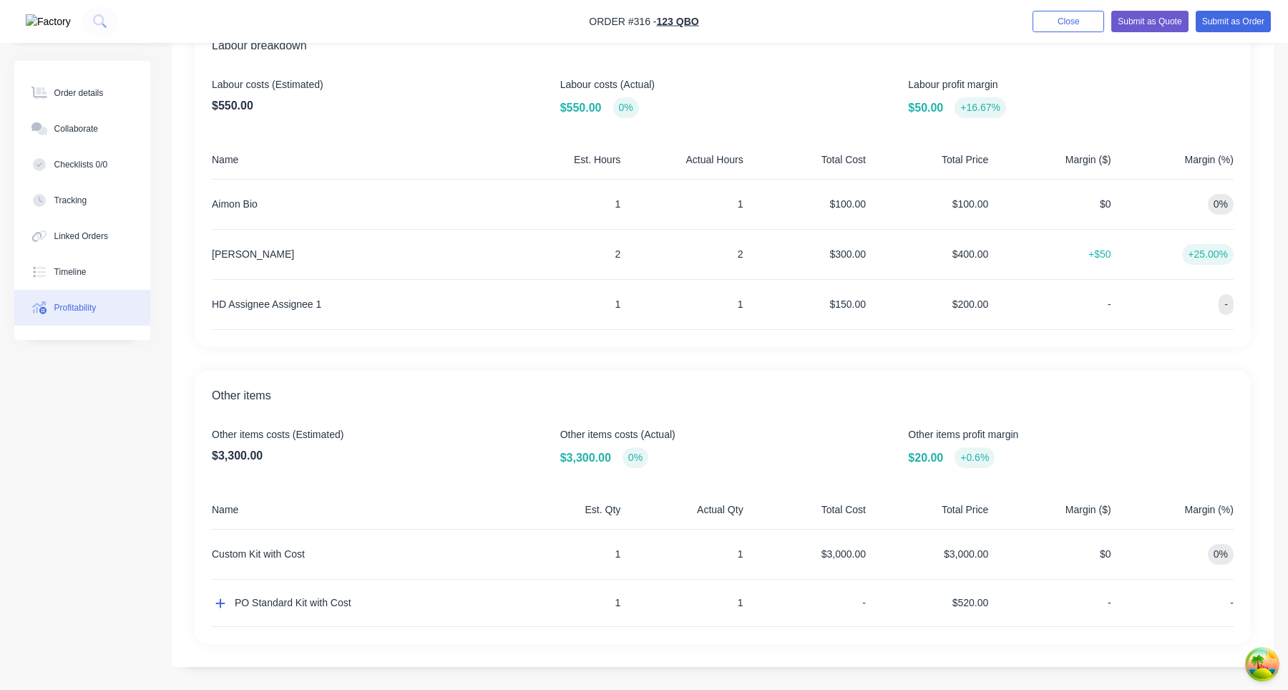
click at [216, 611] on div "PO Standard Kit with Cost" at bounding box center [355, 603] width 286 height 47
click at [222, 597] on icon "button" at bounding box center [220, 602] width 10 height 11
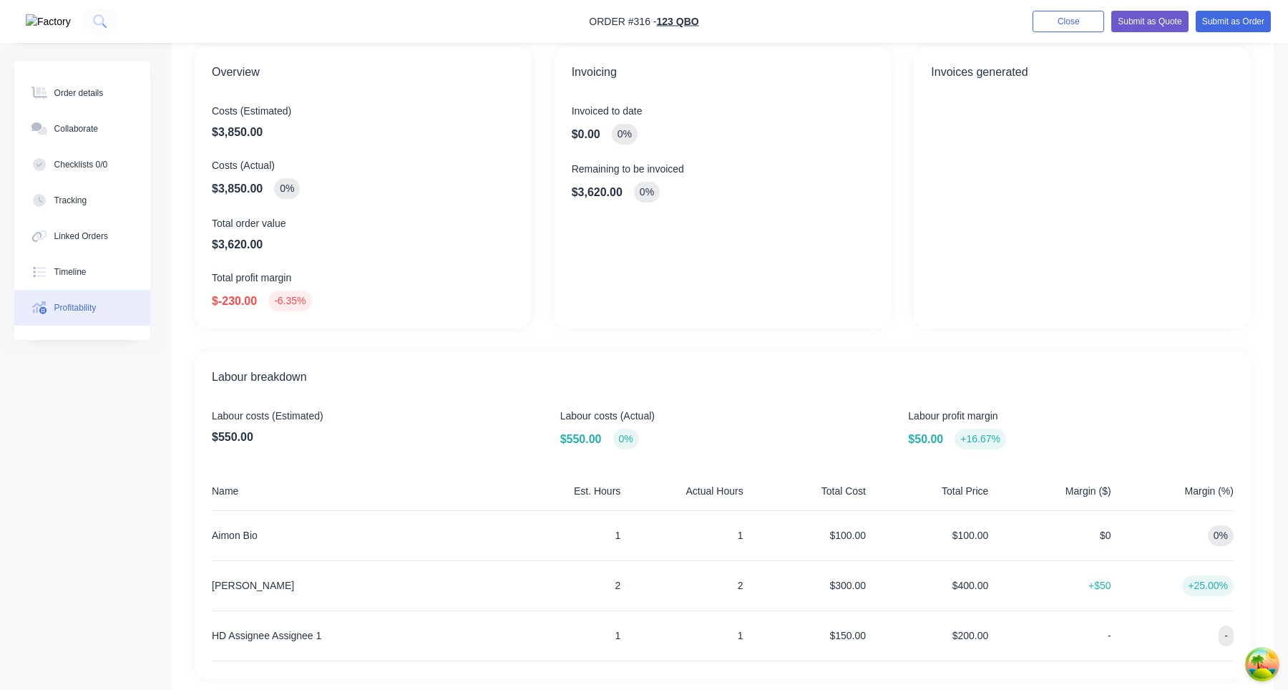
scroll to position [0, 0]
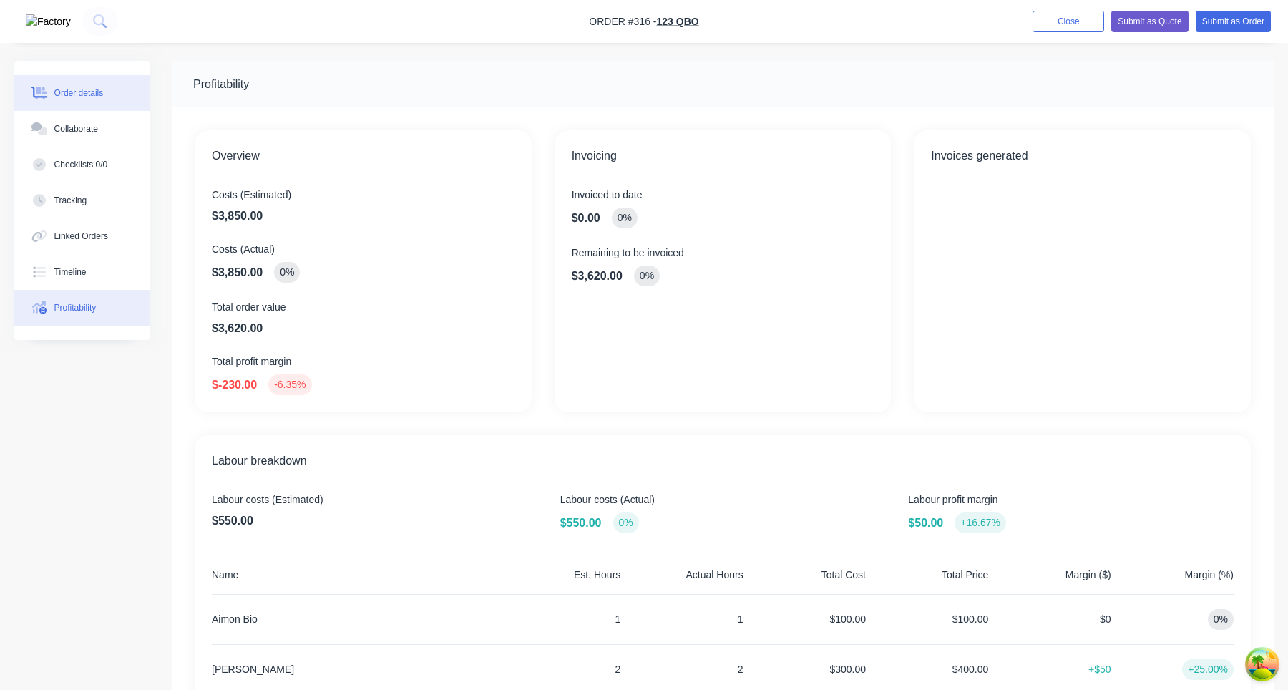
click at [102, 102] on button "Order details" at bounding box center [82, 93] width 136 height 36
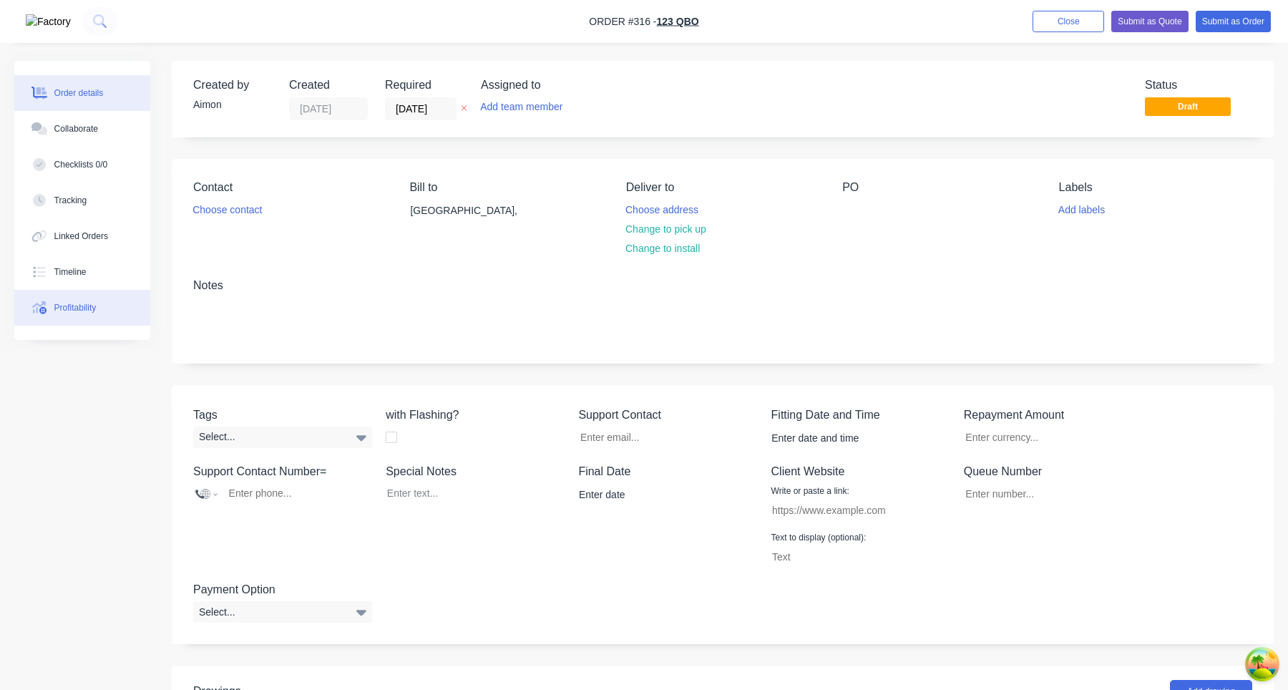
click at [79, 294] on button "Profitability" at bounding box center [82, 308] width 136 height 36
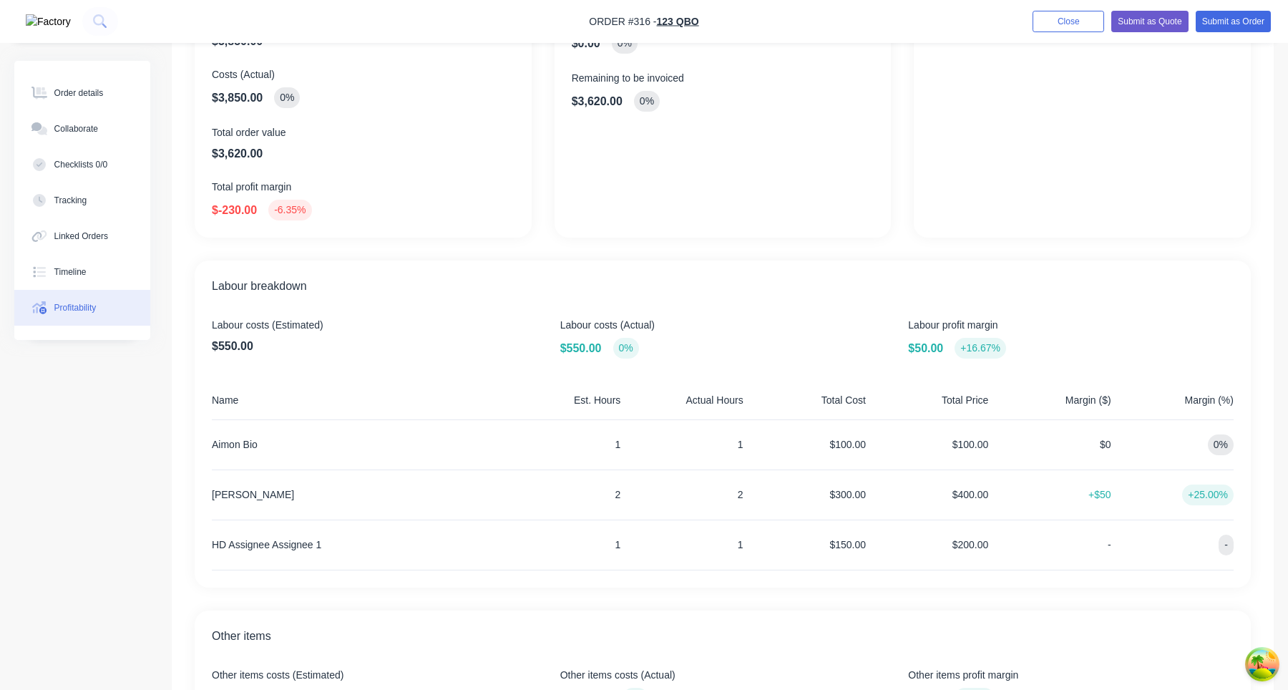
scroll to position [415, 0]
